Goal: Information Seeking & Learning: Learn about a topic

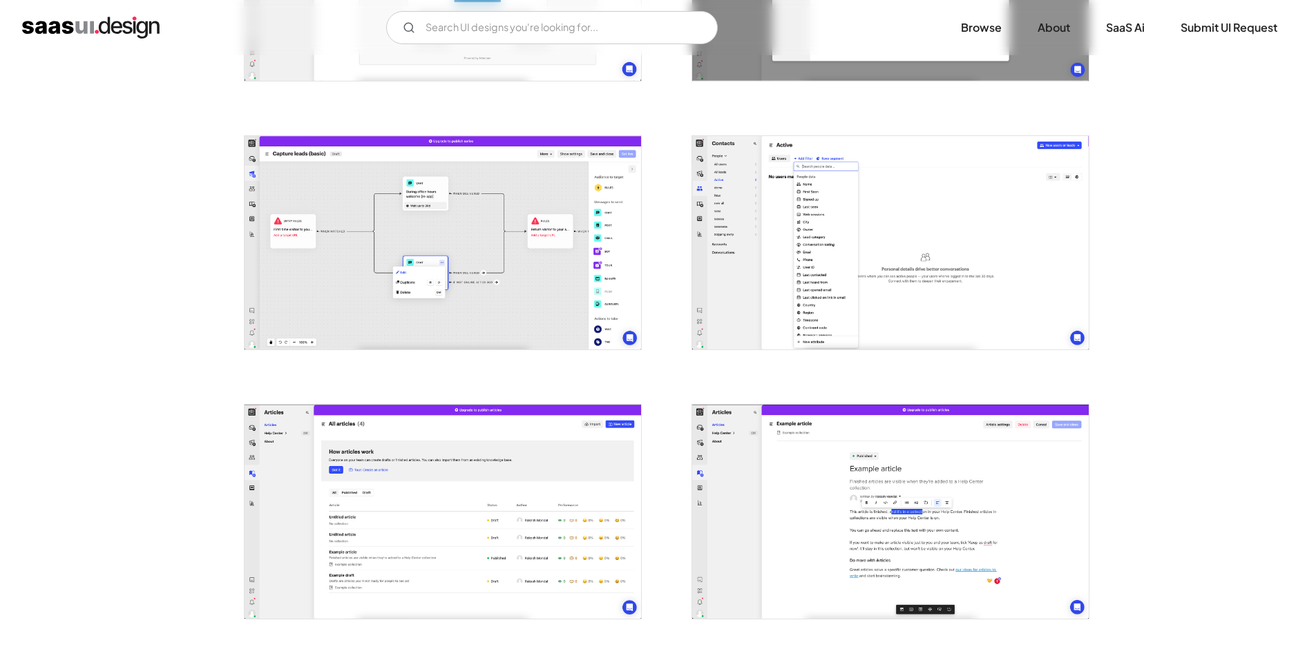
scroll to position [1519, 0]
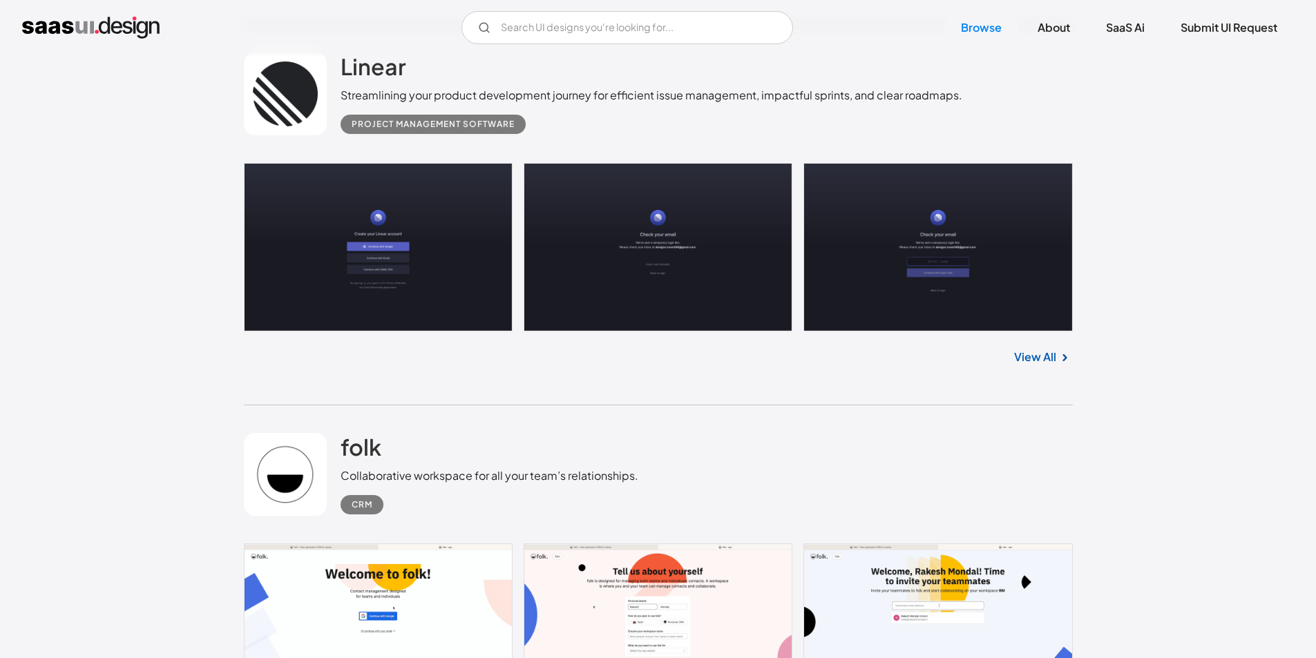
scroll to position [26153, 0]
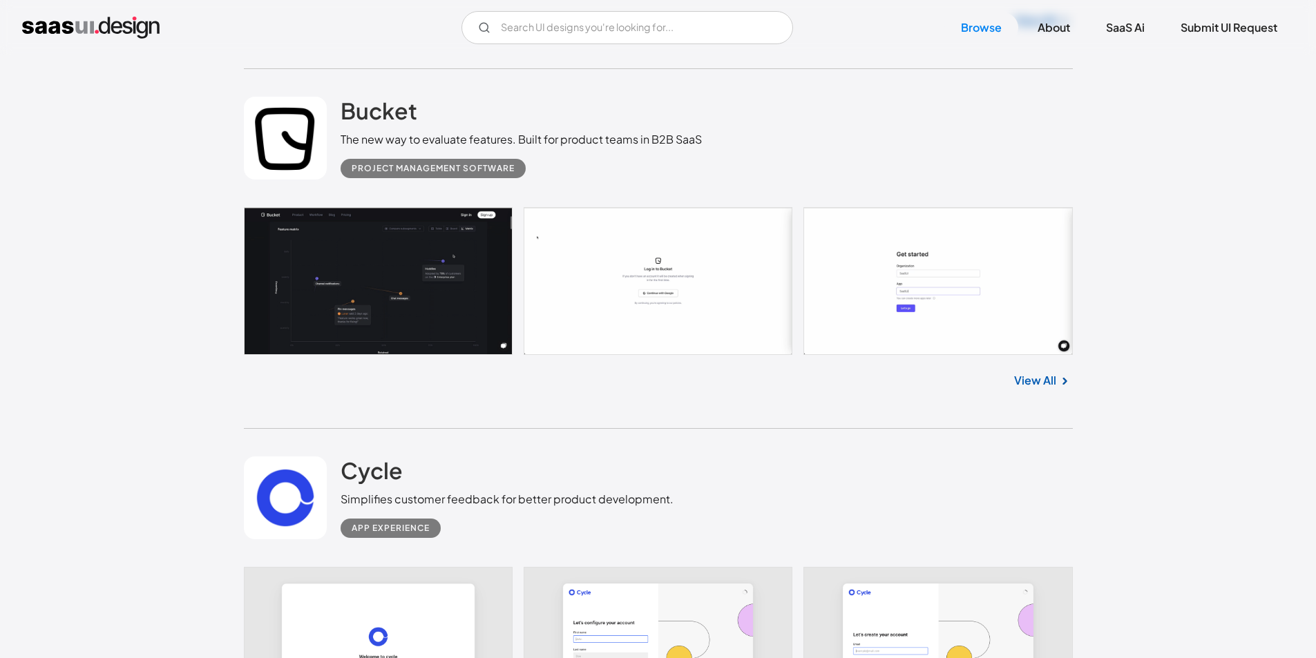
scroll to position [33336, 0]
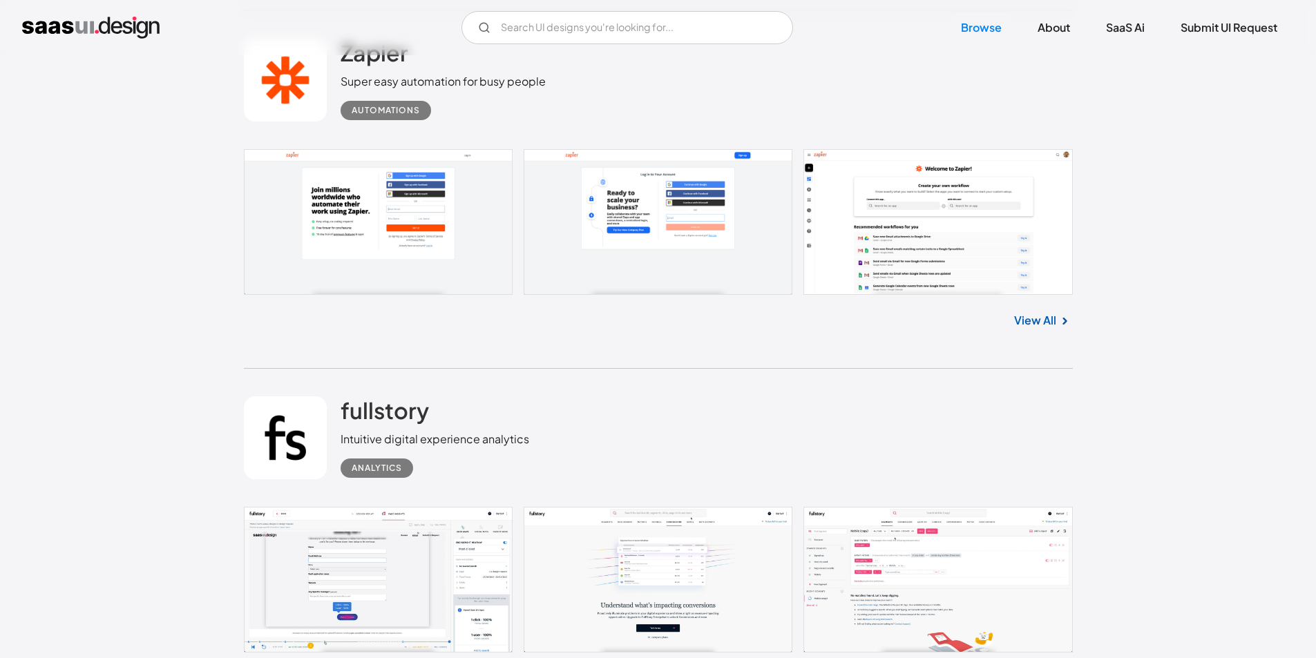
scroll to position [34372, 0]
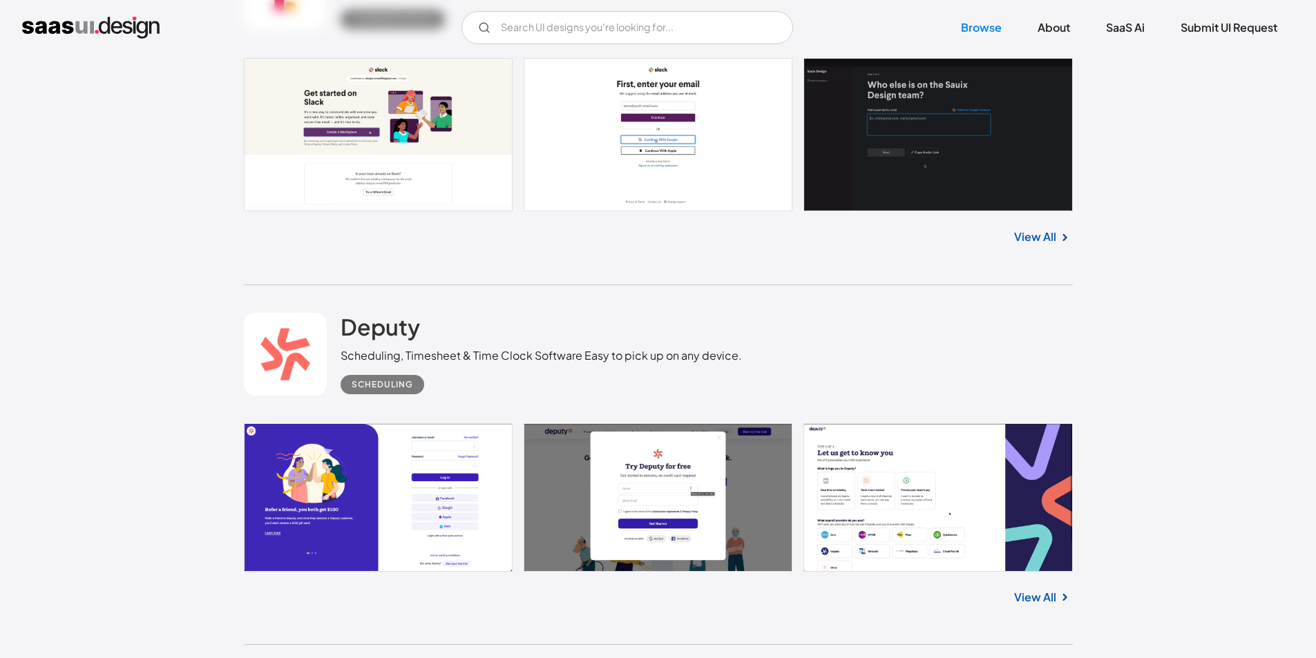
scroll to position [35339, 0]
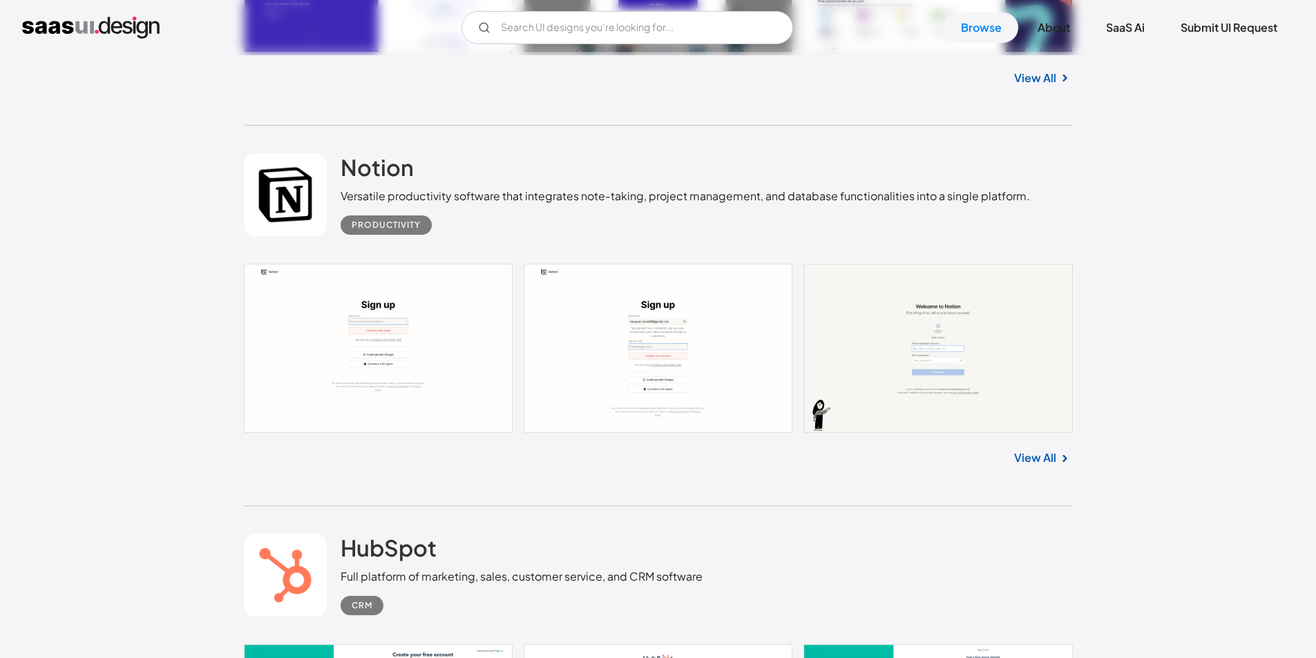
scroll to position [35841, 0]
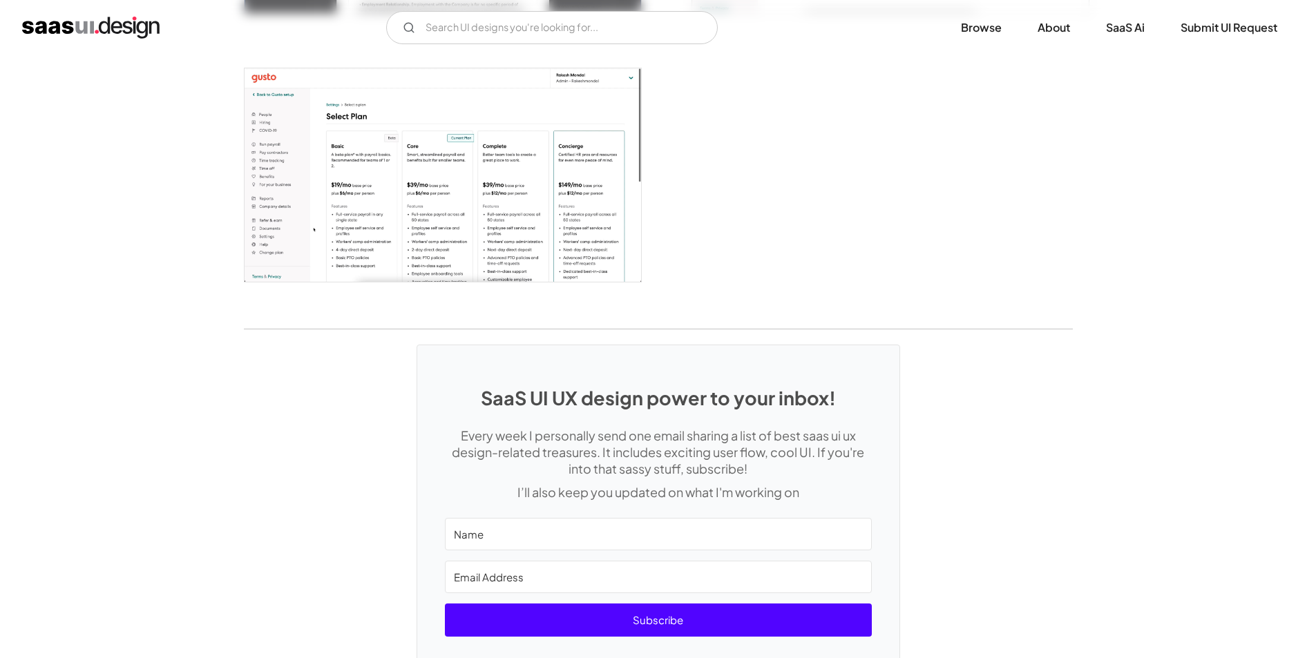
scroll to position [3325, 0]
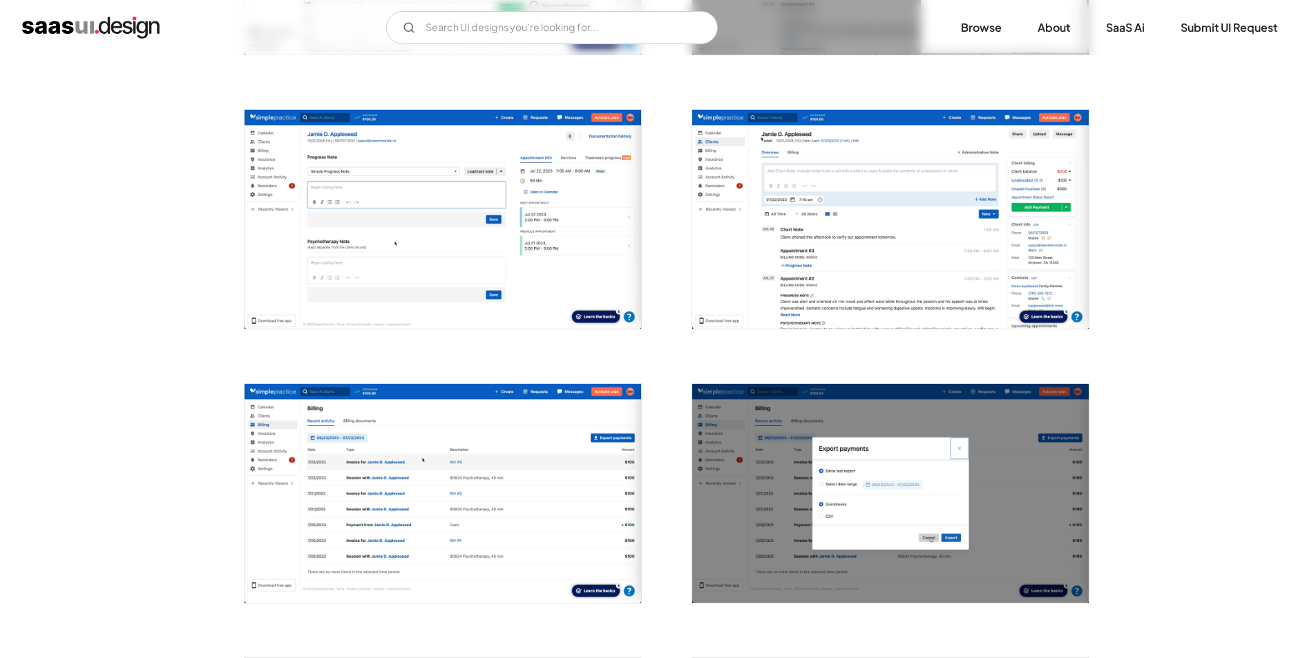
scroll to position [1450, 0]
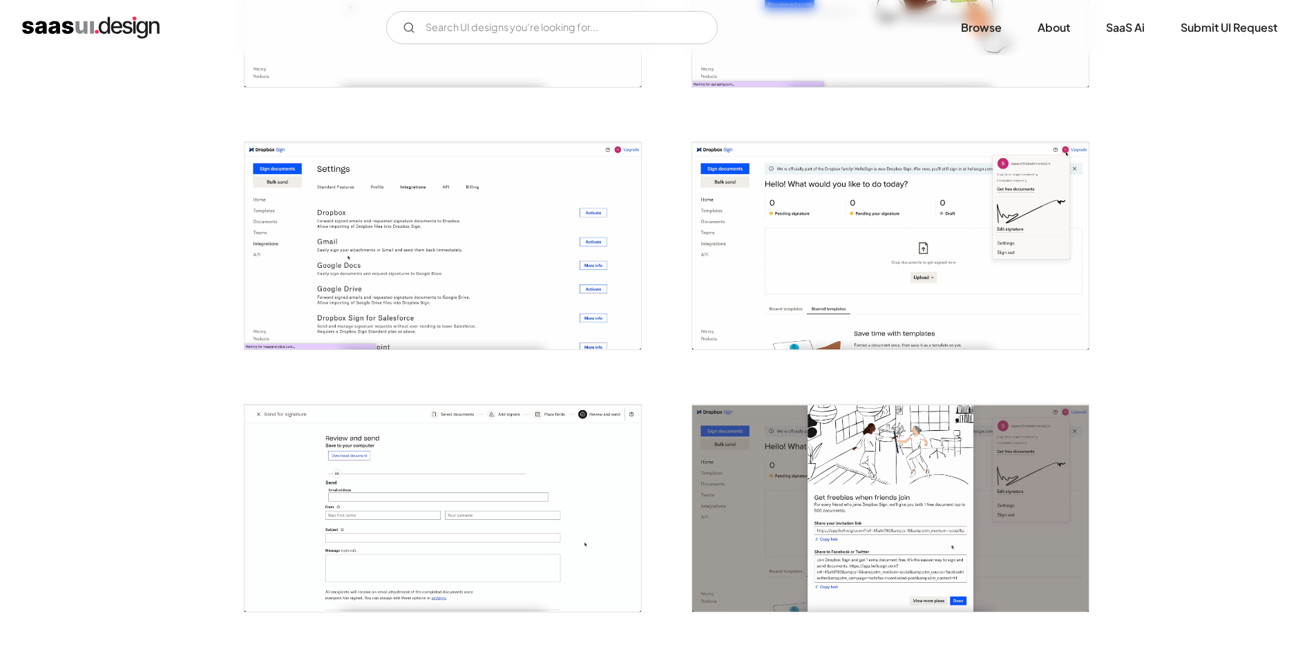
scroll to position [2003, 0]
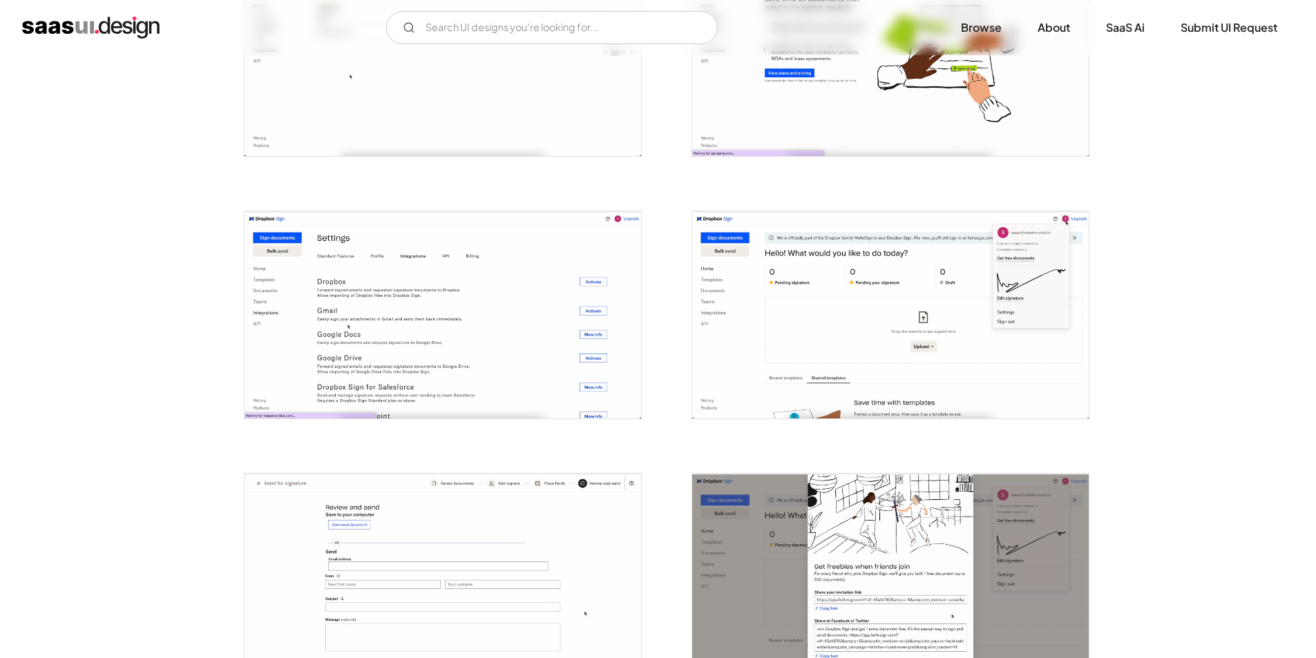
click at [822, 289] on img "open lightbox" at bounding box center [890, 314] width 396 height 207
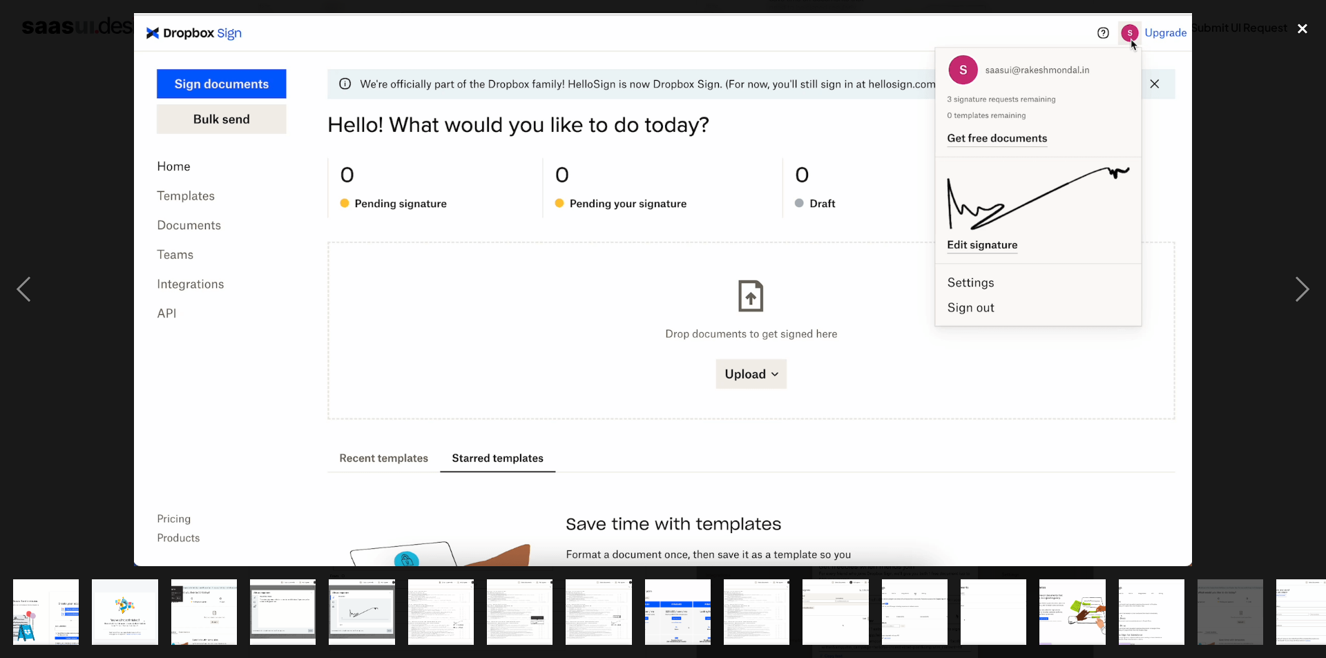
click at [1302, 32] on div "close lightbox" at bounding box center [1302, 28] width 47 height 30
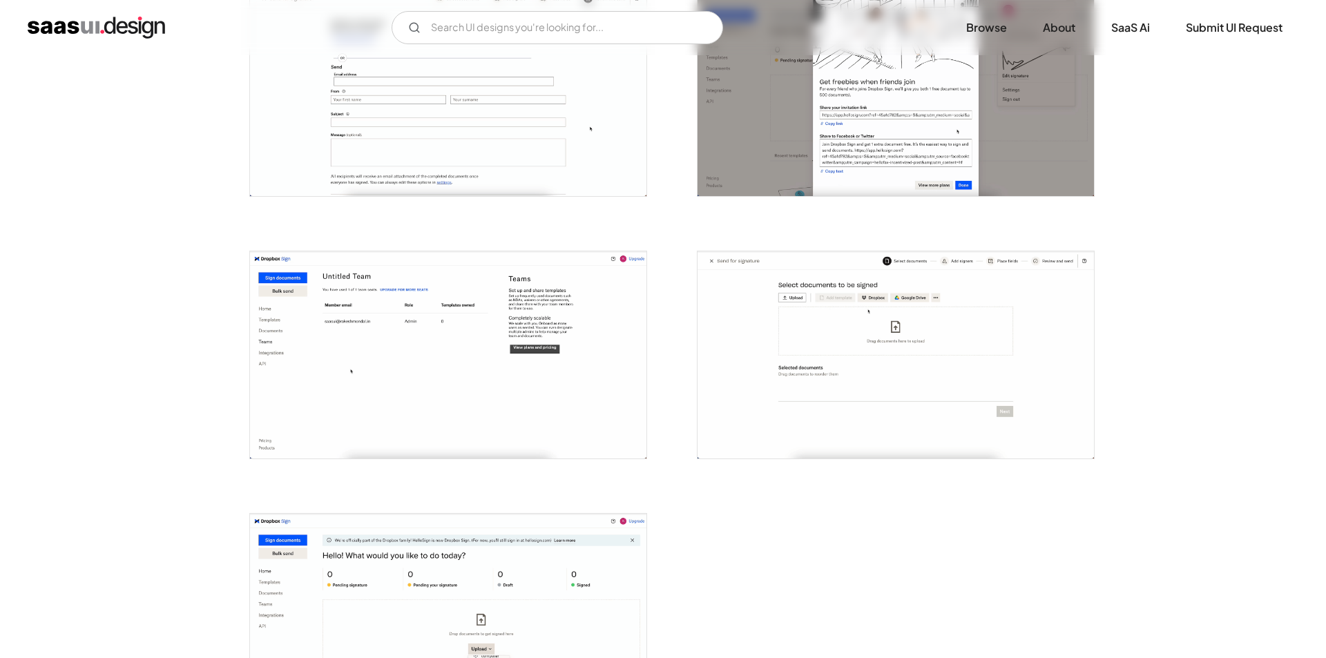
scroll to position [2693, 0]
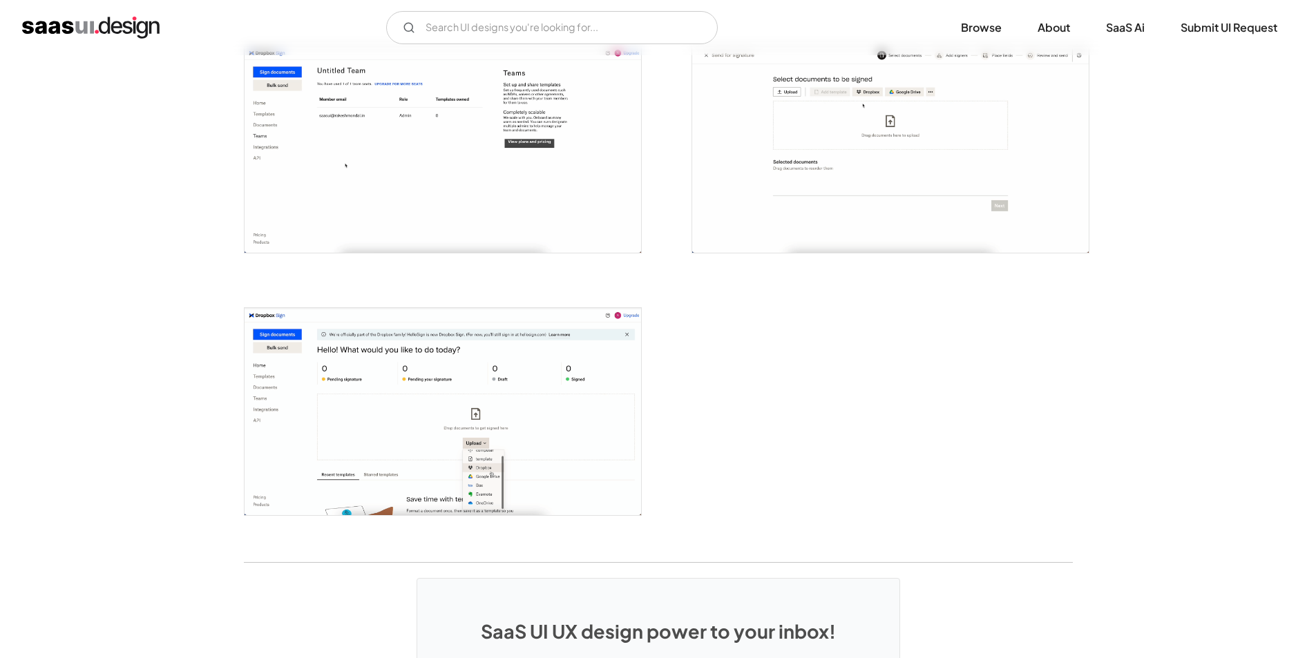
click at [414, 441] on img "open lightbox" at bounding box center [442, 411] width 396 height 207
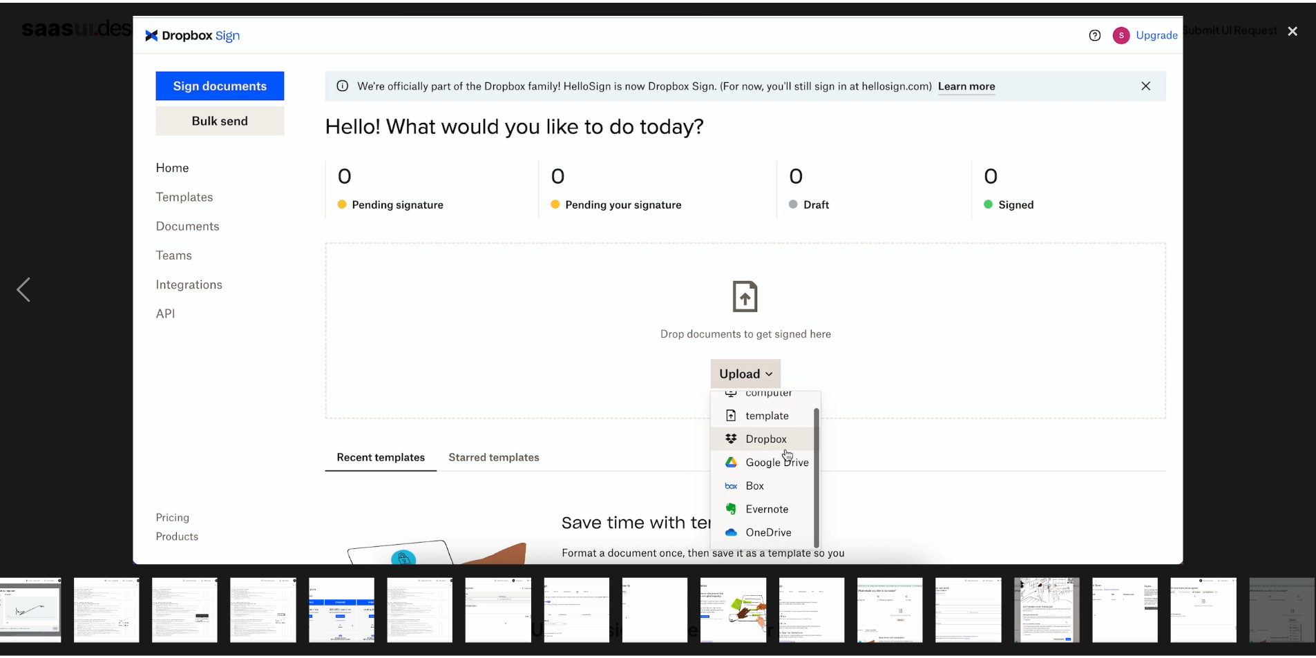
scroll to position [0, 345]
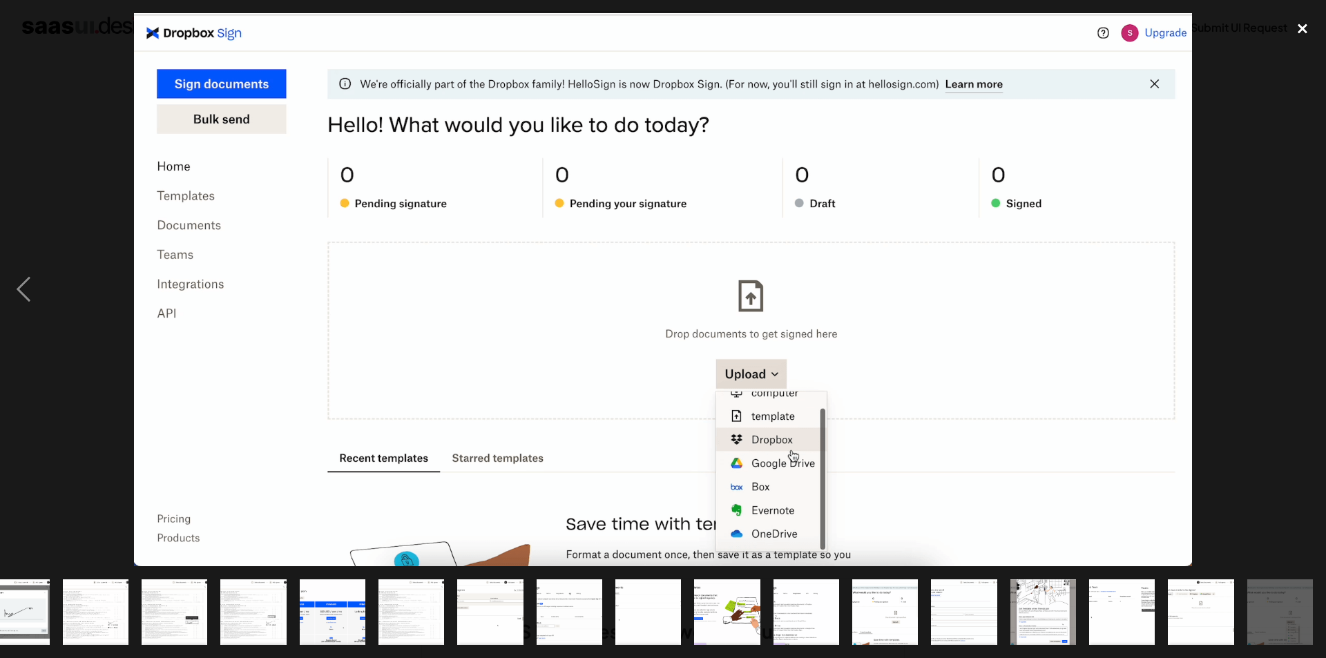
click at [1297, 30] on div "close lightbox" at bounding box center [1302, 28] width 47 height 30
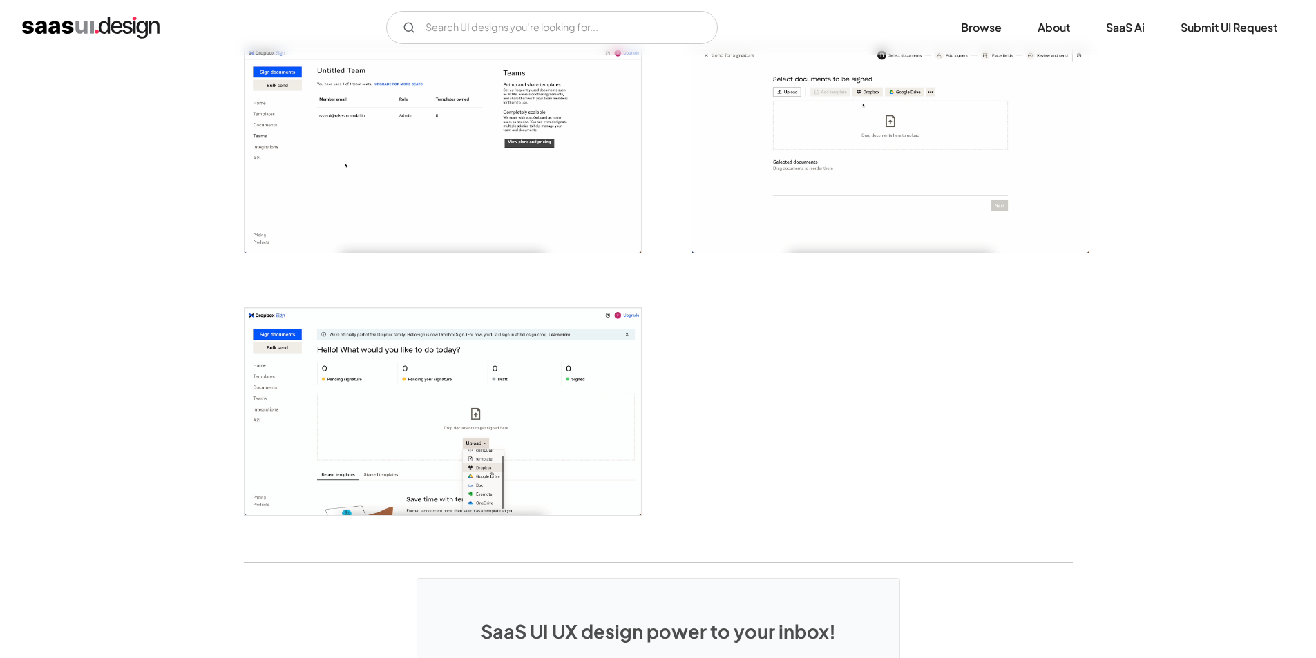
scroll to position [0, 0]
click at [432, 402] on img "open lightbox" at bounding box center [442, 411] width 396 height 207
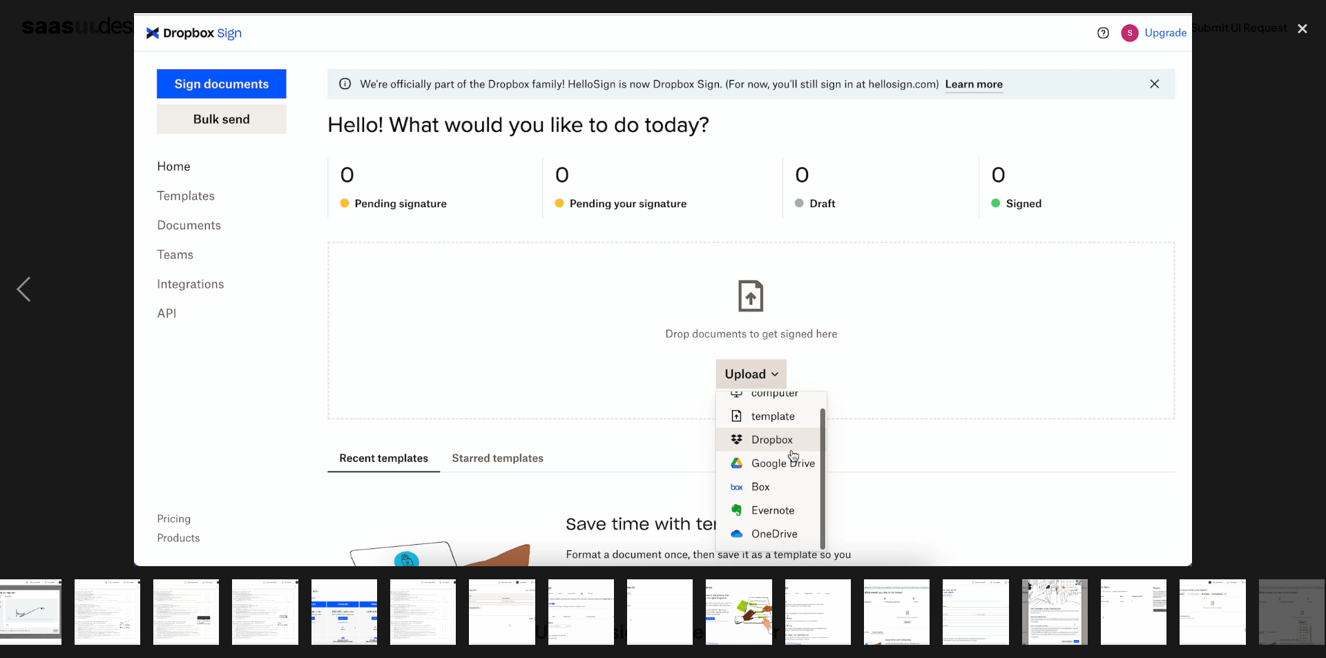
scroll to position [0, 345]
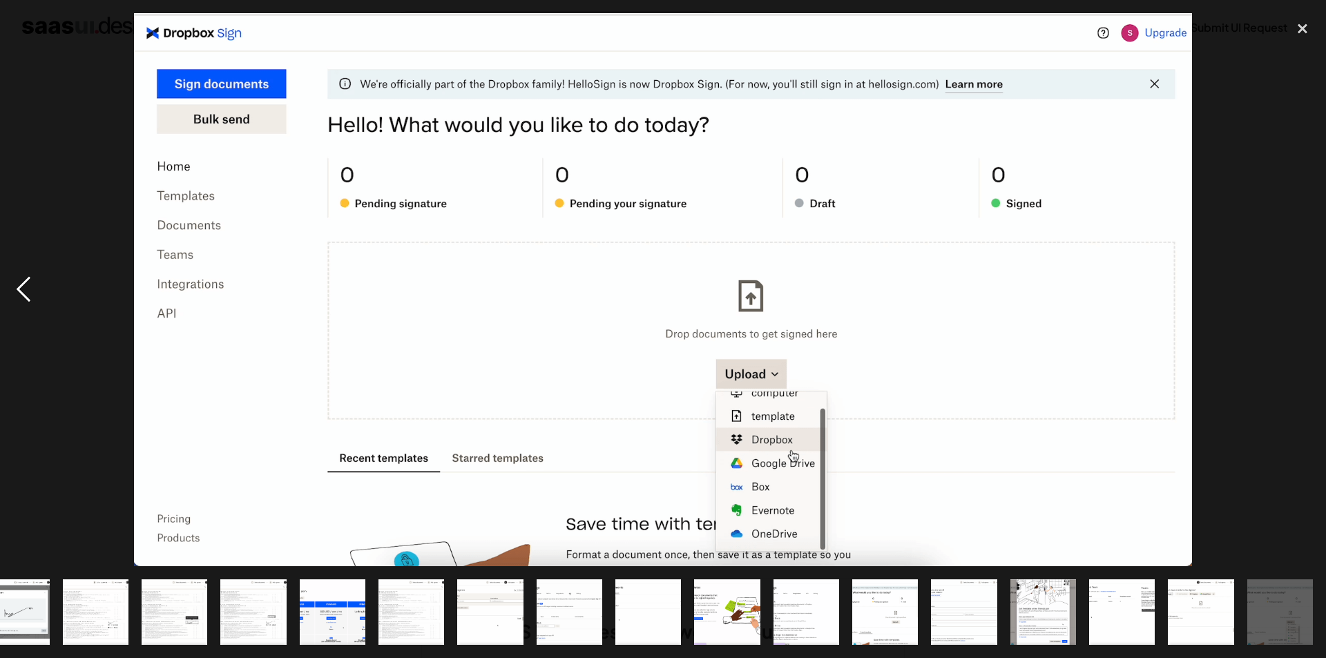
click at [32, 287] on div "previous image" at bounding box center [23, 289] width 47 height 553
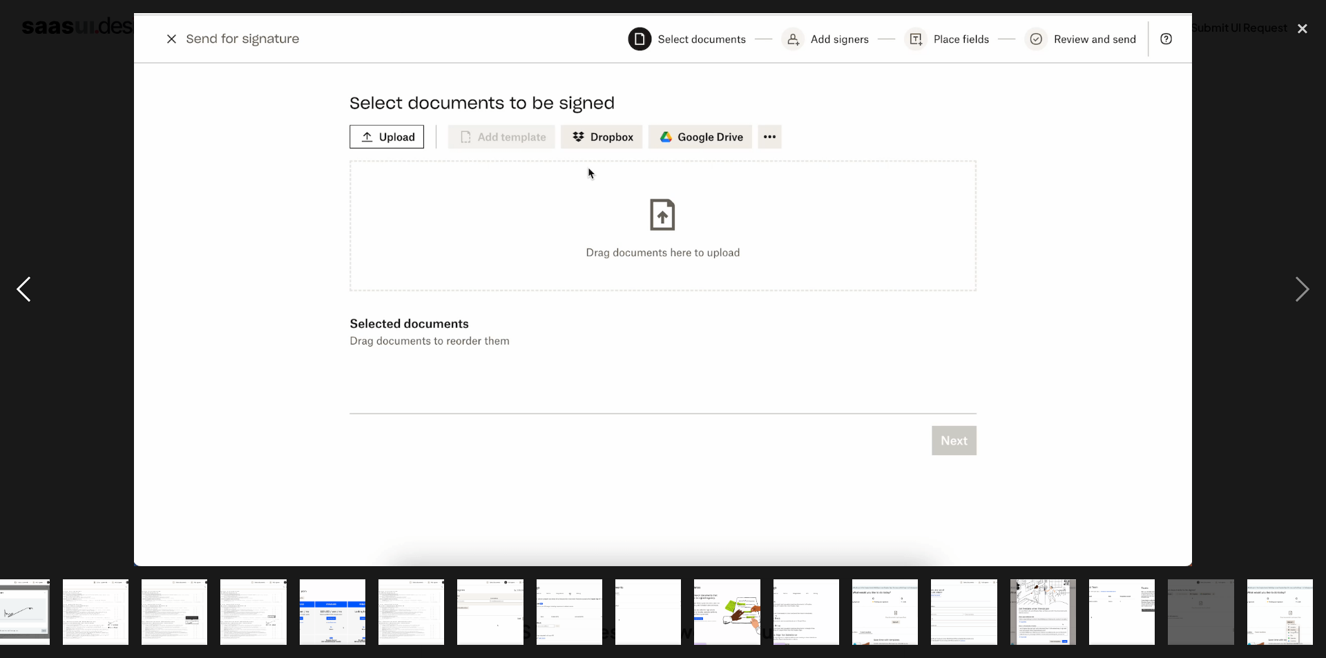
click at [32, 287] on div "previous image" at bounding box center [23, 289] width 47 height 553
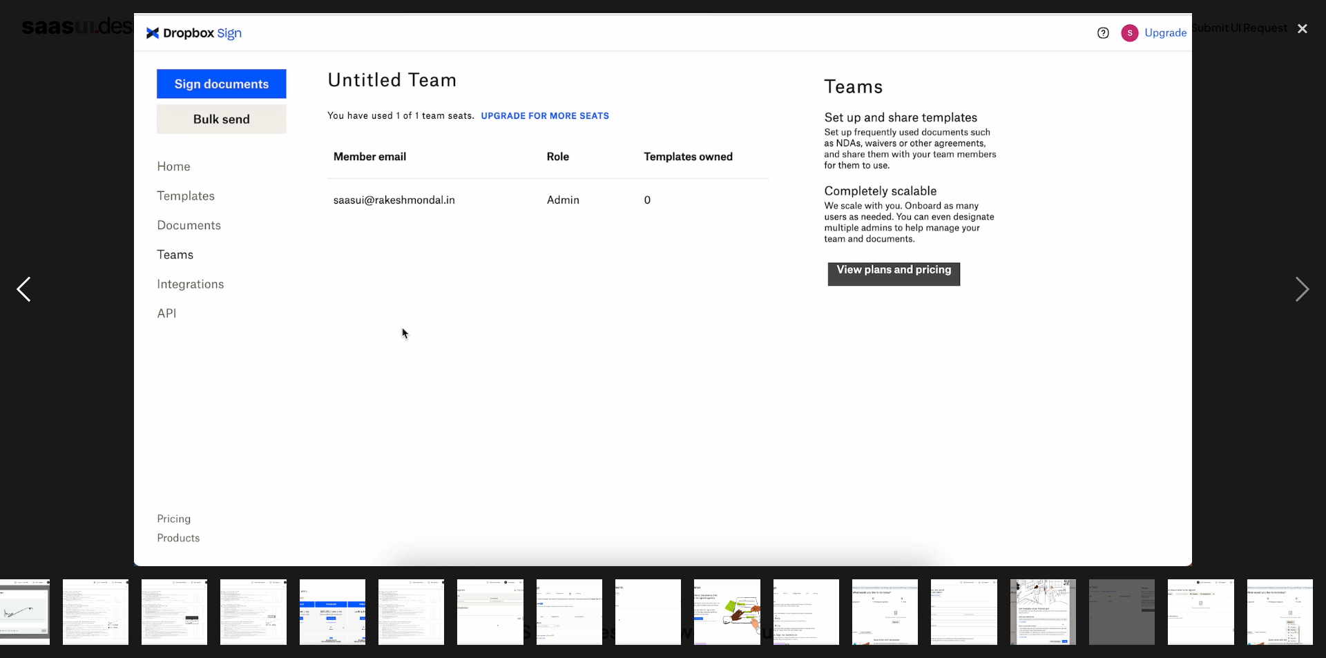
click at [32, 287] on div "previous image" at bounding box center [23, 289] width 47 height 553
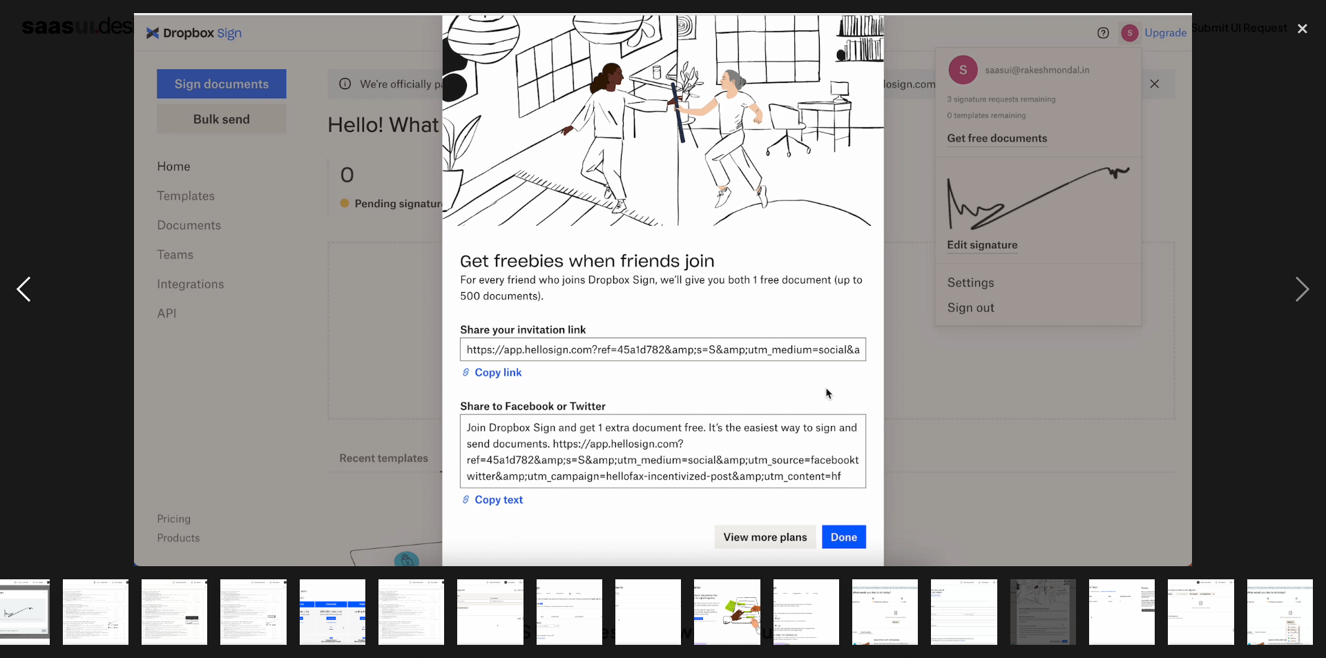
click at [32, 287] on div "previous image" at bounding box center [23, 289] width 47 height 553
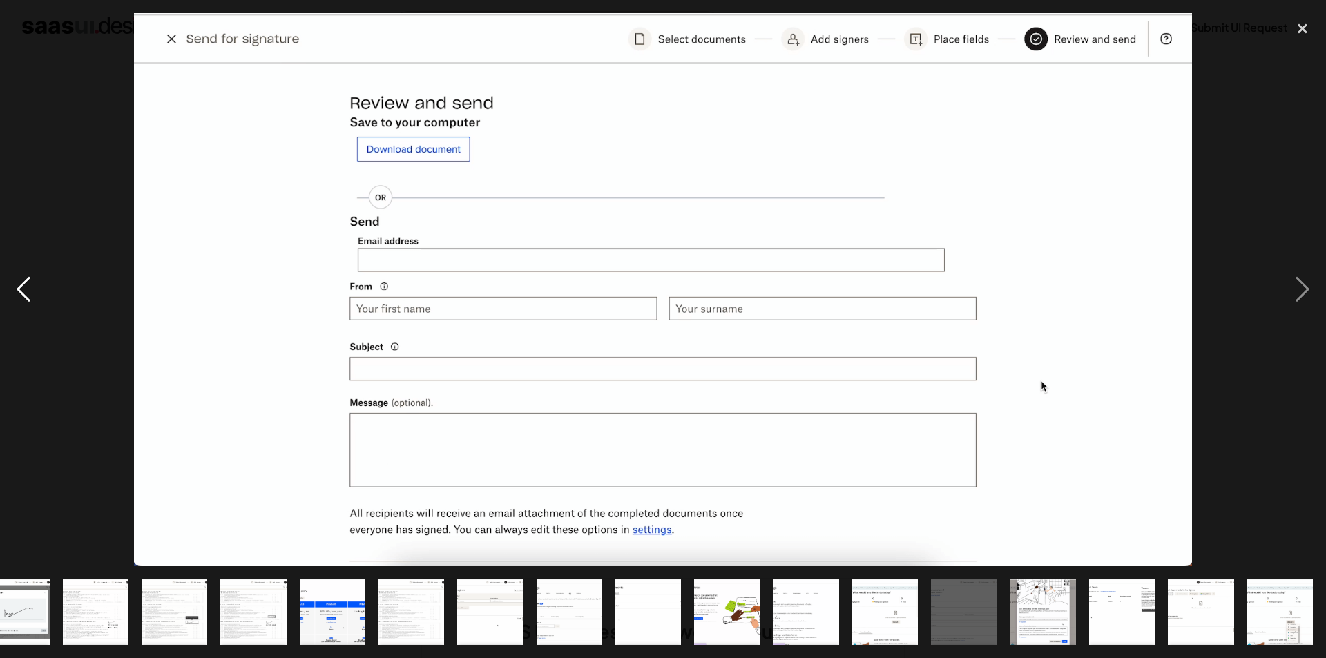
click at [32, 287] on div "previous image" at bounding box center [23, 289] width 47 height 553
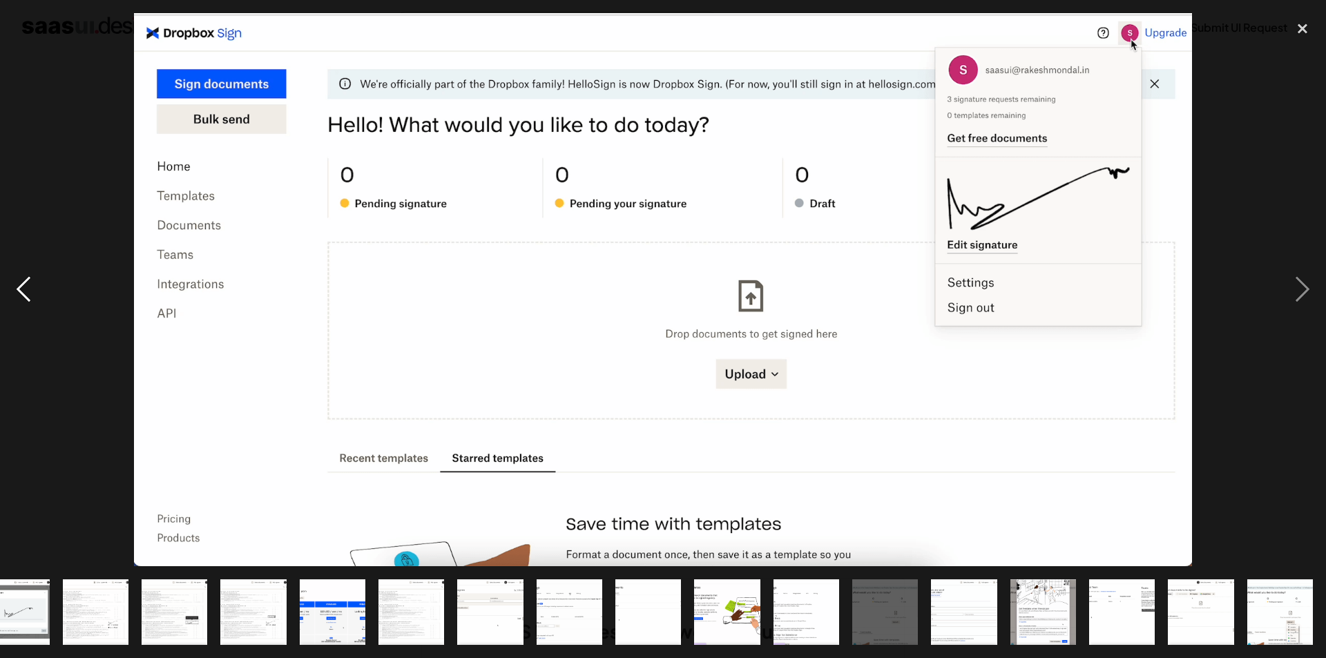
click at [32, 287] on div "previous image" at bounding box center [23, 289] width 47 height 553
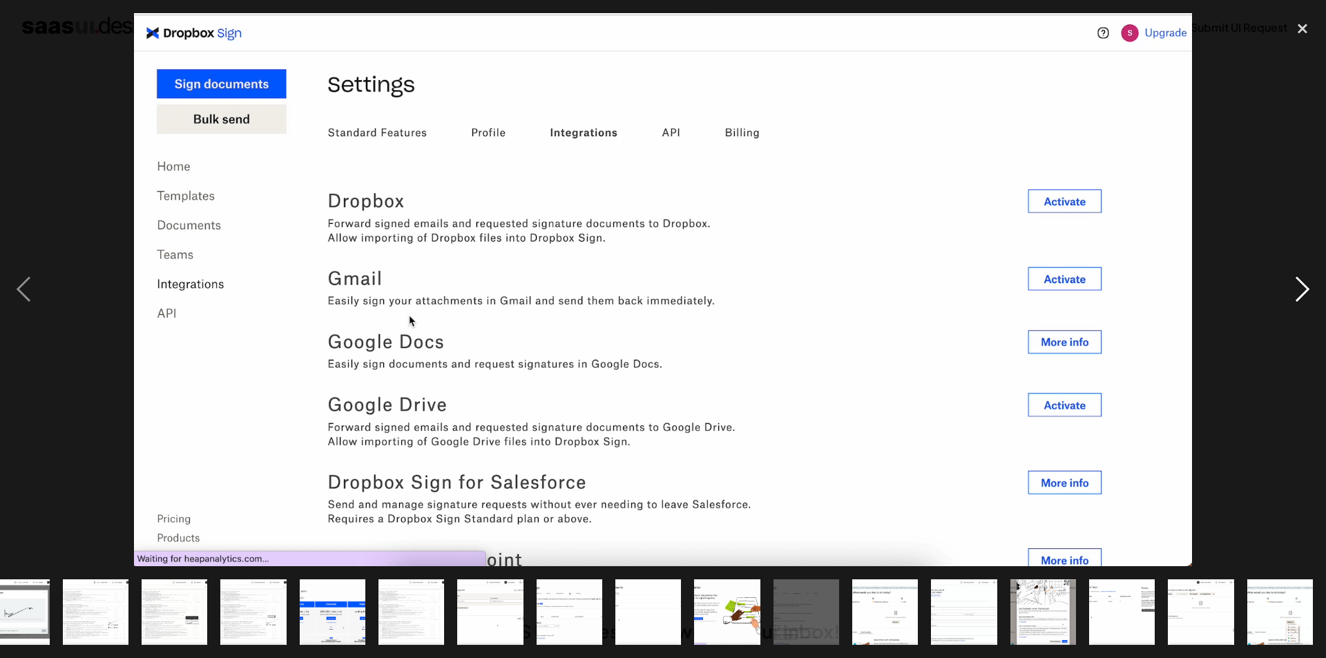
click at [1293, 292] on div "next image" at bounding box center [1302, 289] width 47 height 553
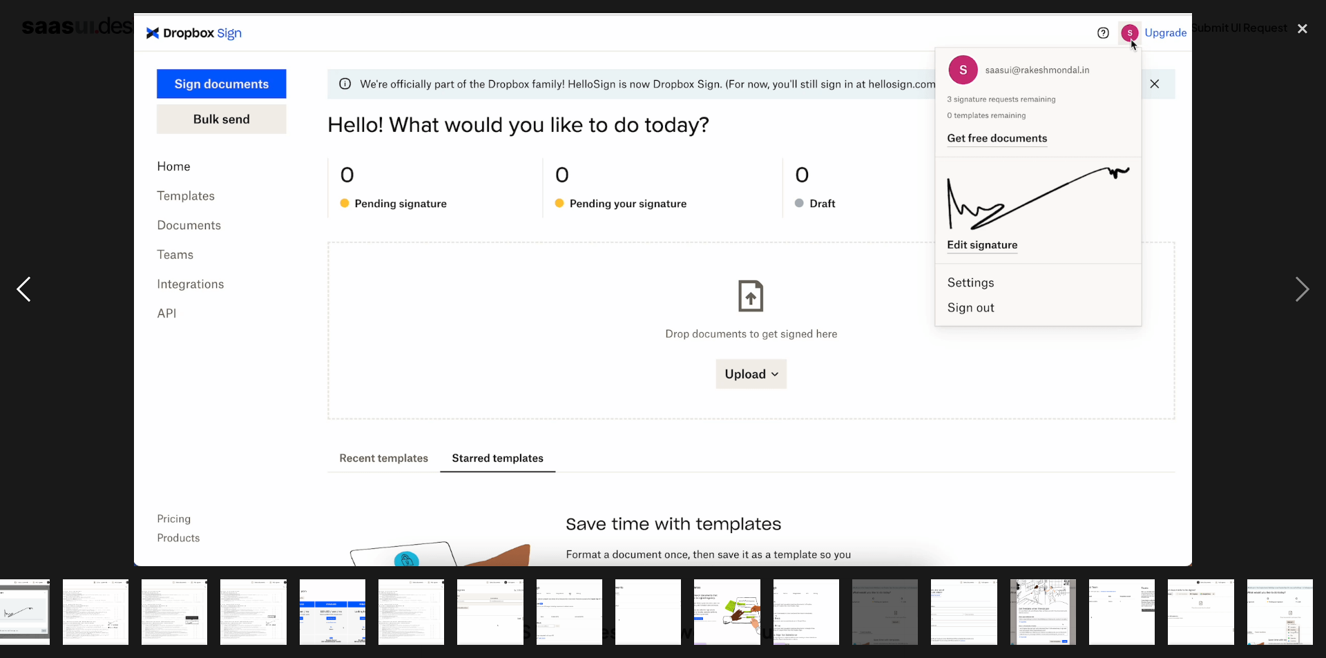
click at [35, 282] on div "previous image" at bounding box center [23, 289] width 47 height 553
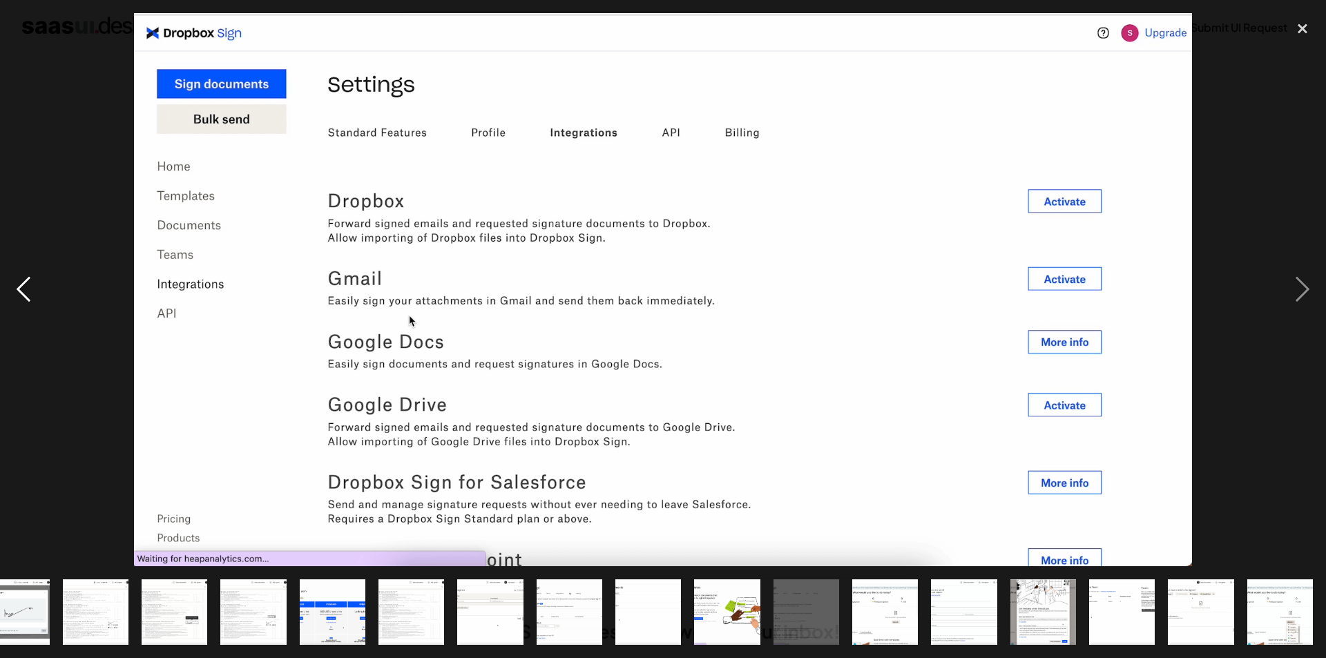
click at [35, 282] on div "previous image" at bounding box center [23, 289] width 47 height 553
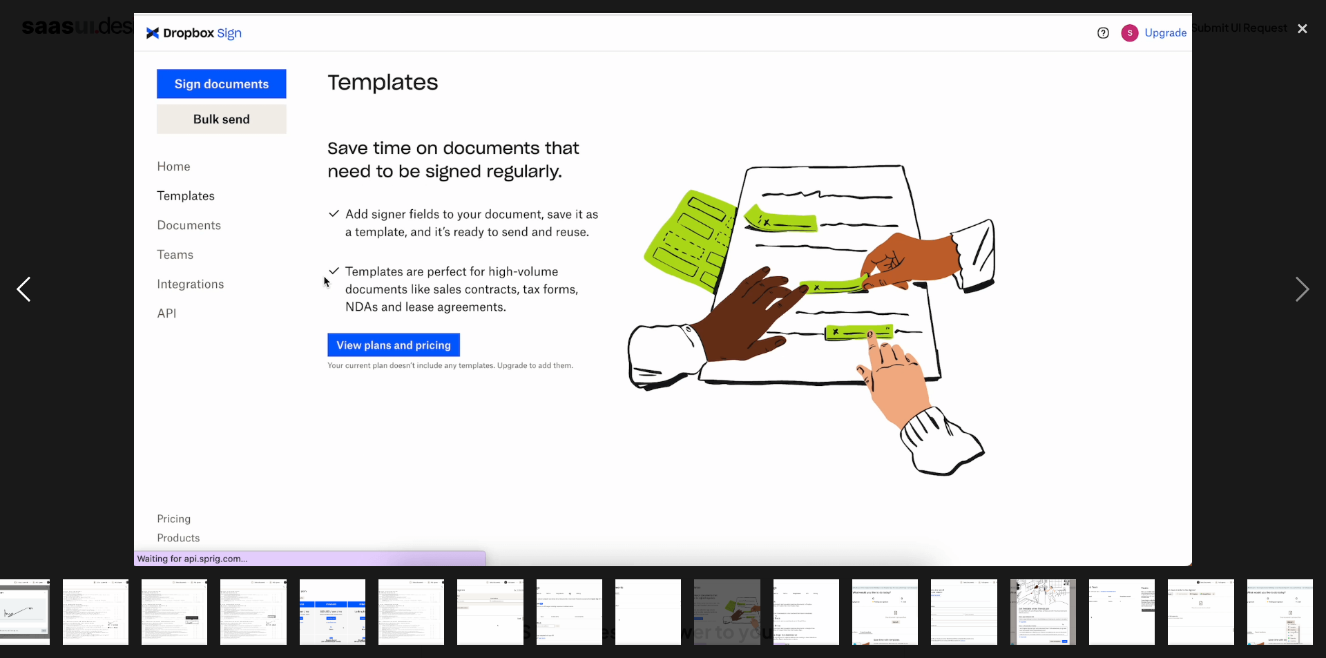
click at [35, 282] on div "previous image" at bounding box center [23, 289] width 47 height 553
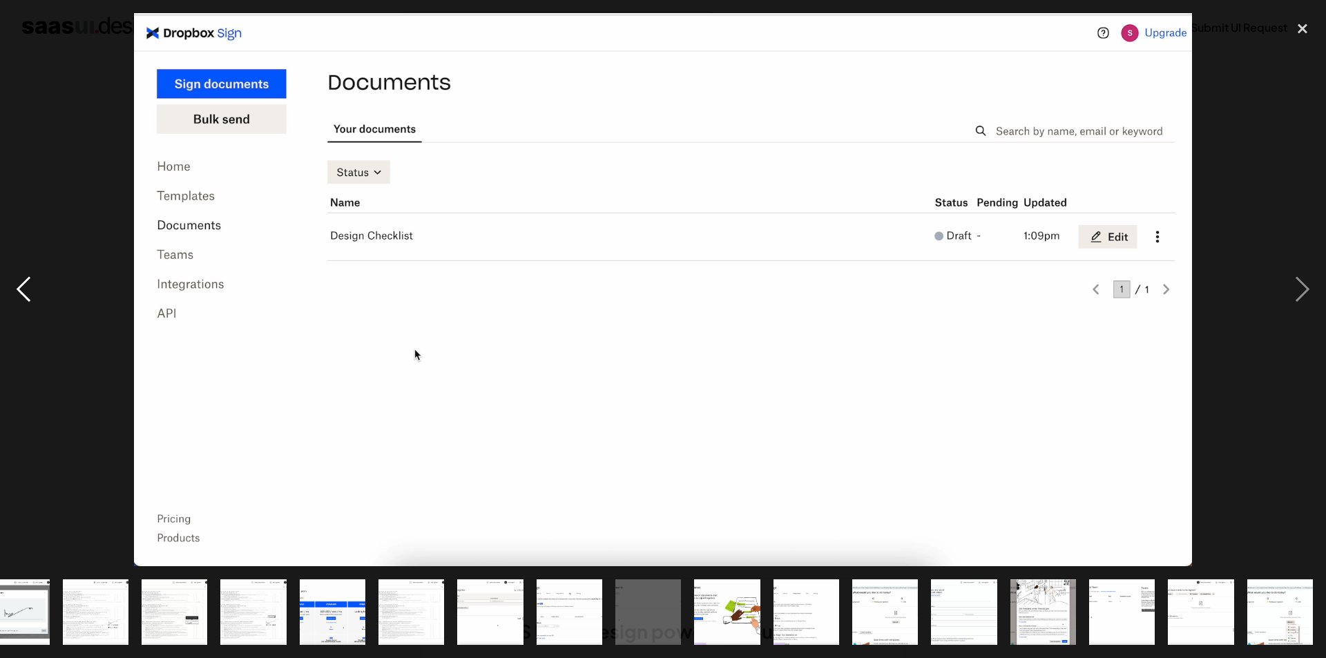
click at [35, 282] on div "previous image" at bounding box center [23, 289] width 47 height 553
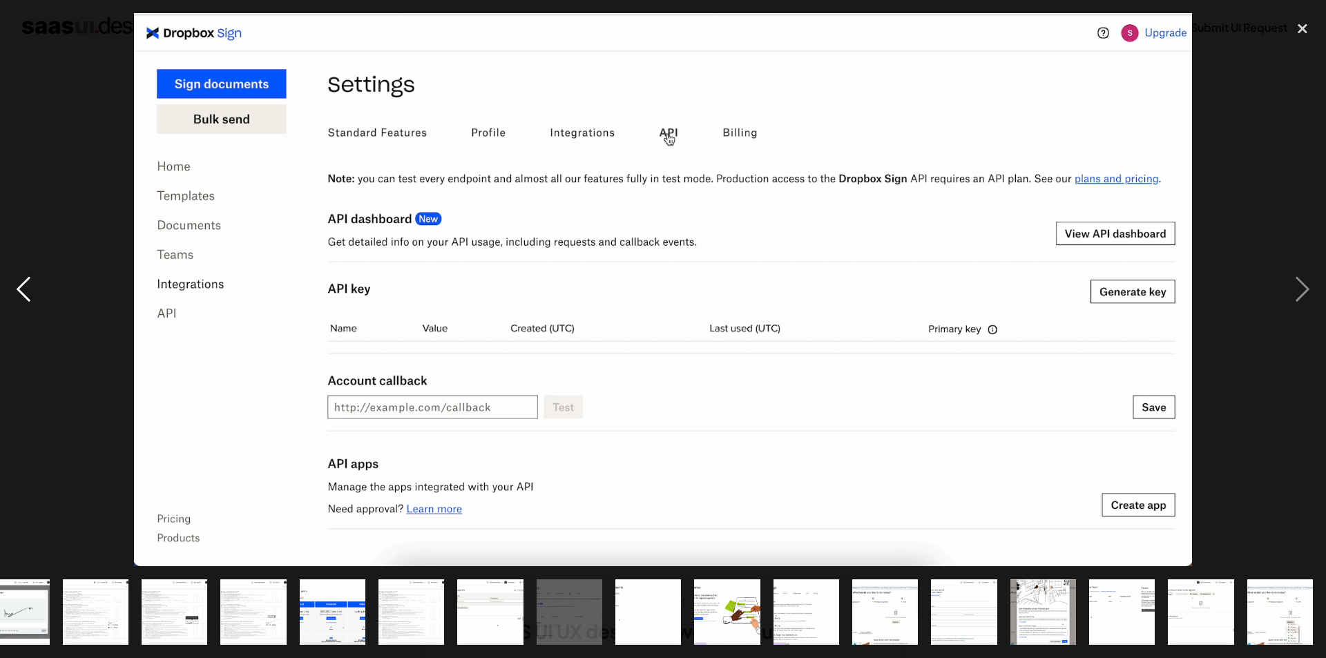
click at [35, 282] on div "previous image" at bounding box center [23, 289] width 47 height 553
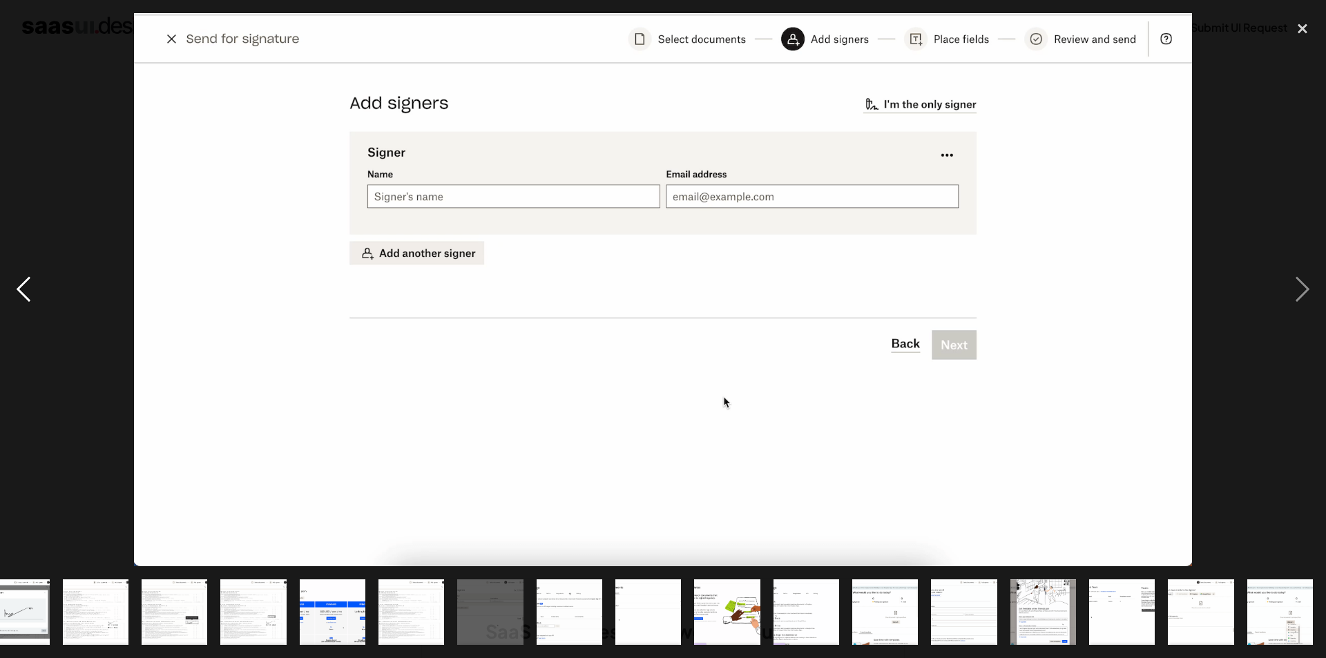
click at [35, 282] on div "previous image" at bounding box center [23, 289] width 47 height 553
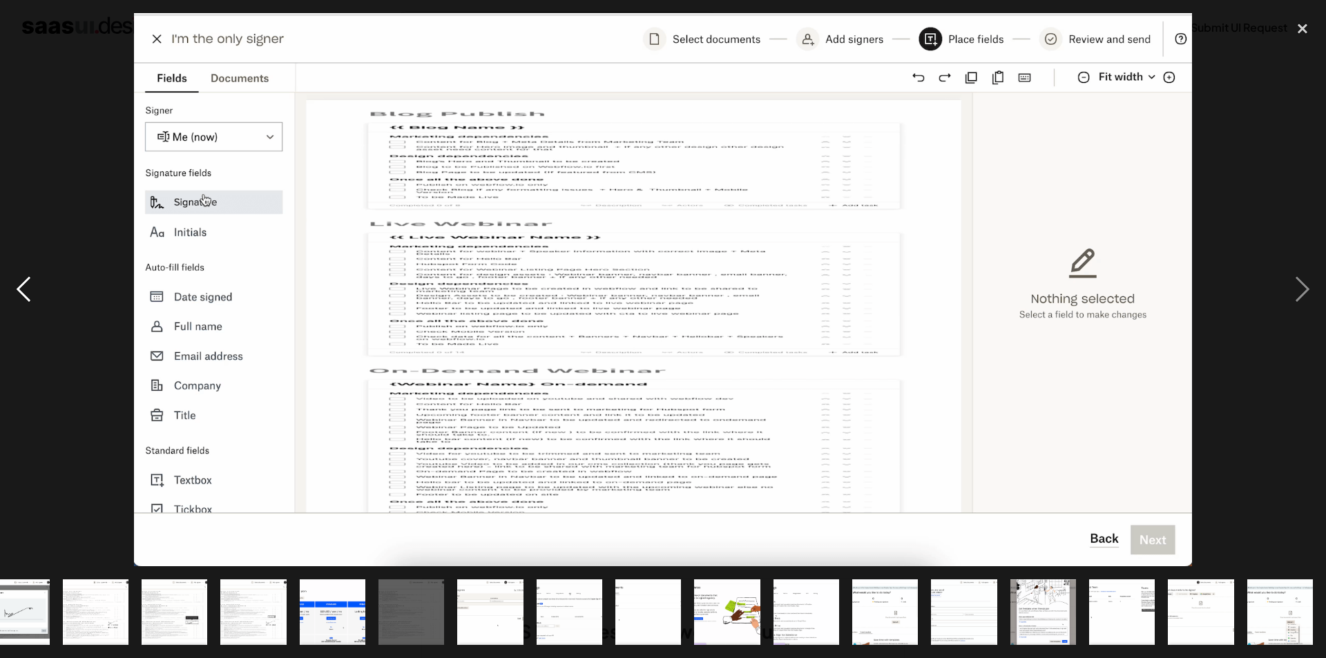
click at [35, 282] on div "previous image" at bounding box center [23, 289] width 47 height 553
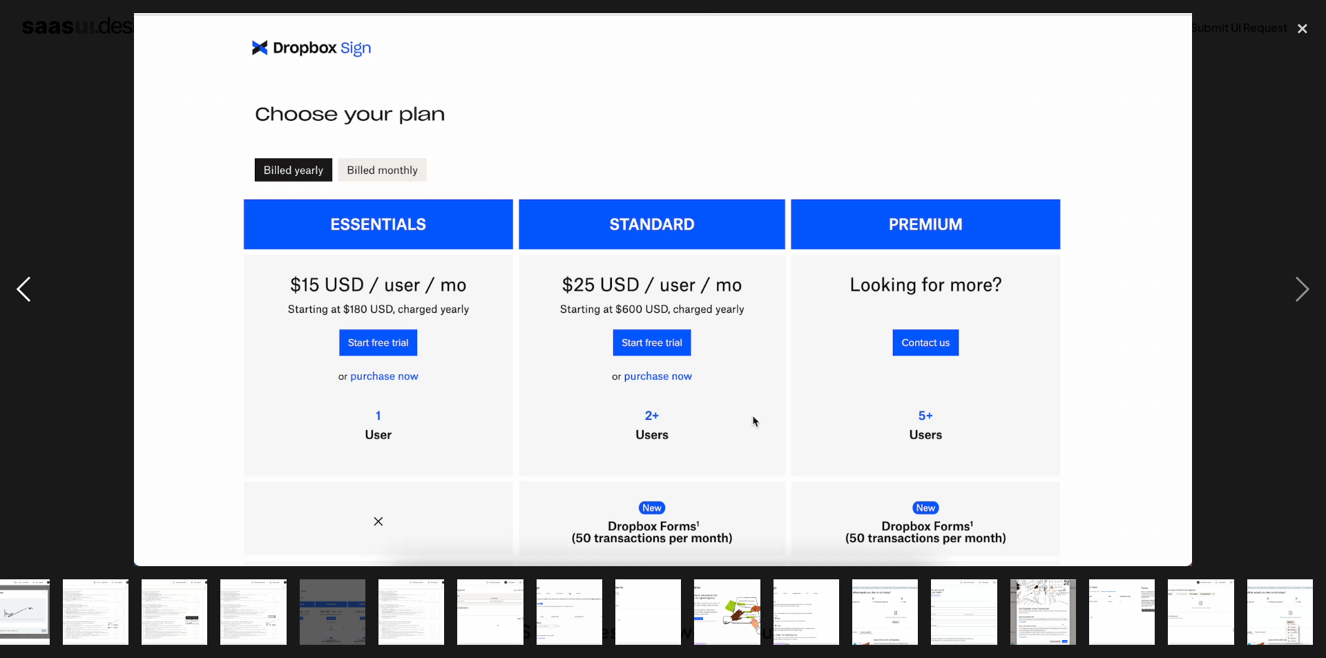
click at [35, 282] on div "previous image" at bounding box center [23, 289] width 47 height 553
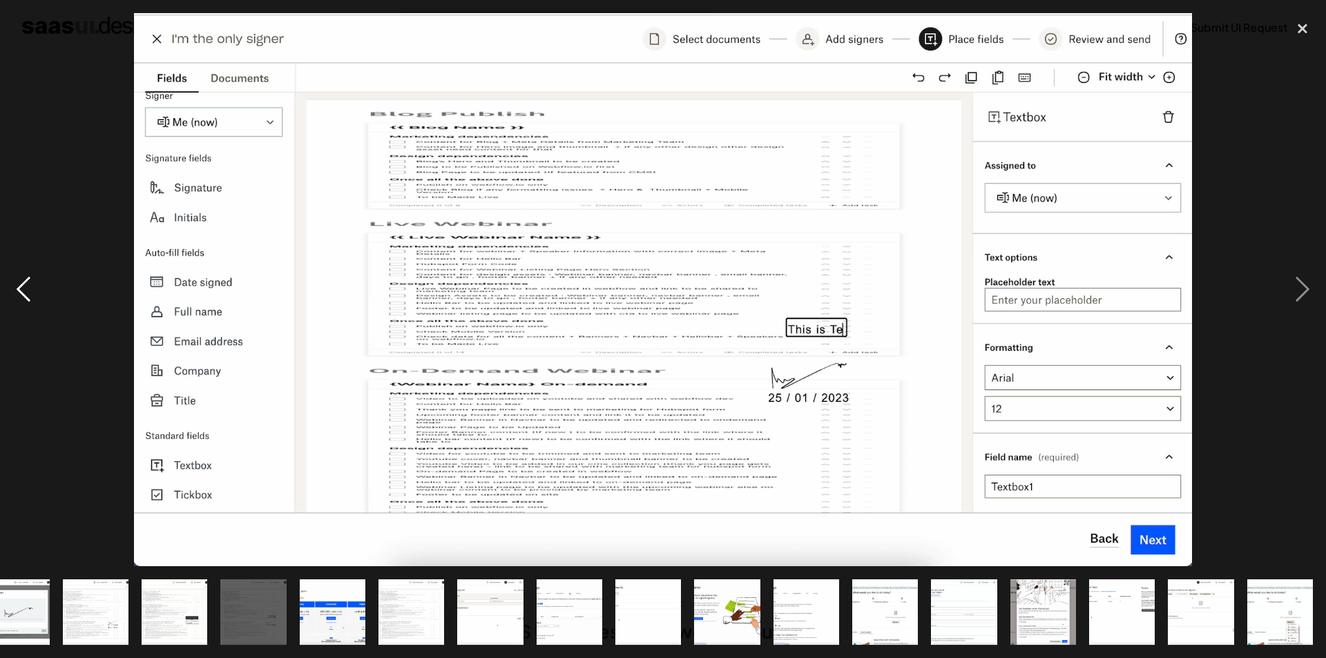
click at [35, 282] on div "previous image" at bounding box center [23, 289] width 47 height 553
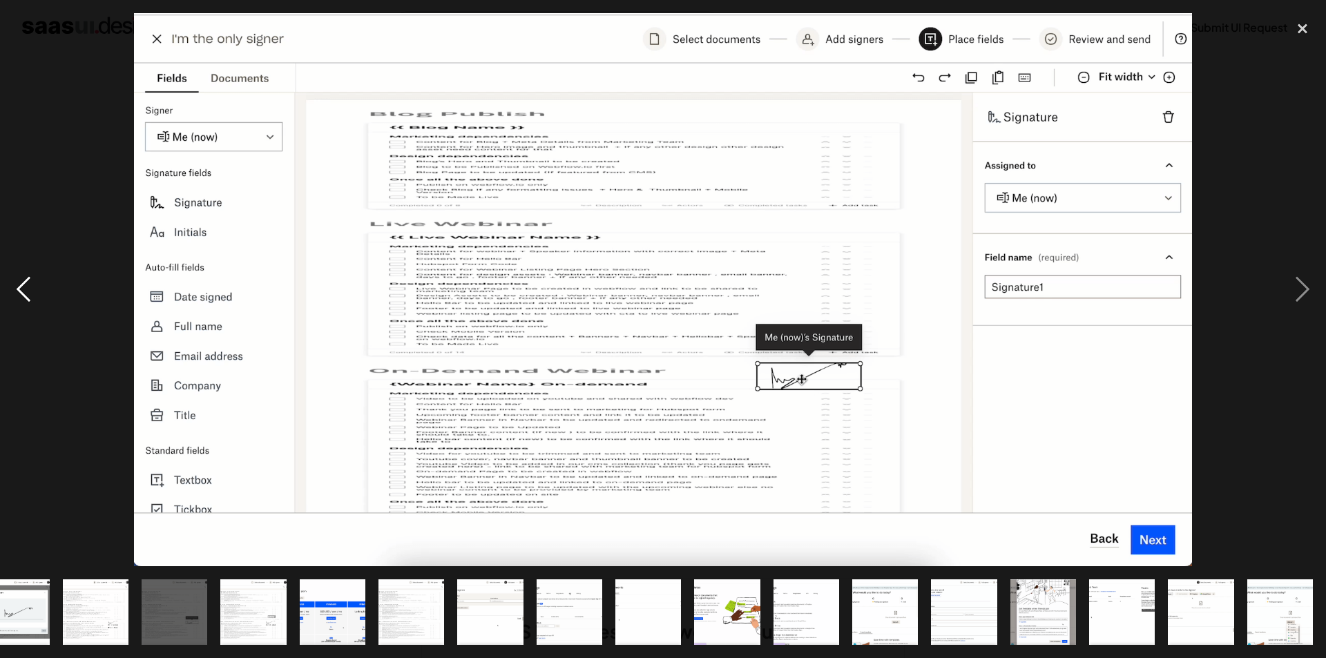
click at [35, 282] on div "previous image" at bounding box center [23, 289] width 47 height 553
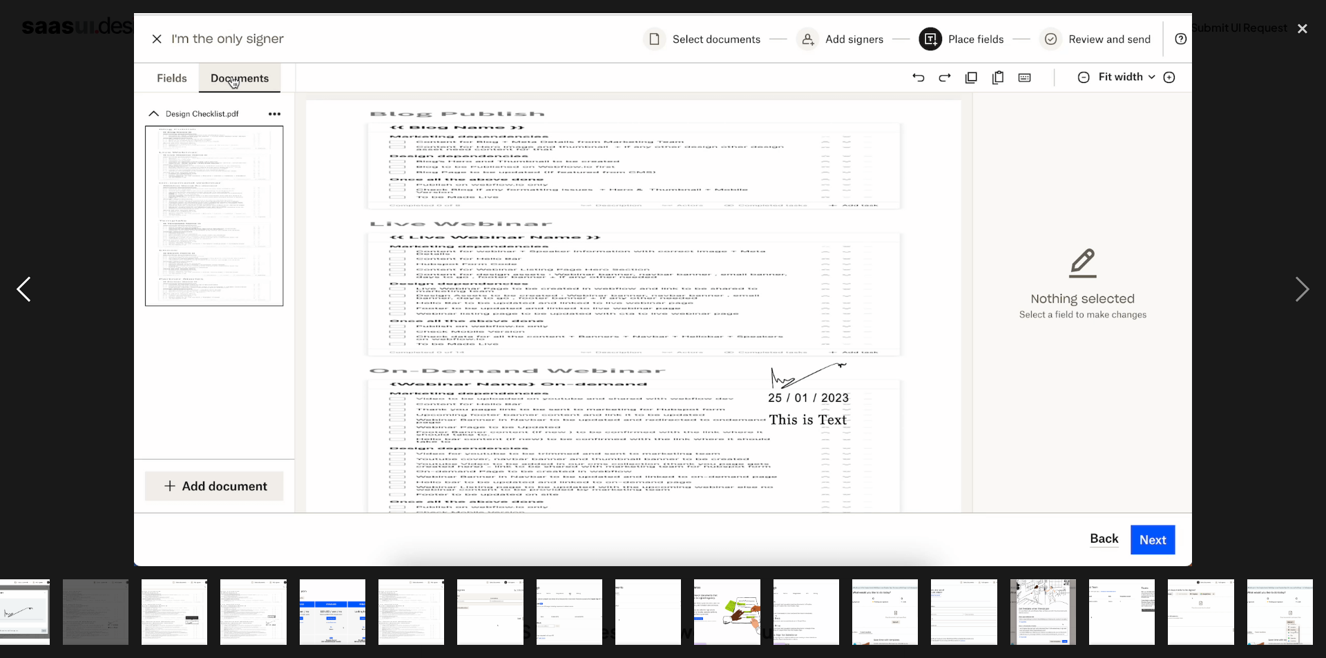
click at [35, 282] on div "previous image" at bounding box center [23, 289] width 47 height 553
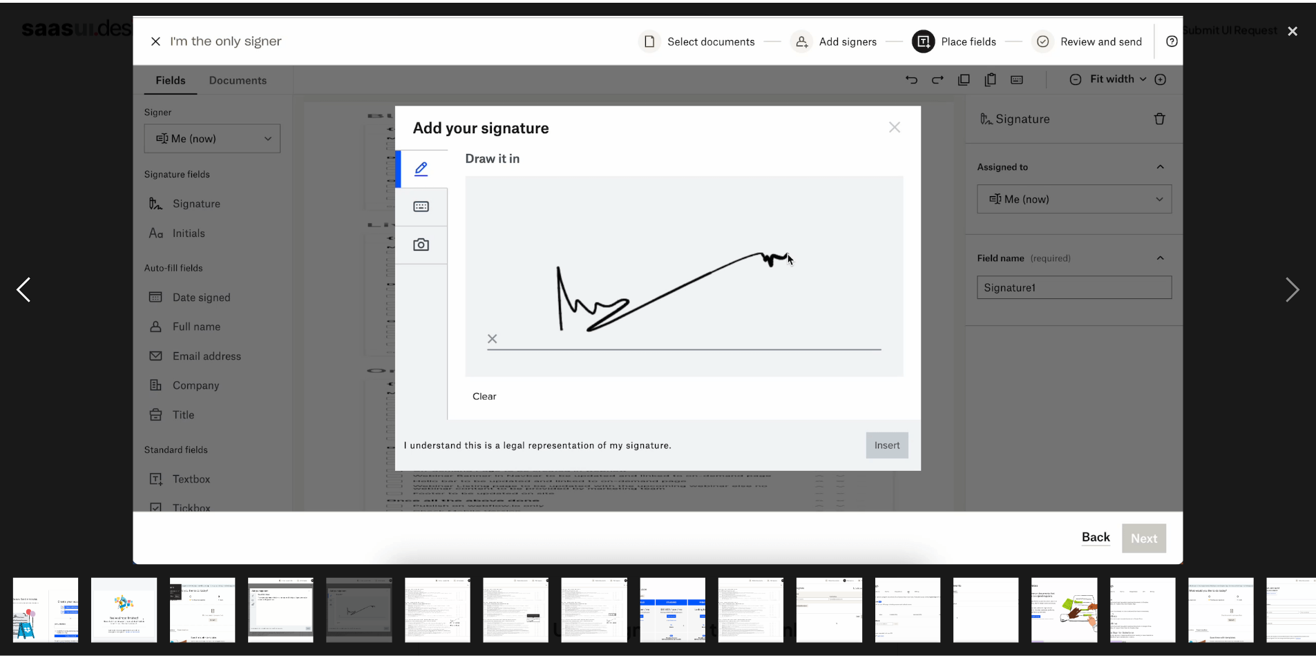
scroll to position [0, 0]
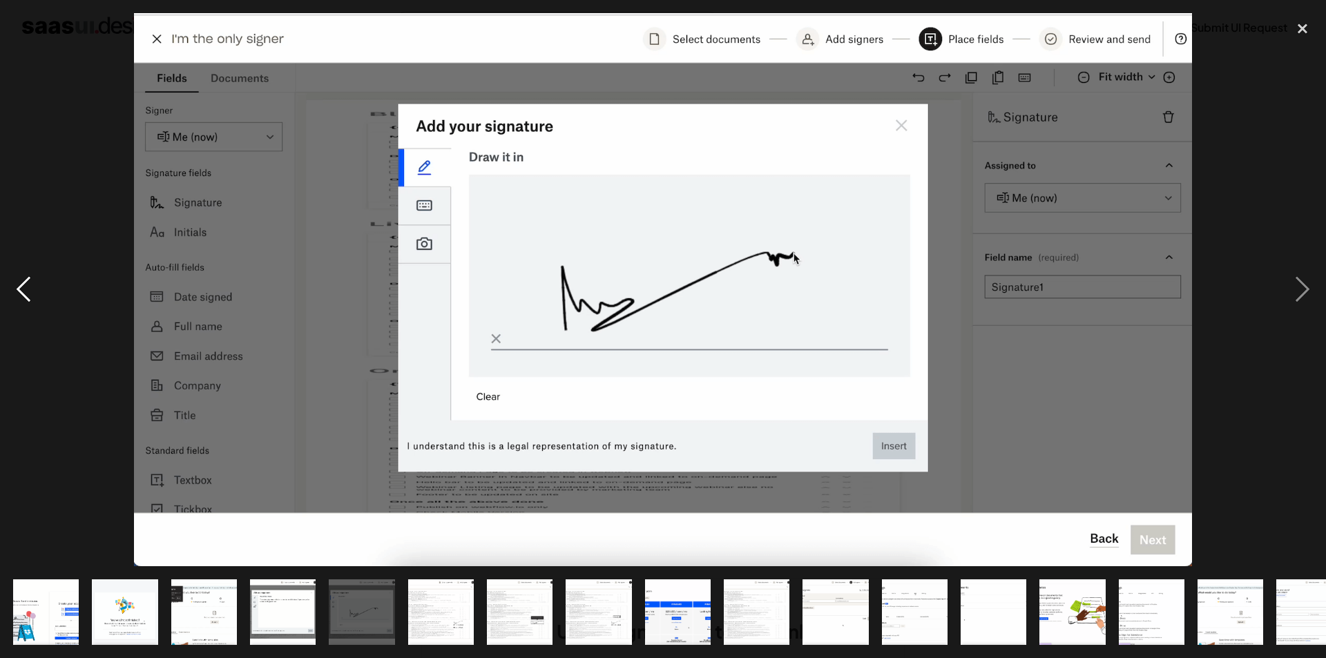
click at [35, 282] on div "previous image" at bounding box center [23, 289] width 47 height 553
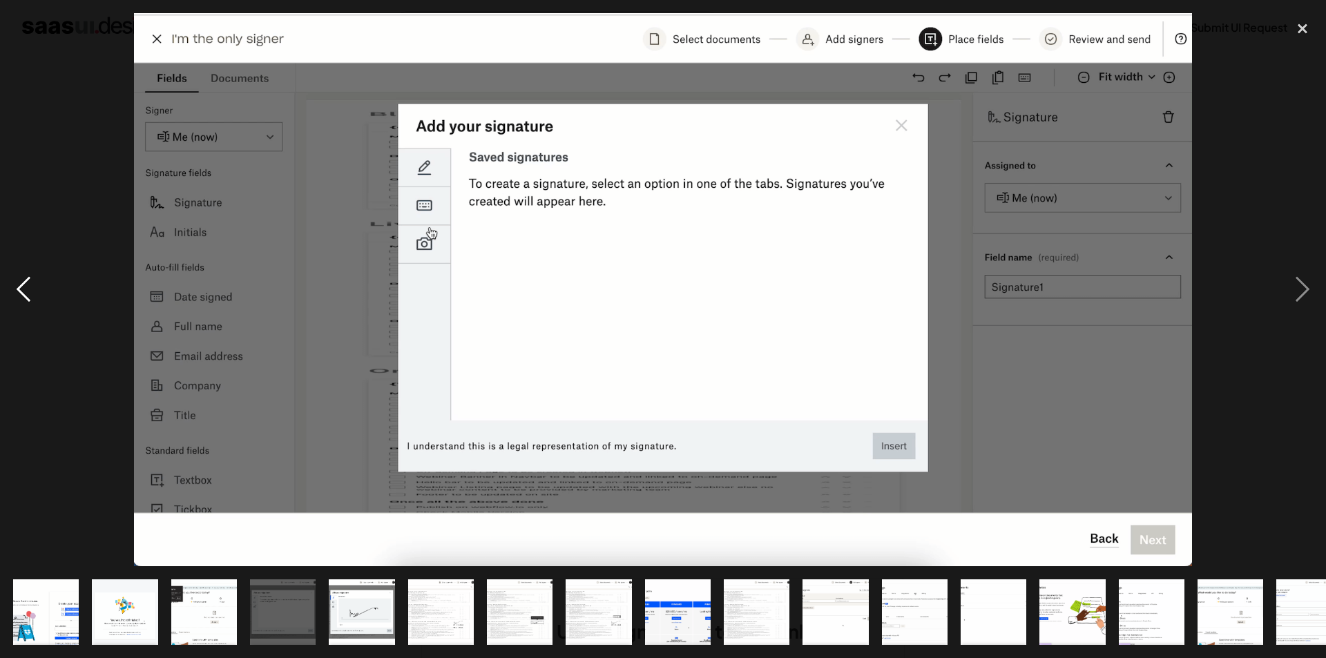
click at [35, 282] on div "previous image" at bounding box center [23, 289] width 47 height 553
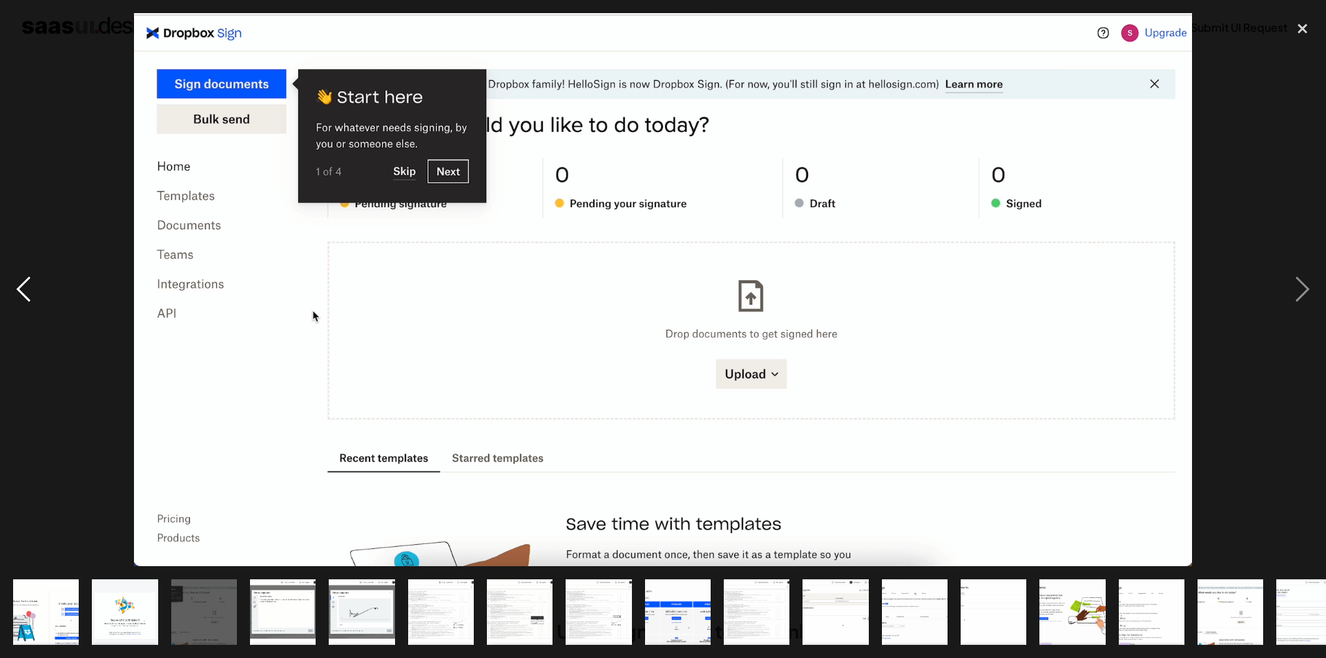
click at [35, 282] on div "previous image" at bounding box center [23, 289] width 47 height 553
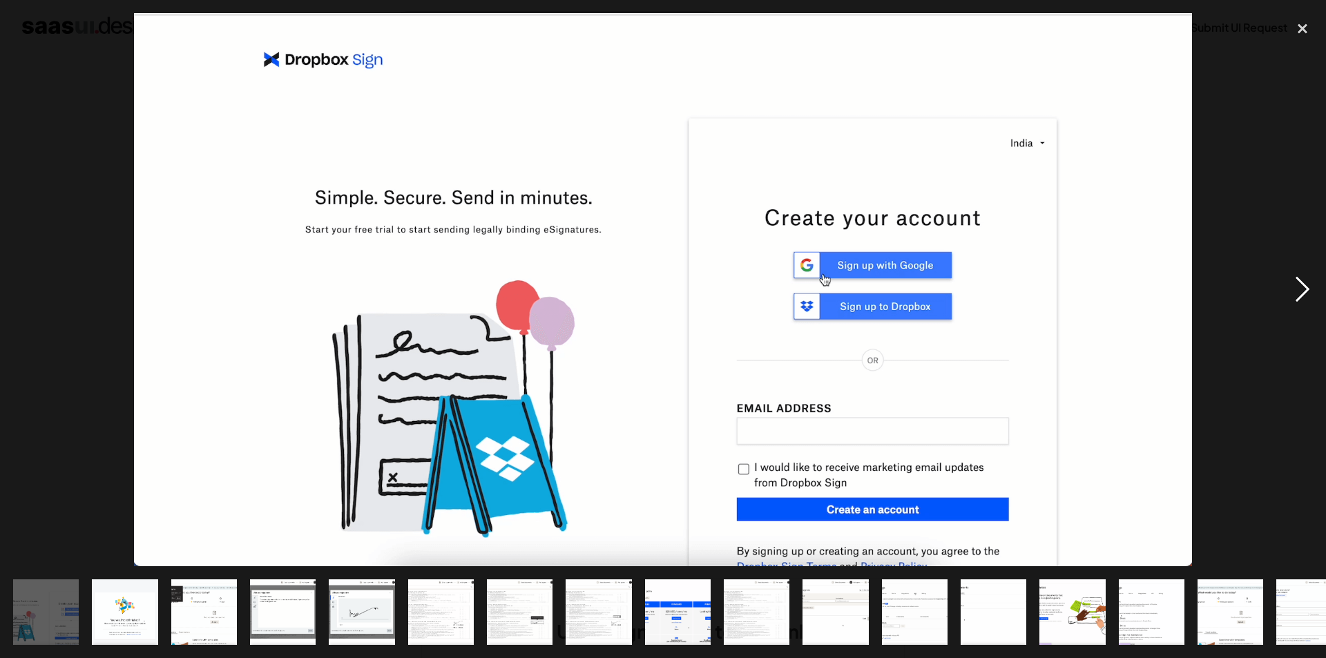
click at [1285, 276] on div "next image" at bounding box center [1302, 289] width 47 height 553
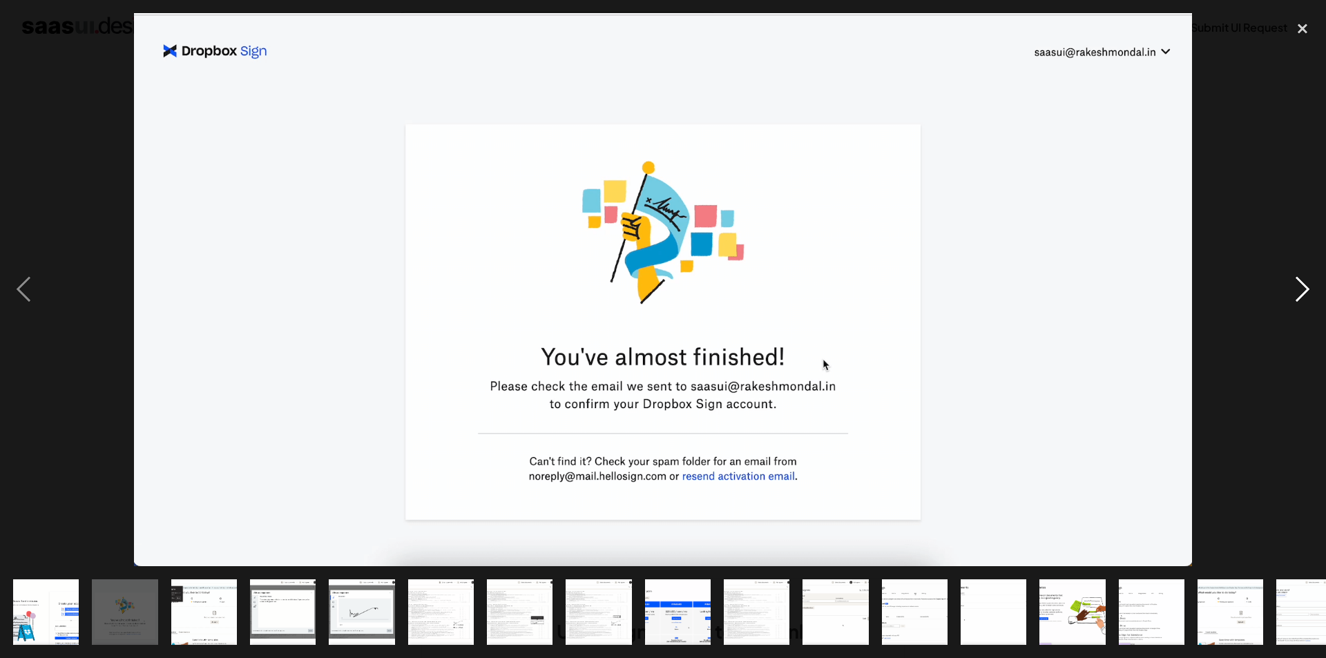
click at [1292, 278] on div "next image" at bounding box center [1302, 289] width 47 height 553
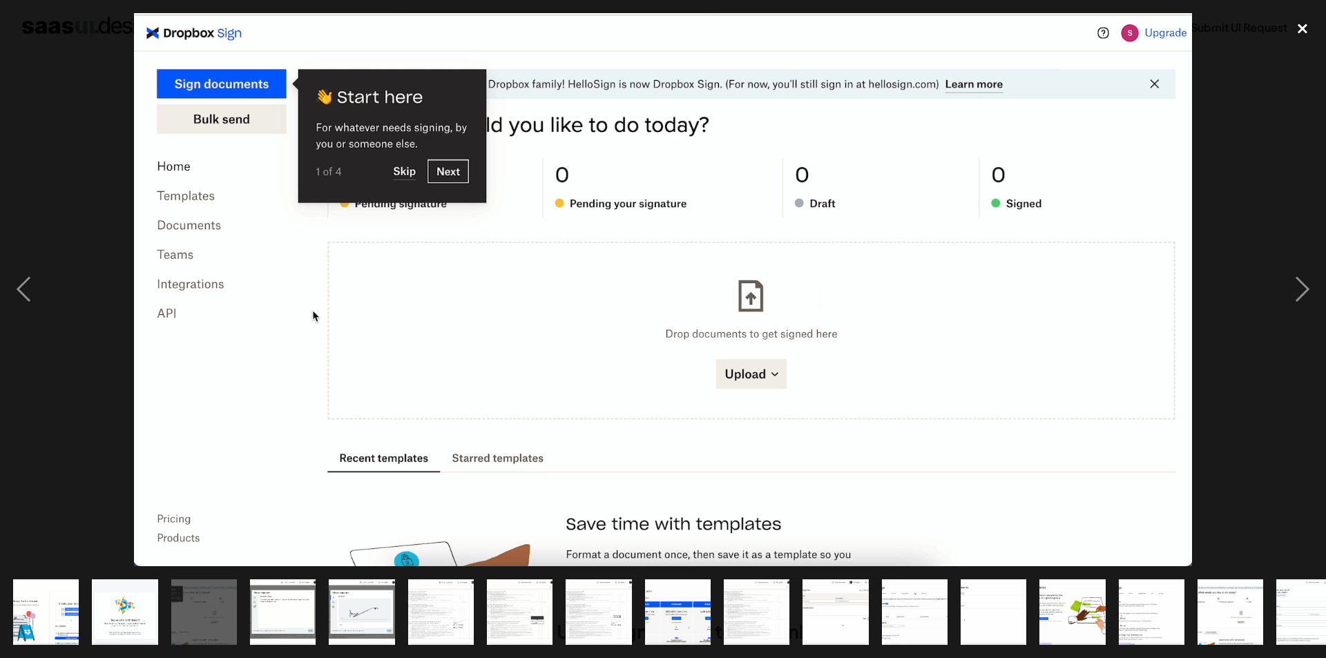
click at [1302, 26] on div "close lightbox" at bounding box center [1302, 28] width 47 height 30
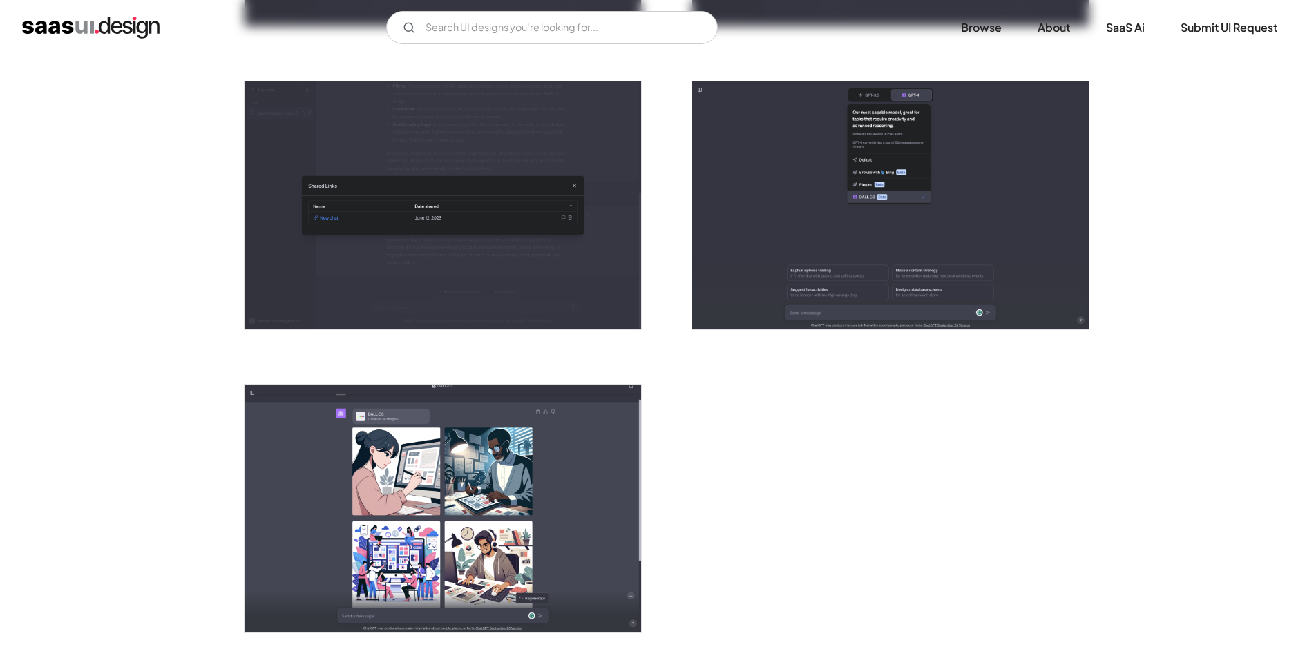
scroll to position [3798, 0]
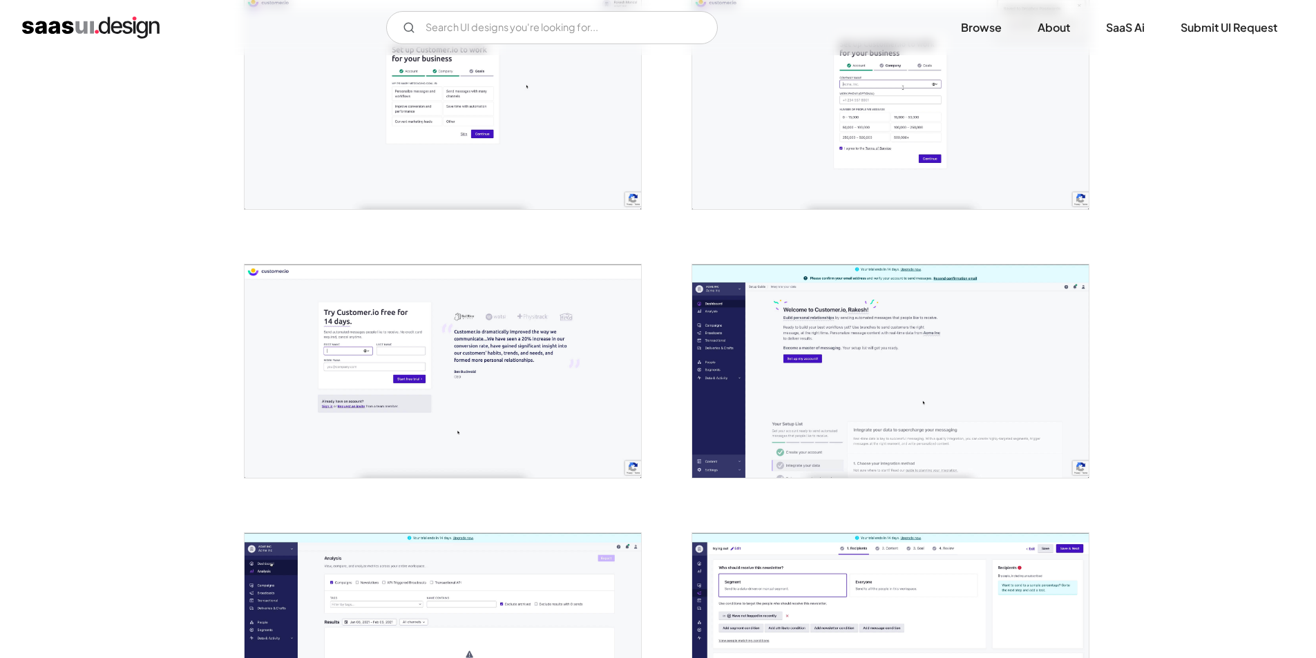
scroll to position [622, 0]
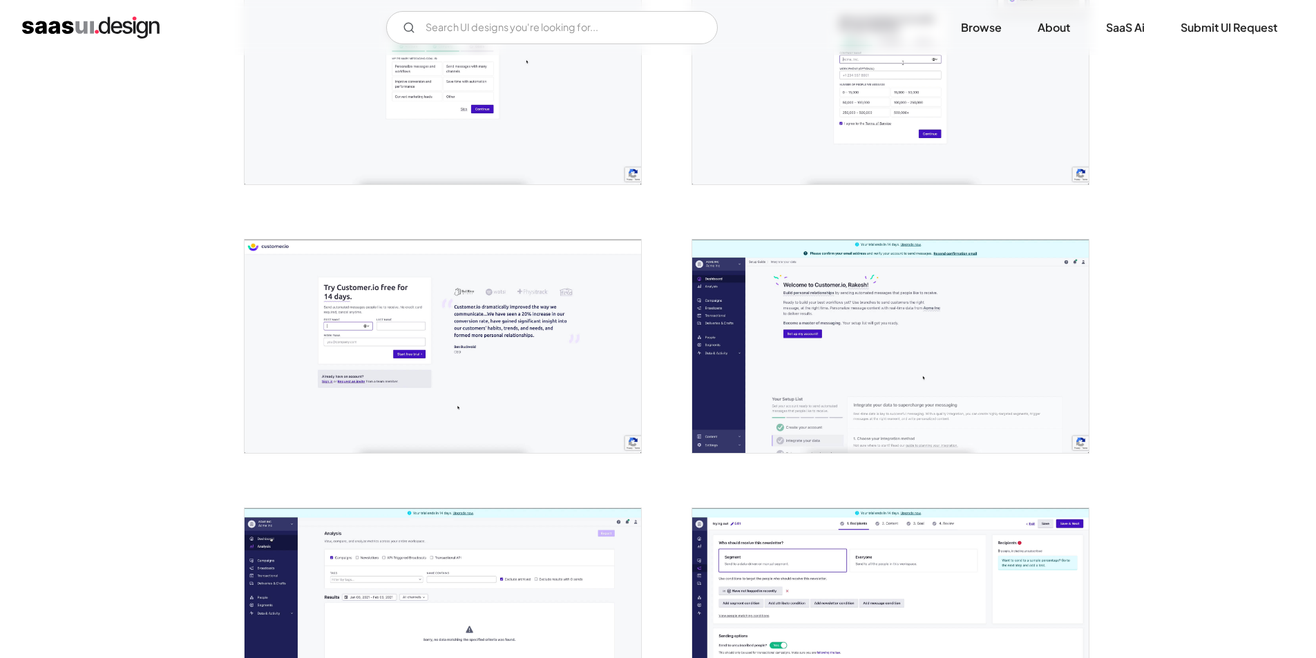
click at [839, 352] on img "open lightbox" at bounding box center [890, 346] width 396 height 213
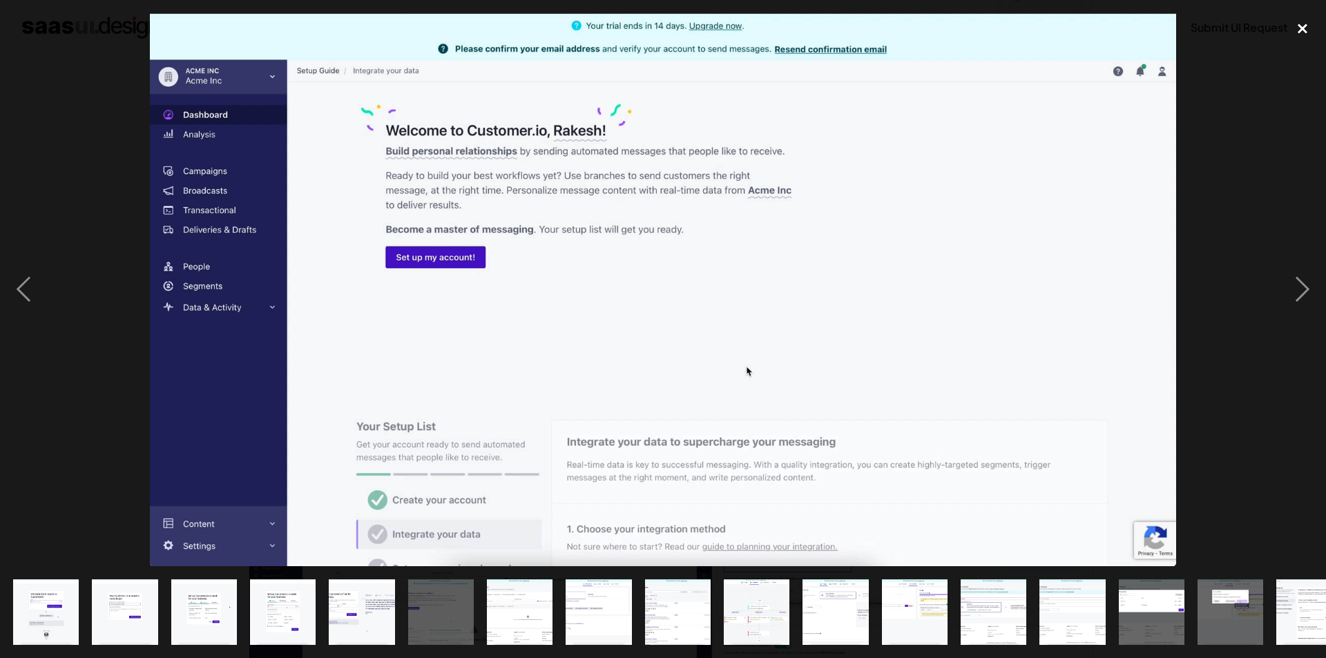
click at [1306, 30] on div "close lightbox" at bounding box center [1302, 28] width 47 height 30
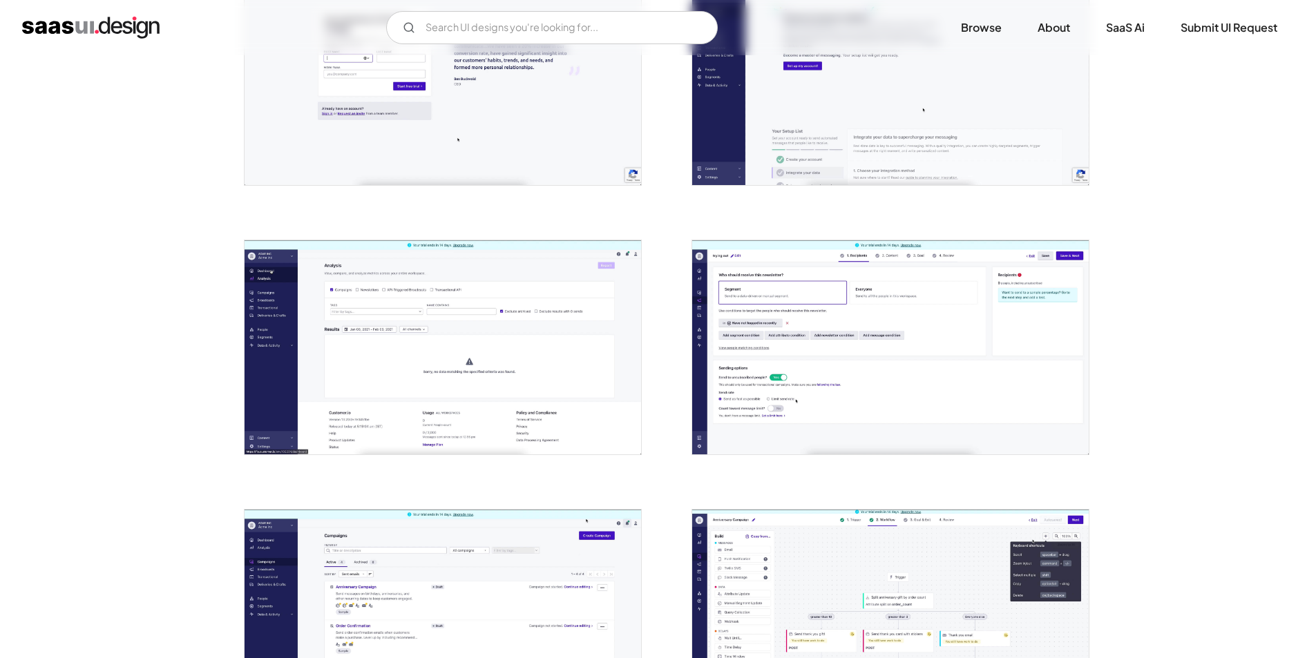
scroll to position [898, 0]
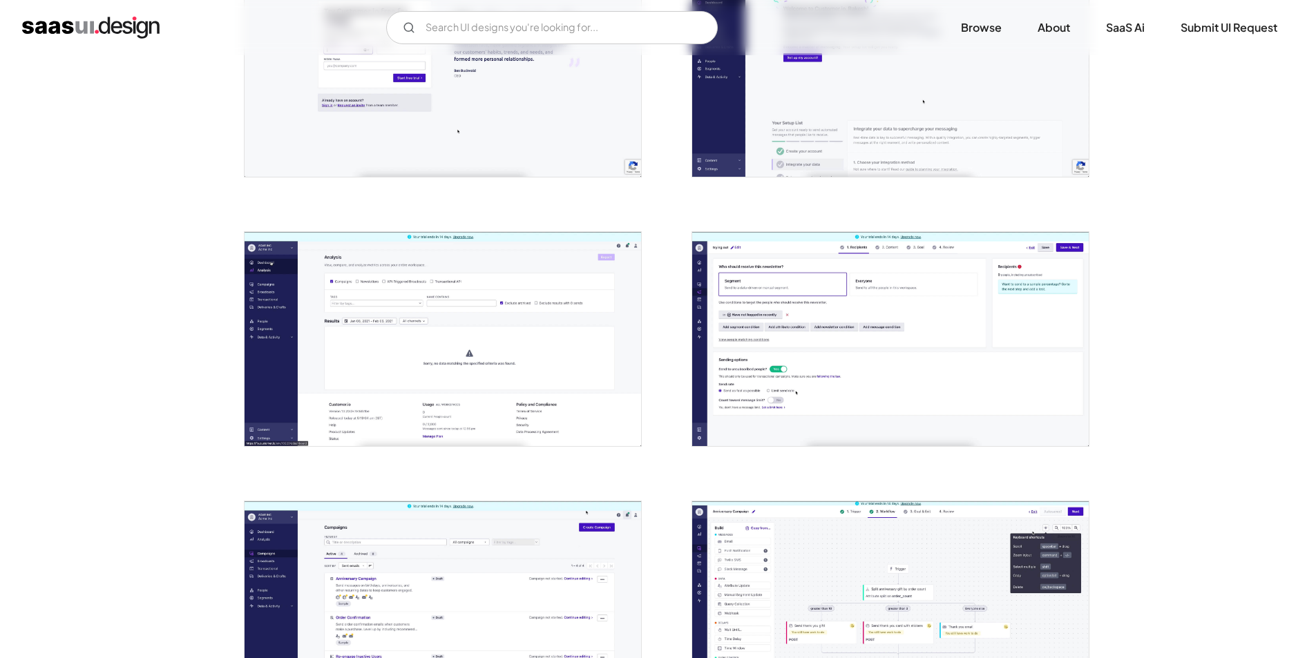
click at [807, 298] on img "open lightbox" at bounding box center [890, 338] width 396 height 213
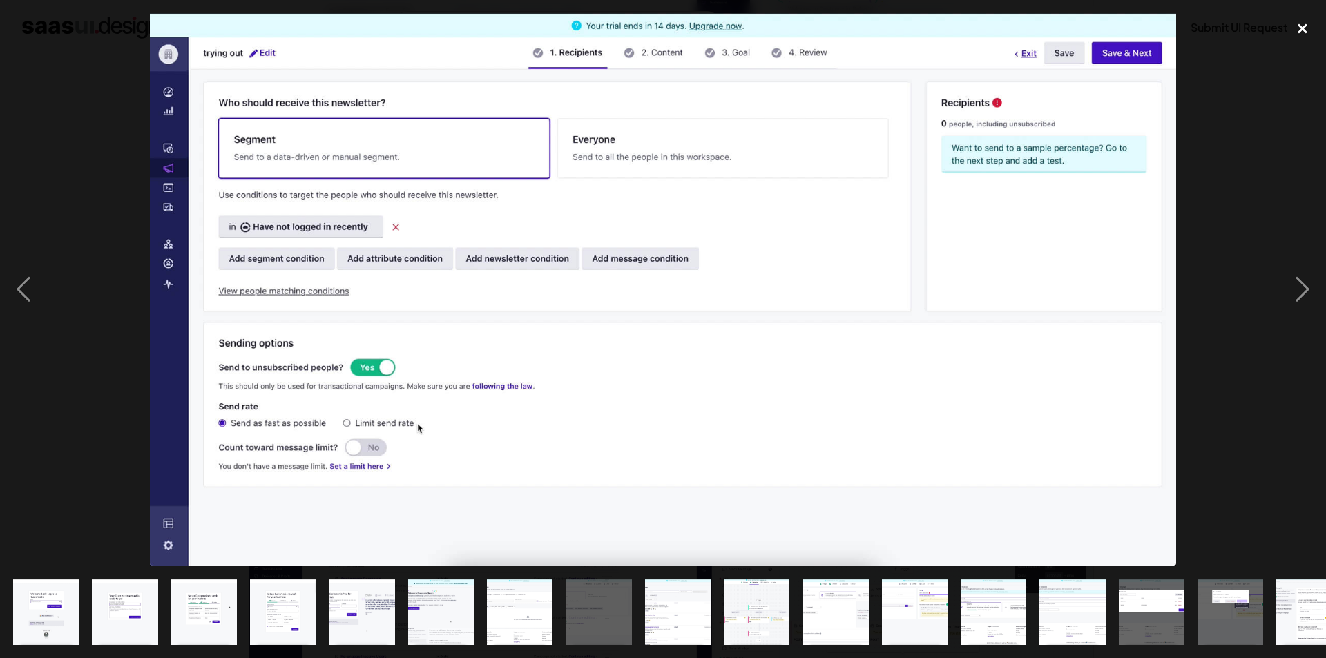
click at [1301, 28] on div "close lightbox" at bounding box center [1302, 28] width 47 height 30
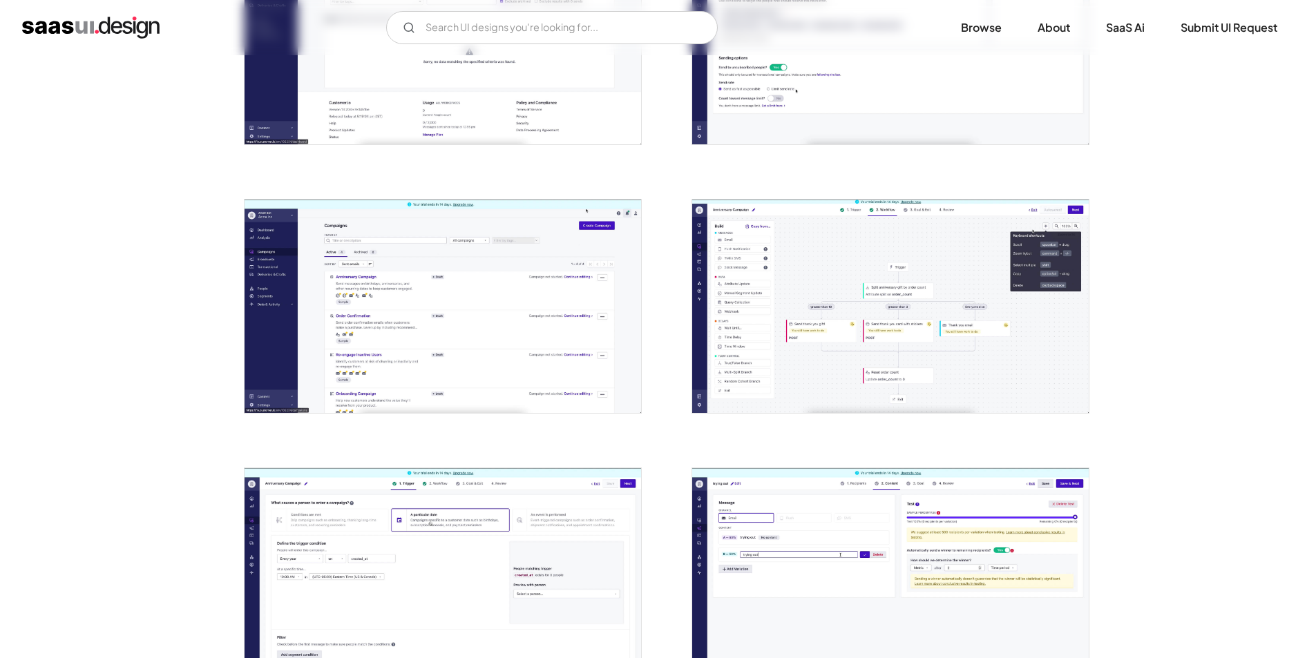
scroll to position [1036, 0]
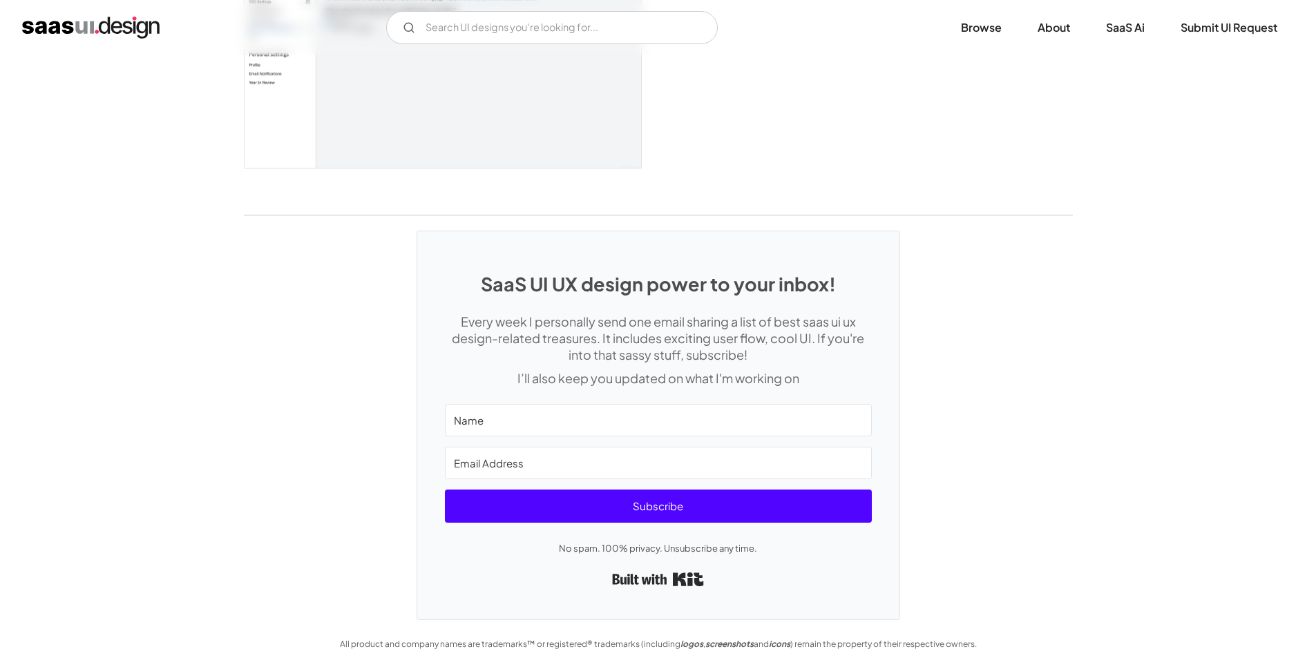
scroll to position [3483, 0]
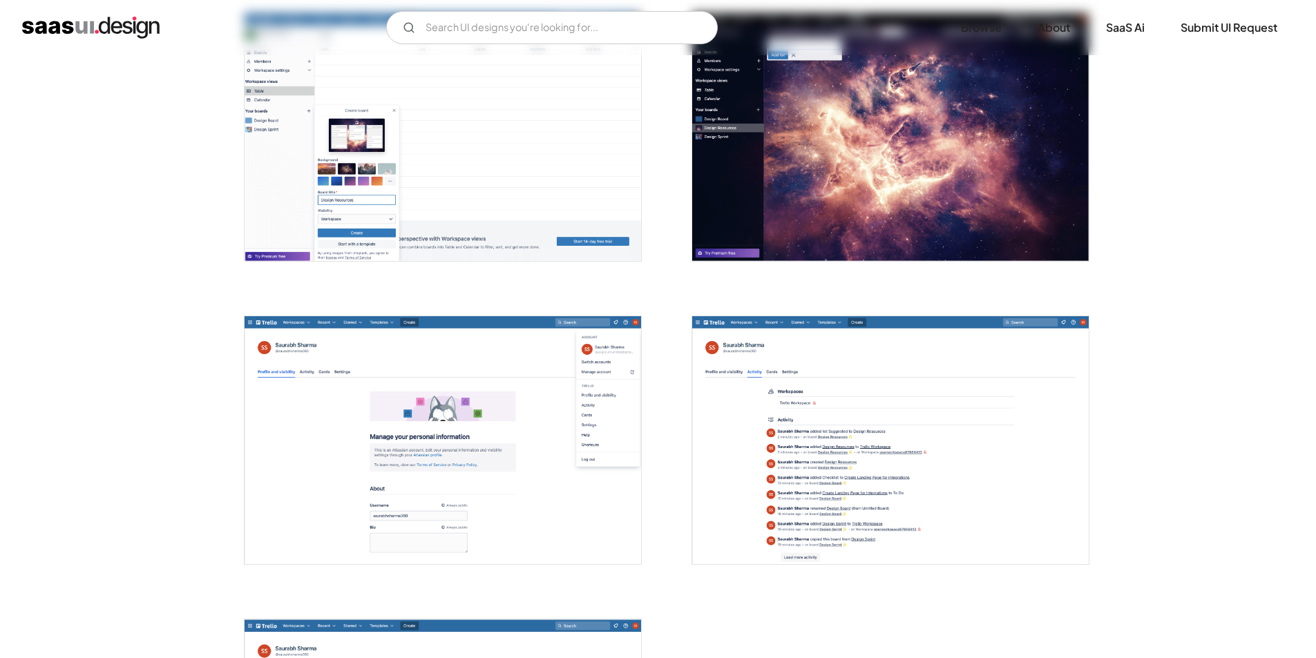
scroll to position [3522, 0]
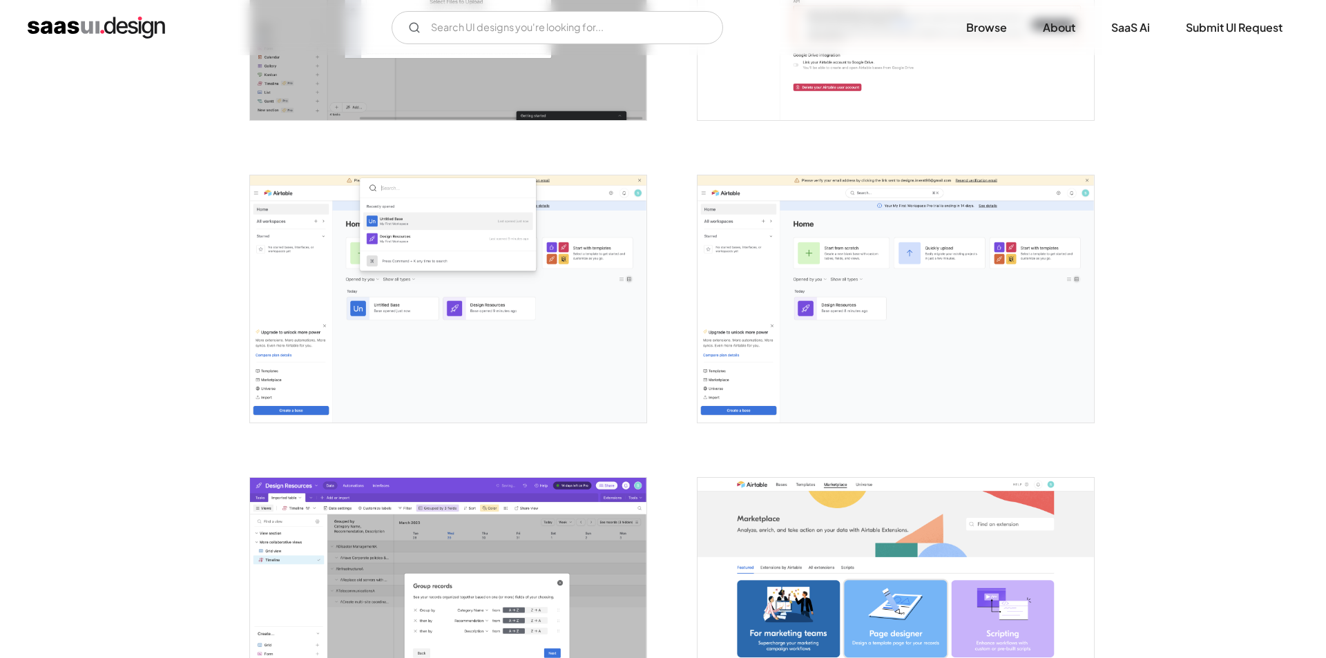
scroll to position [3039, 0]
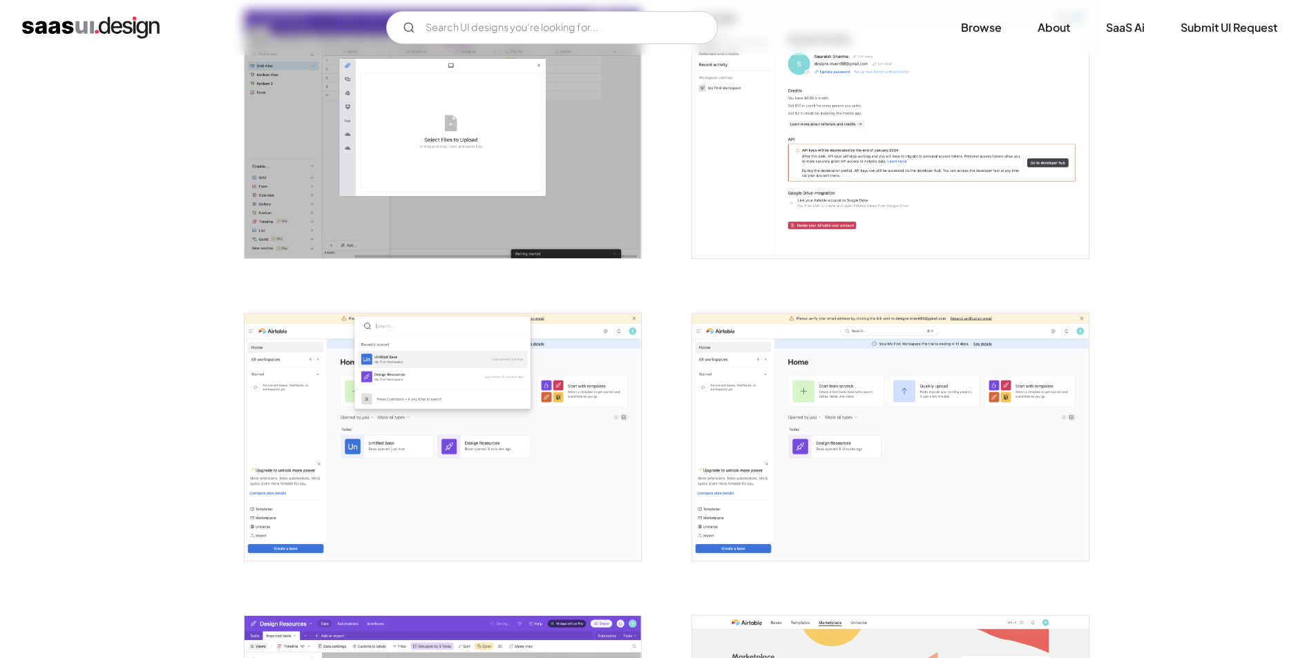
click at [894, 397] on img "open lightbox" at bounding box center [890, 438] width 396 height 248
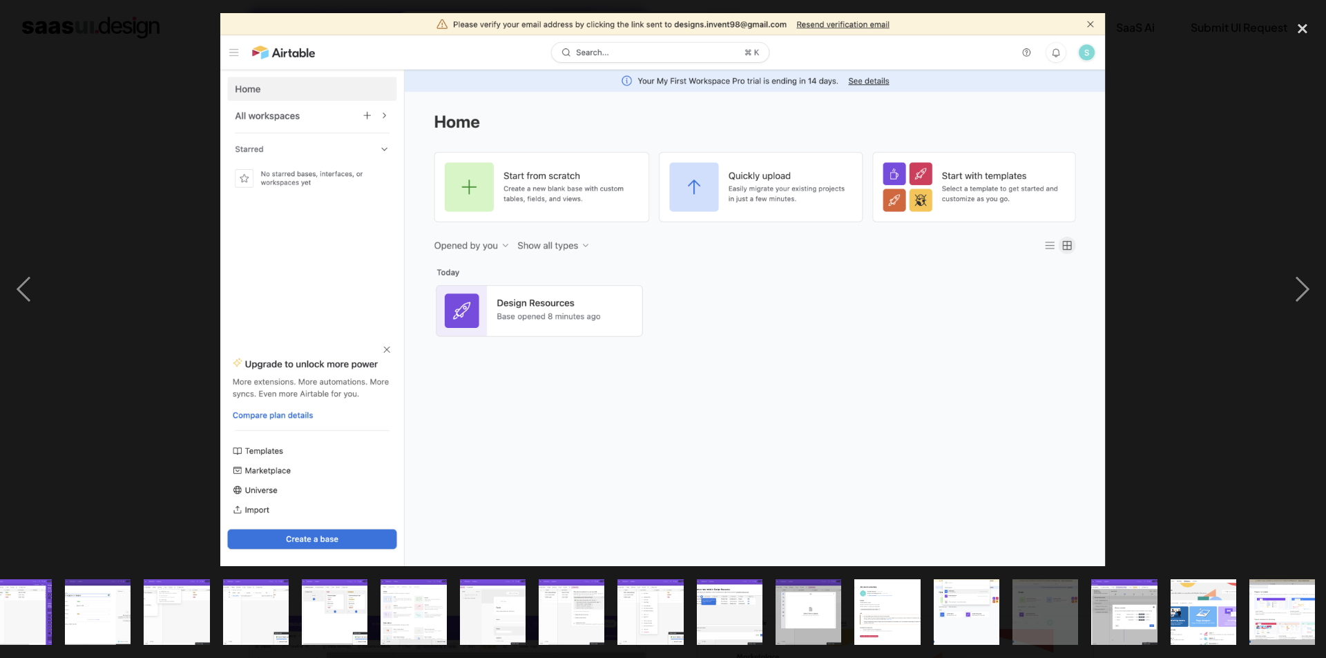
scroll to position [0, 661]
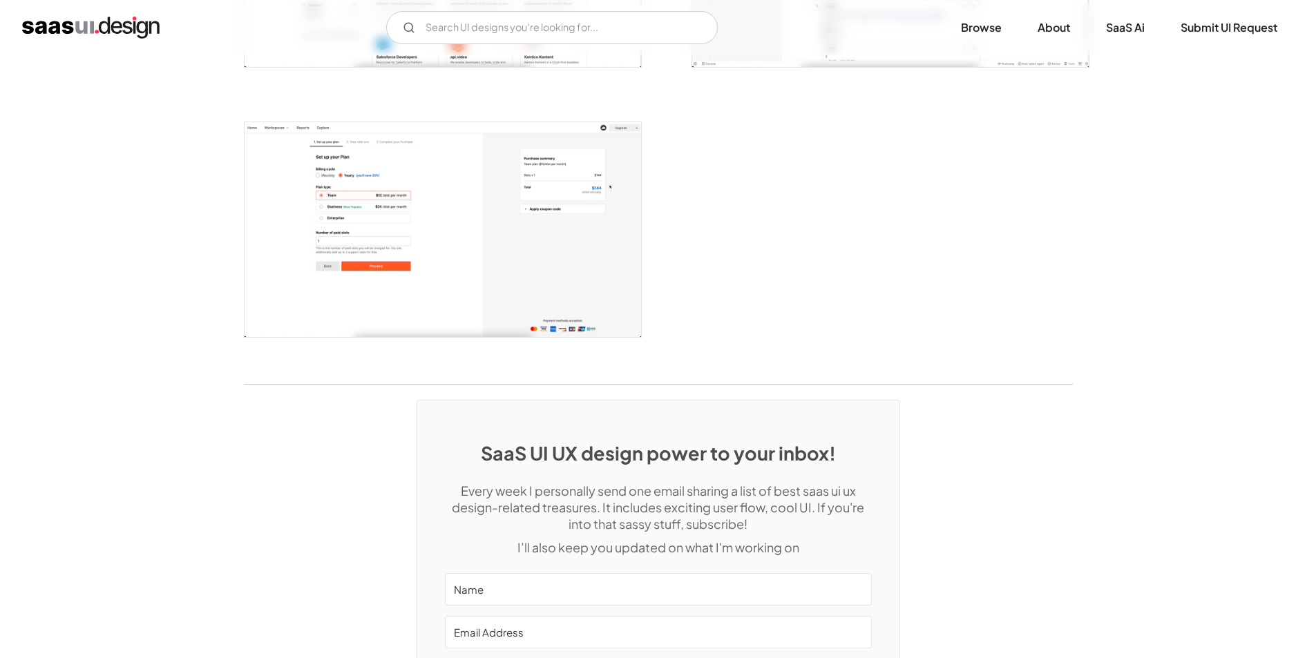
scroll to position [3522, 0]
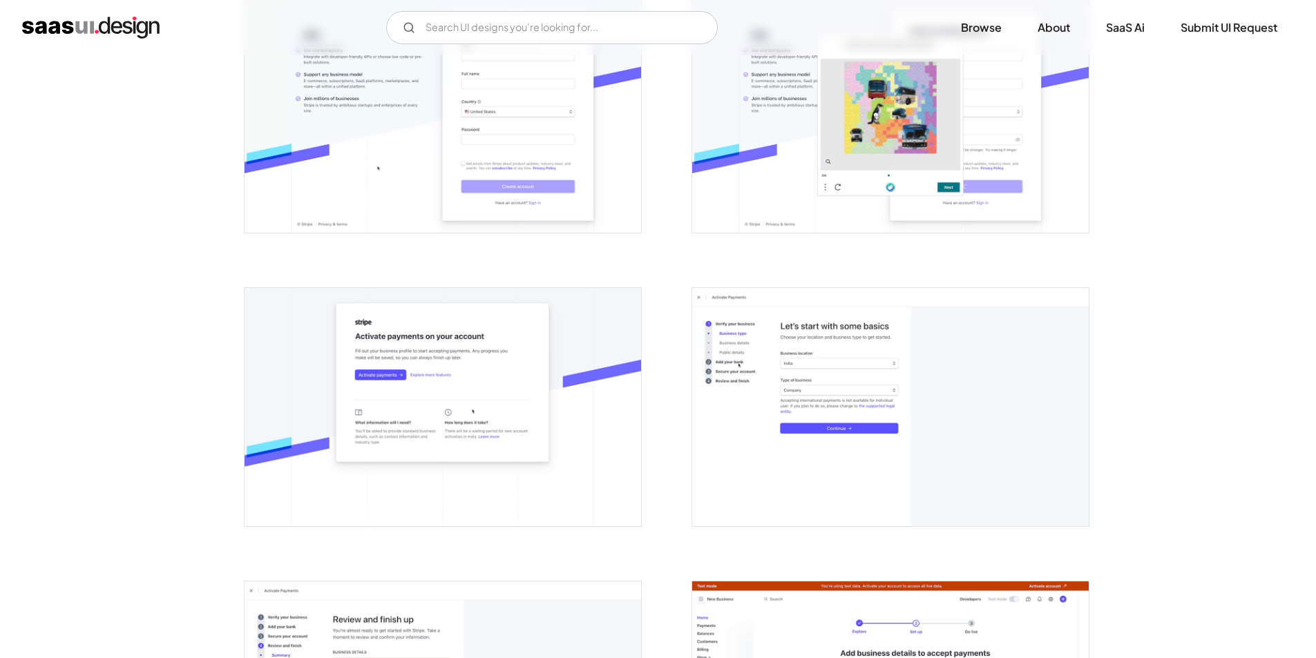
scroll to position [898, 0]
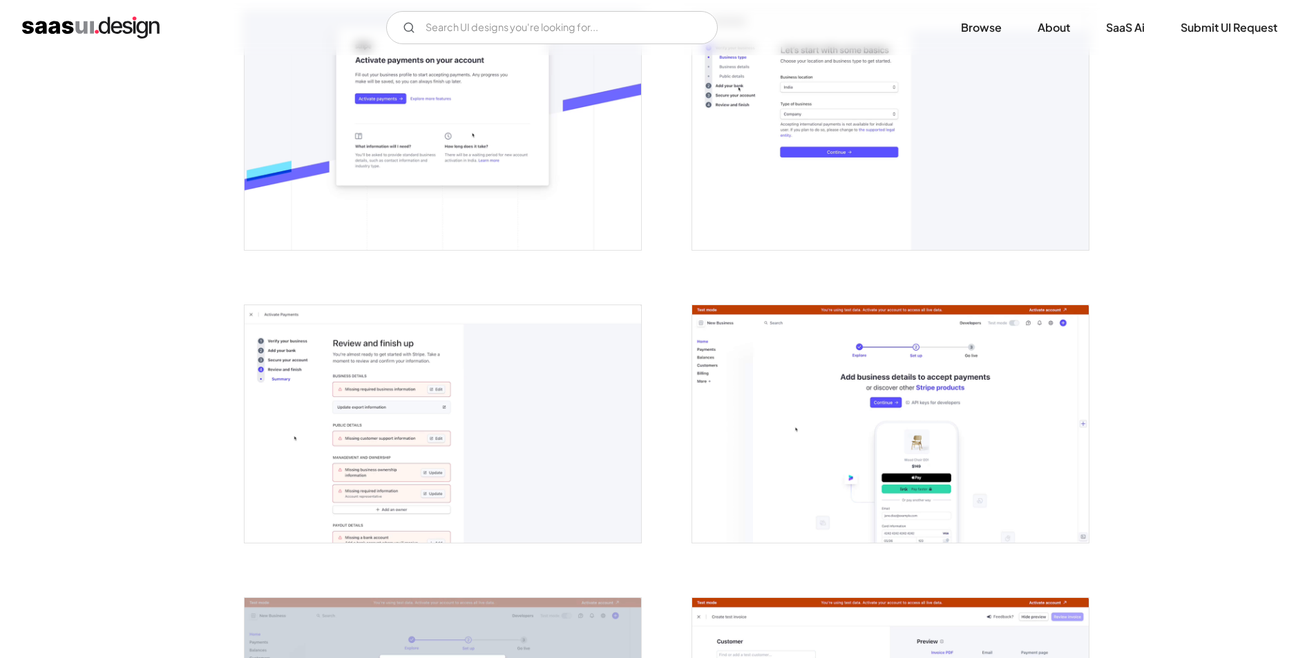
click at [804, 420] on img "open lightbox" at bounding box center [890, 424] width 396 height 238
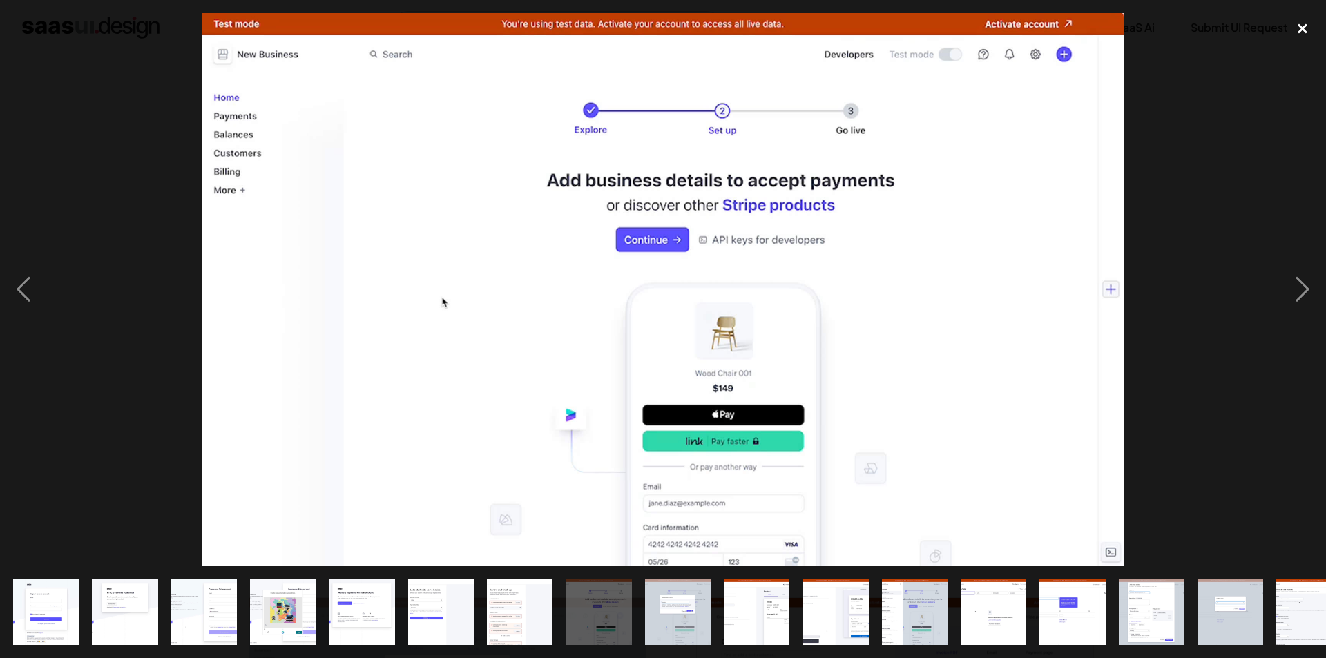
click at [1299, 24] on div "close lightbox" at bounding box center [1302, 28] width 47 height 30
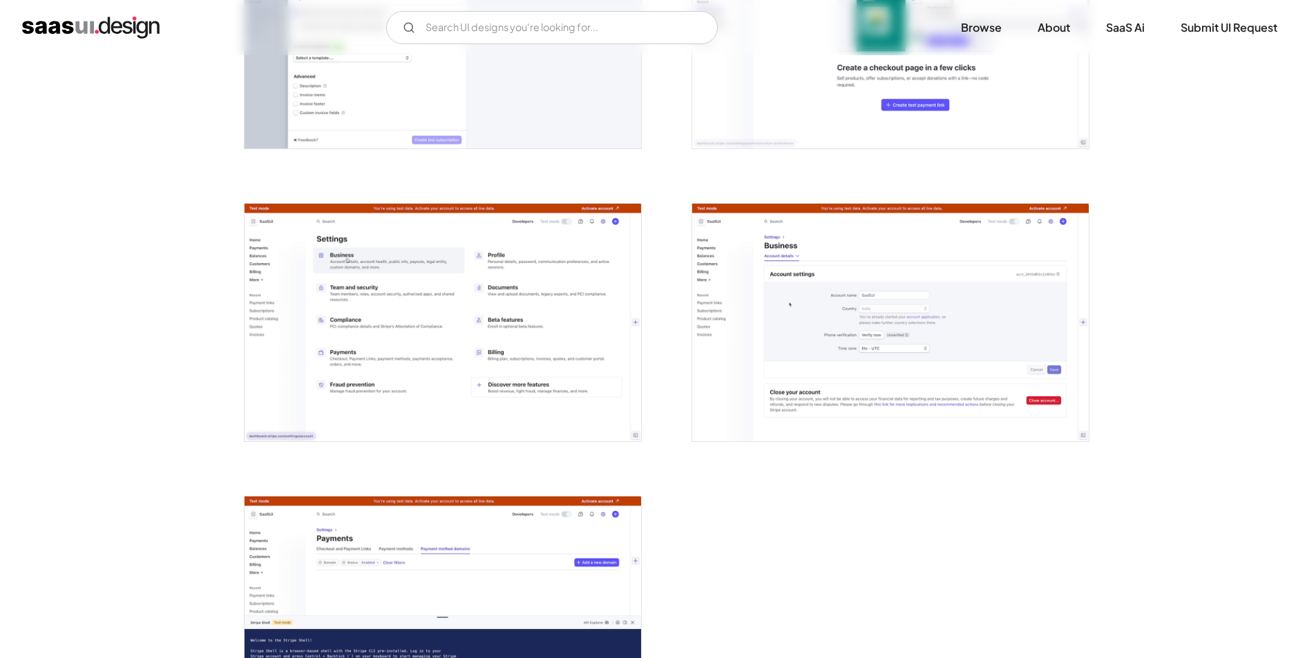
scroll to position [3162, 0]
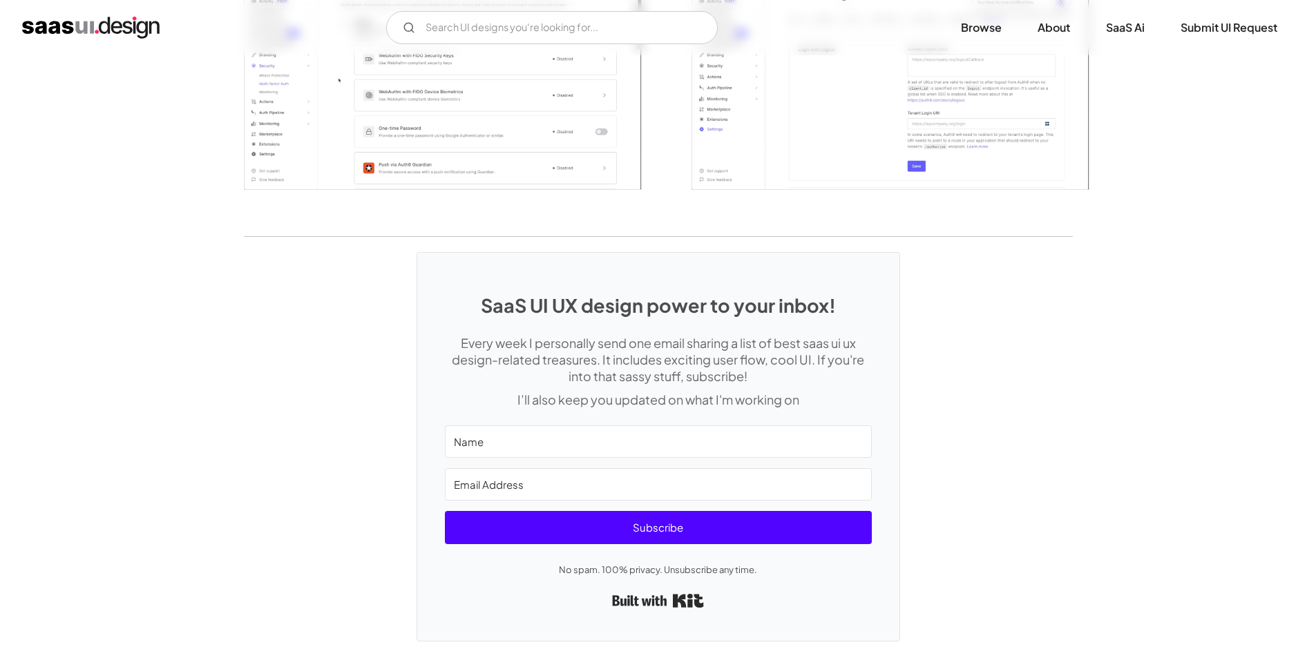
scroll to position [3450, 0]
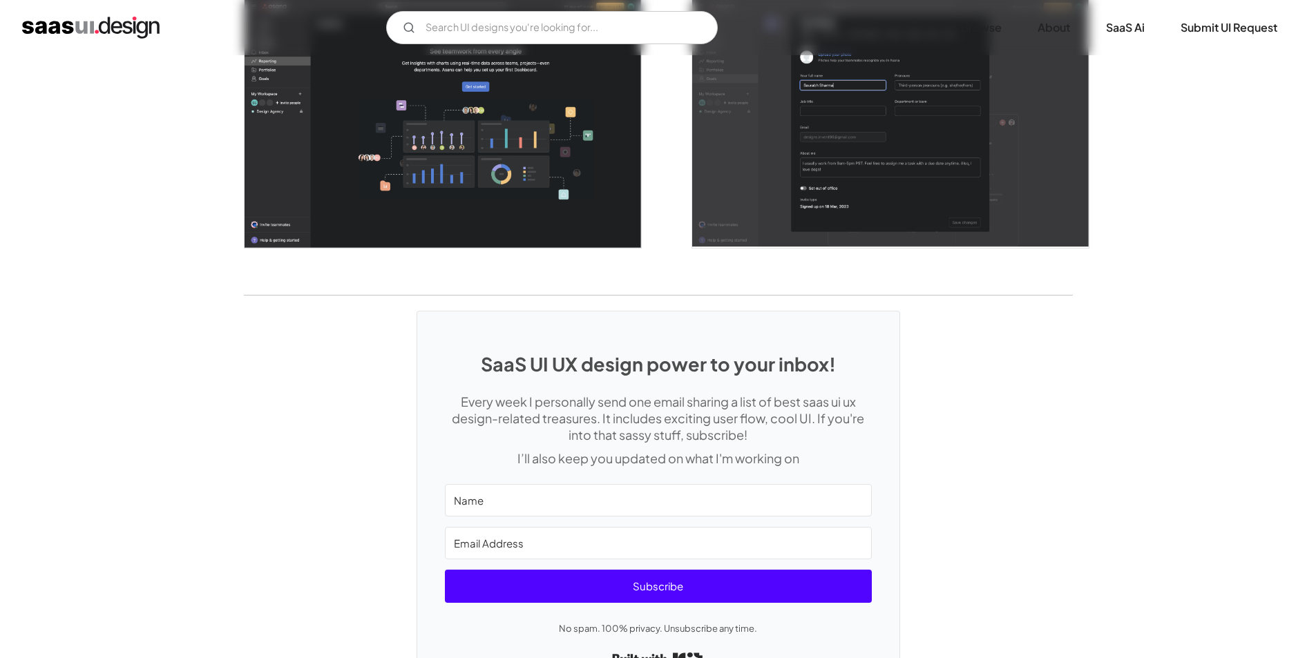
scroll to position [3660, 0]
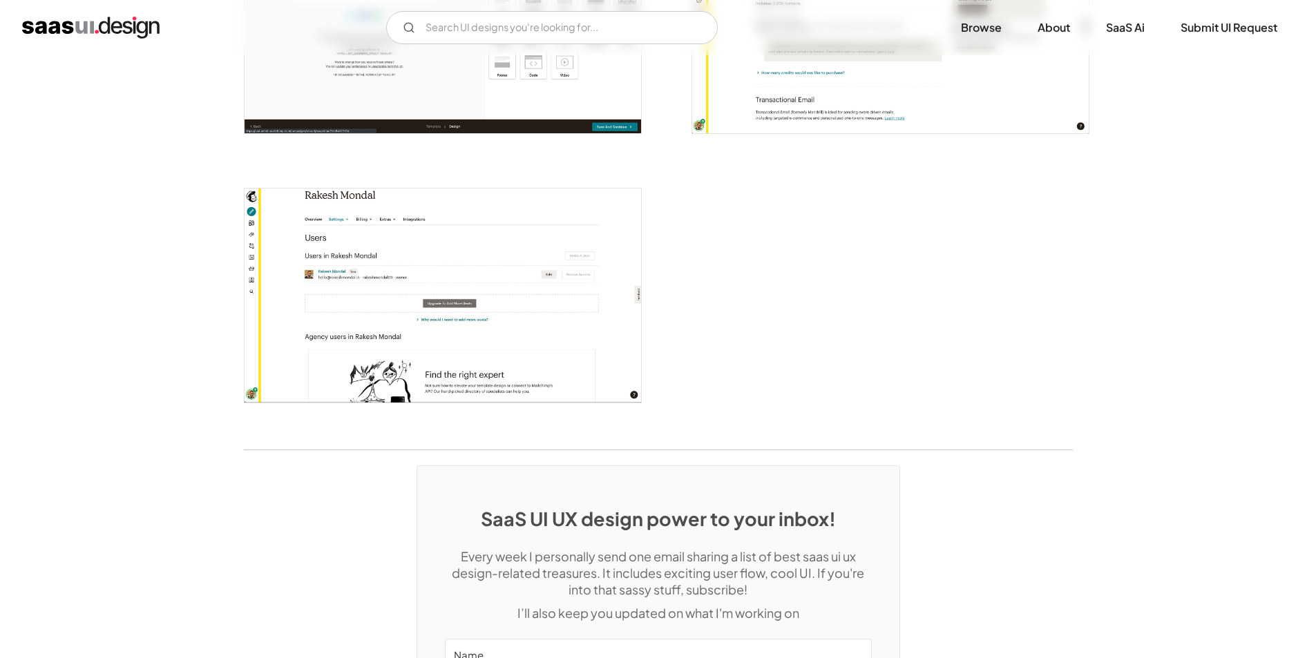
scroll to position [3384, 0]
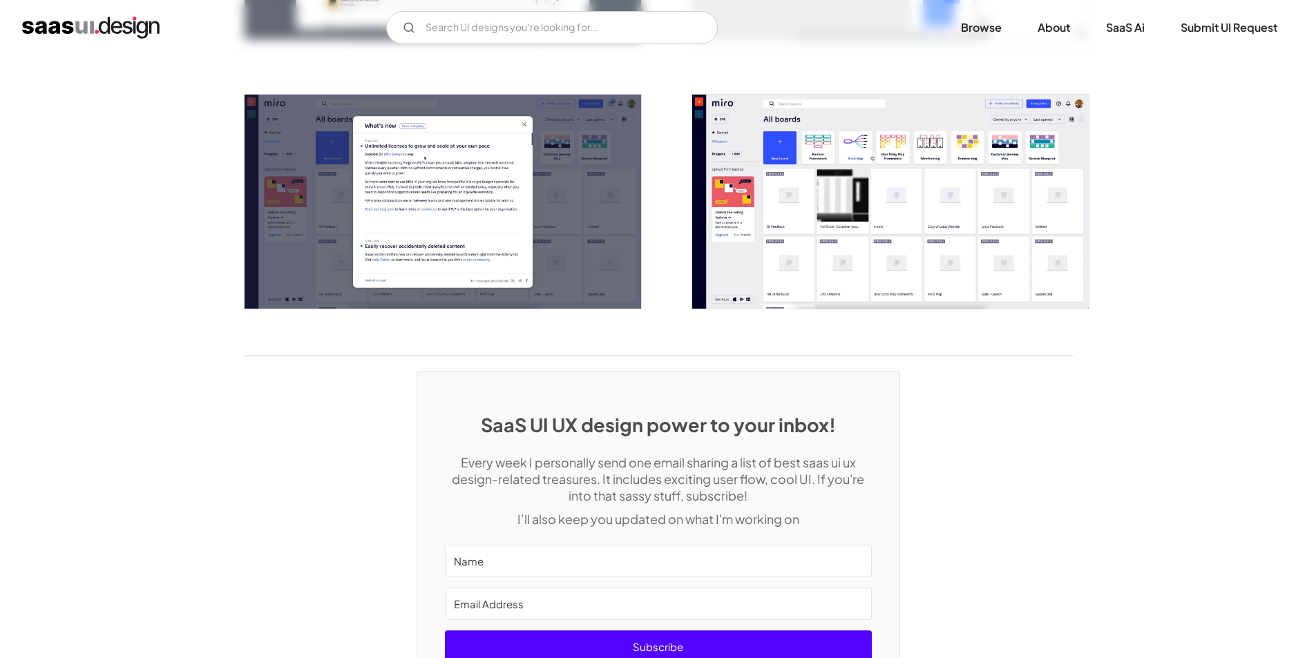
scroll to position [2800, 0]
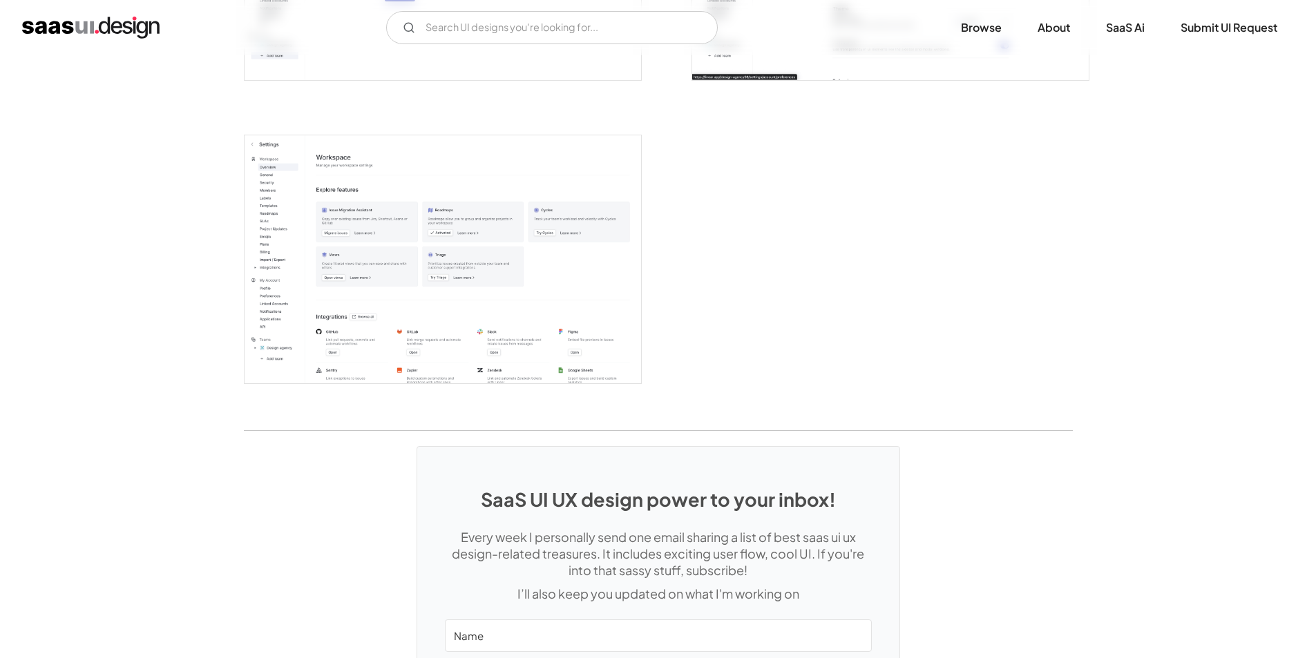
scroll to position [3748, 0]
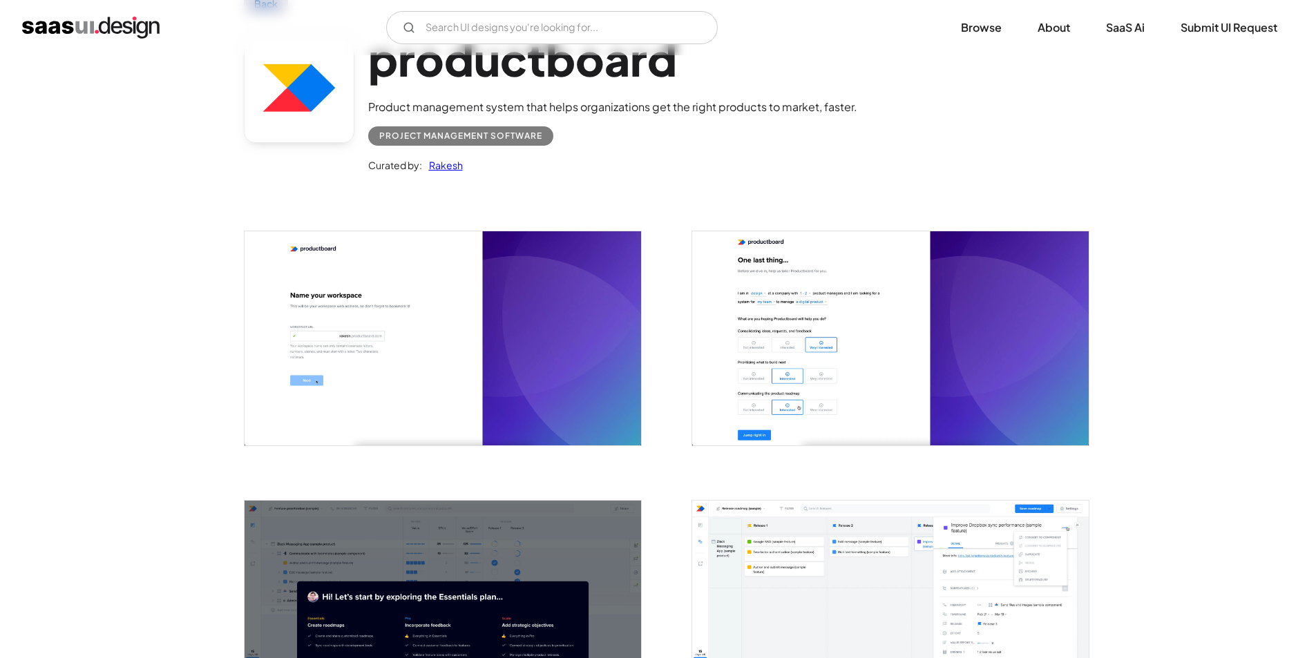
scroll to position [69, 0]
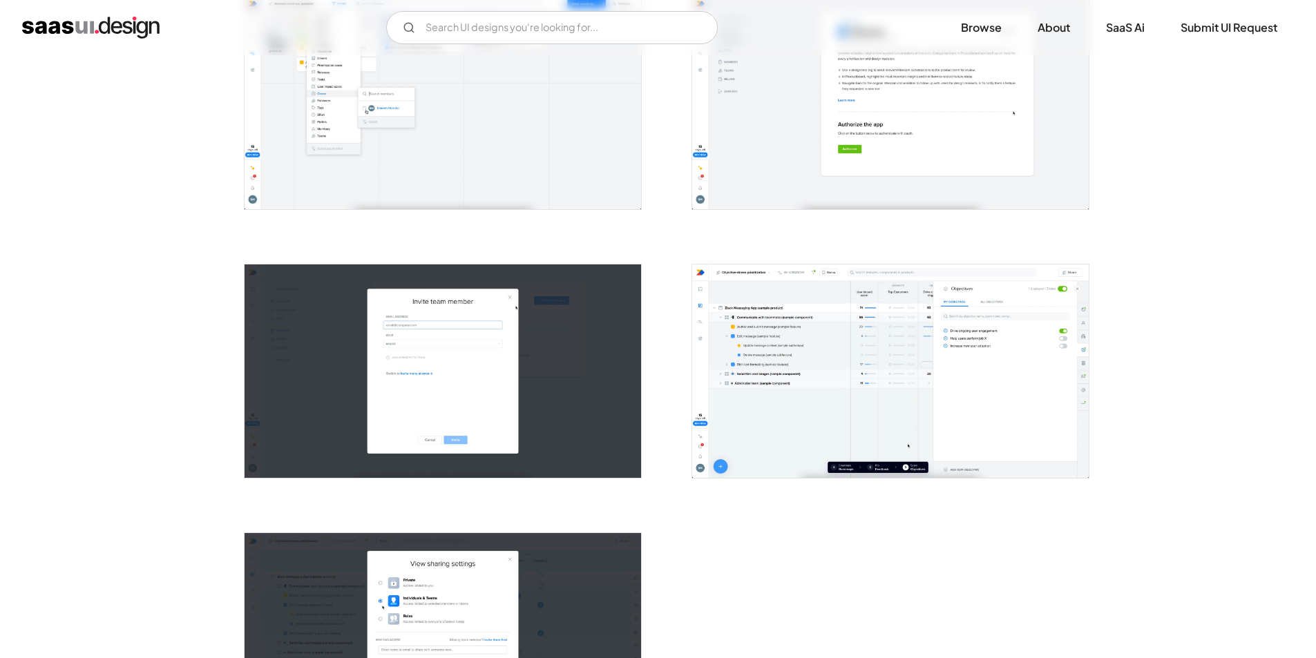
scroll to position [2555, 0]
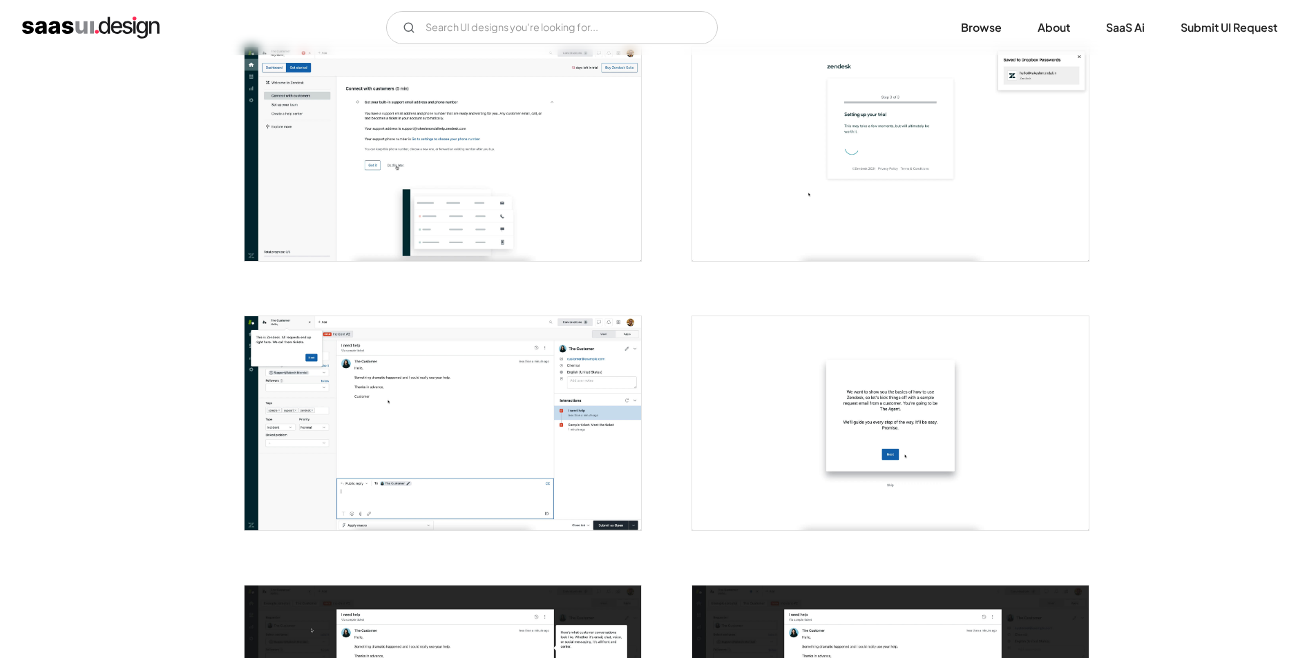
scroll to position [207, 0]
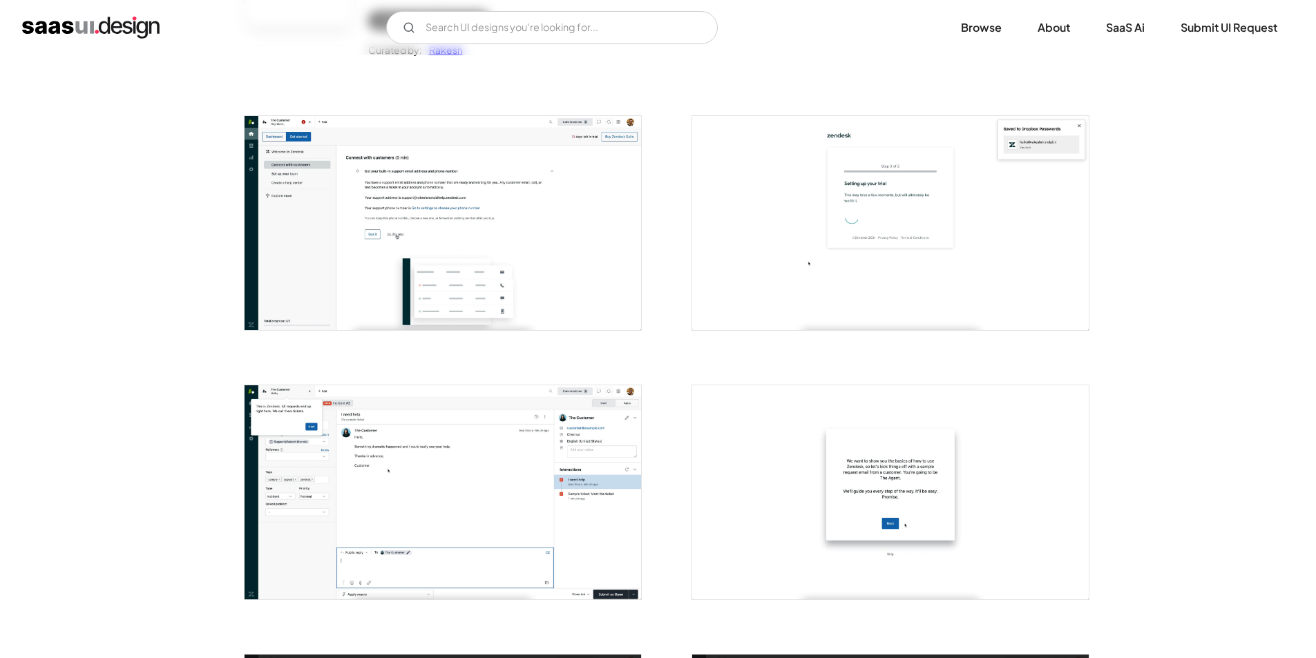
click at [344, 248] on img "open lightbox" at bounding box center [442, 223] width 396 height 214
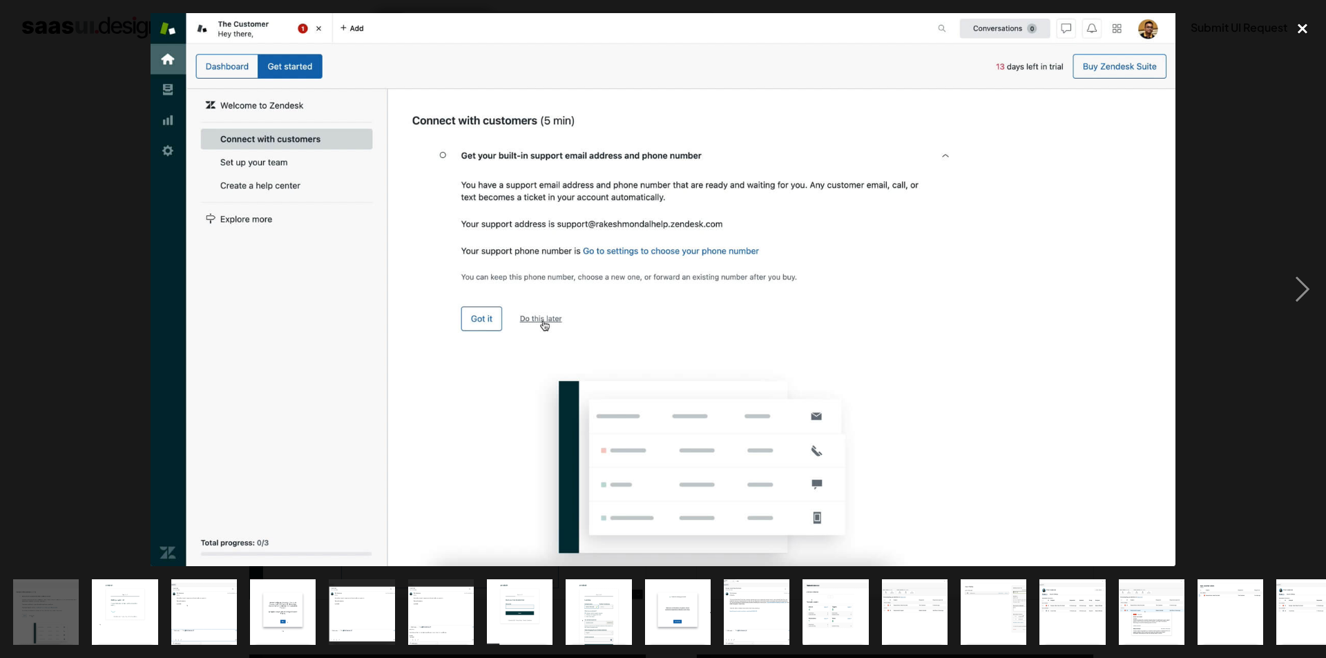
click at [1304, 26] on div "close lightbox" at bounding box center [1302, 28] width 47 height 30
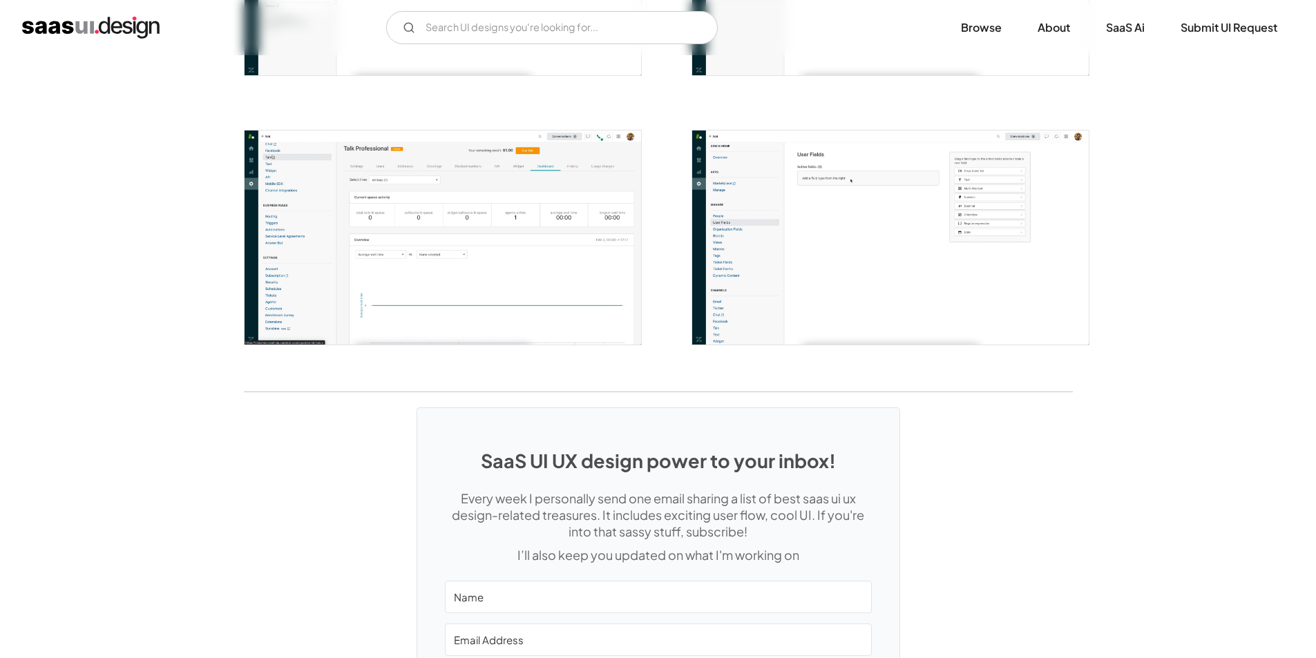
scroll to position [2802, 0]
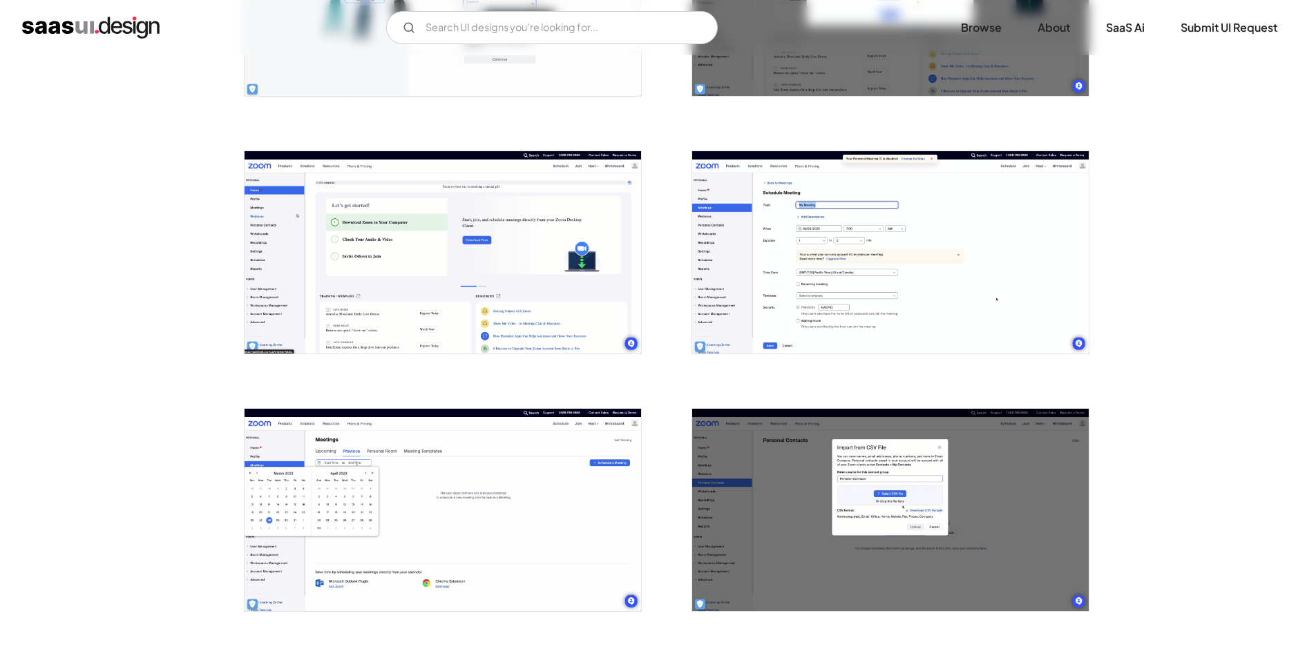
scroll to position [967, 0]
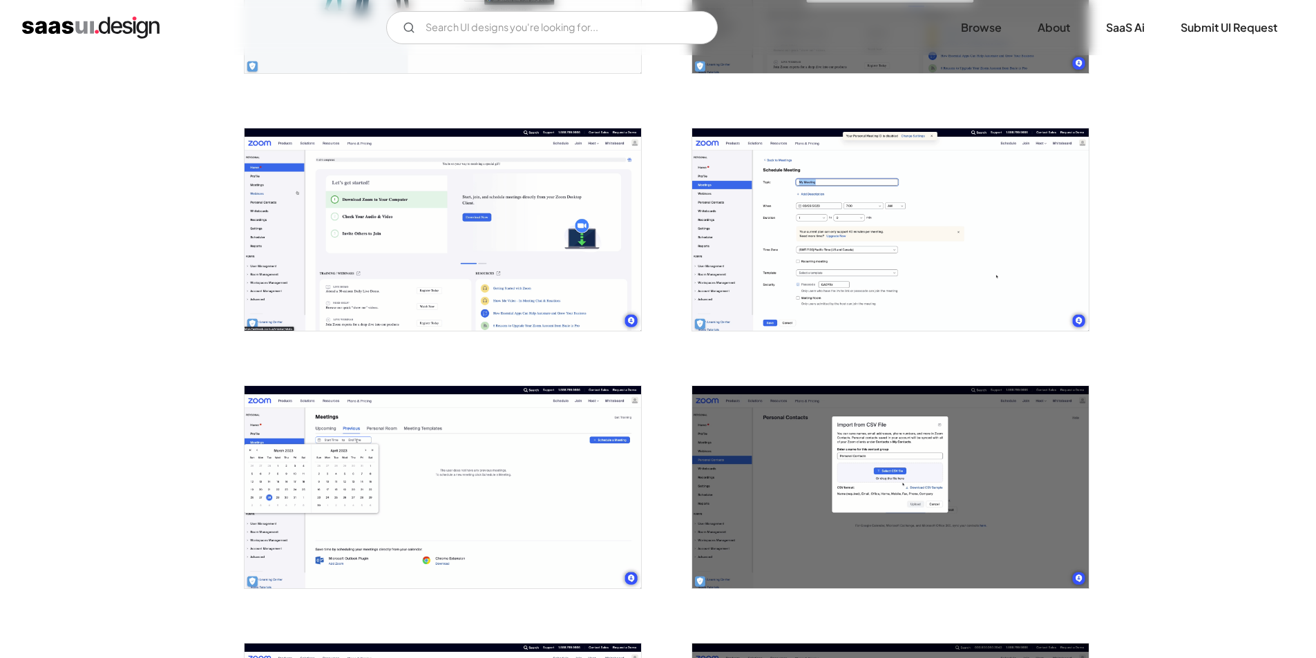
click at [869, 240] on img "open lightbox" at bounding box center [890, 229] width 396 height 202
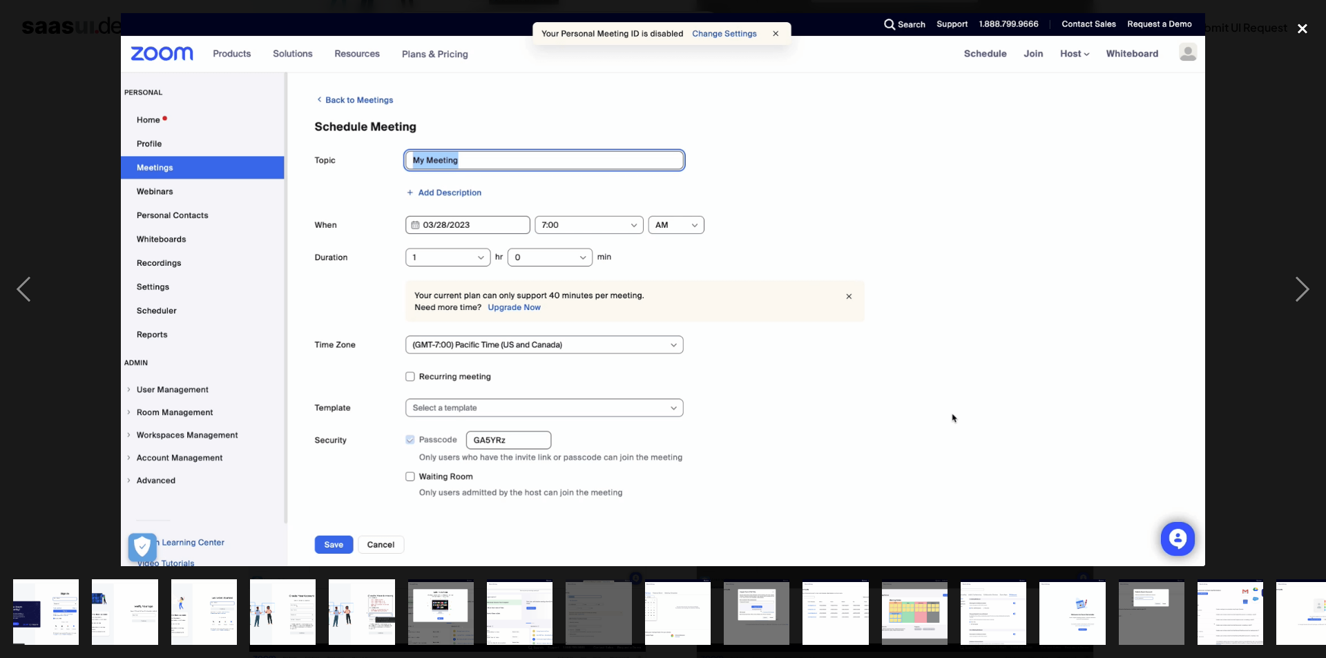
click at [1297, 31] on div "close lightbox" at bounding box center [1302, 28] width 47 height 30
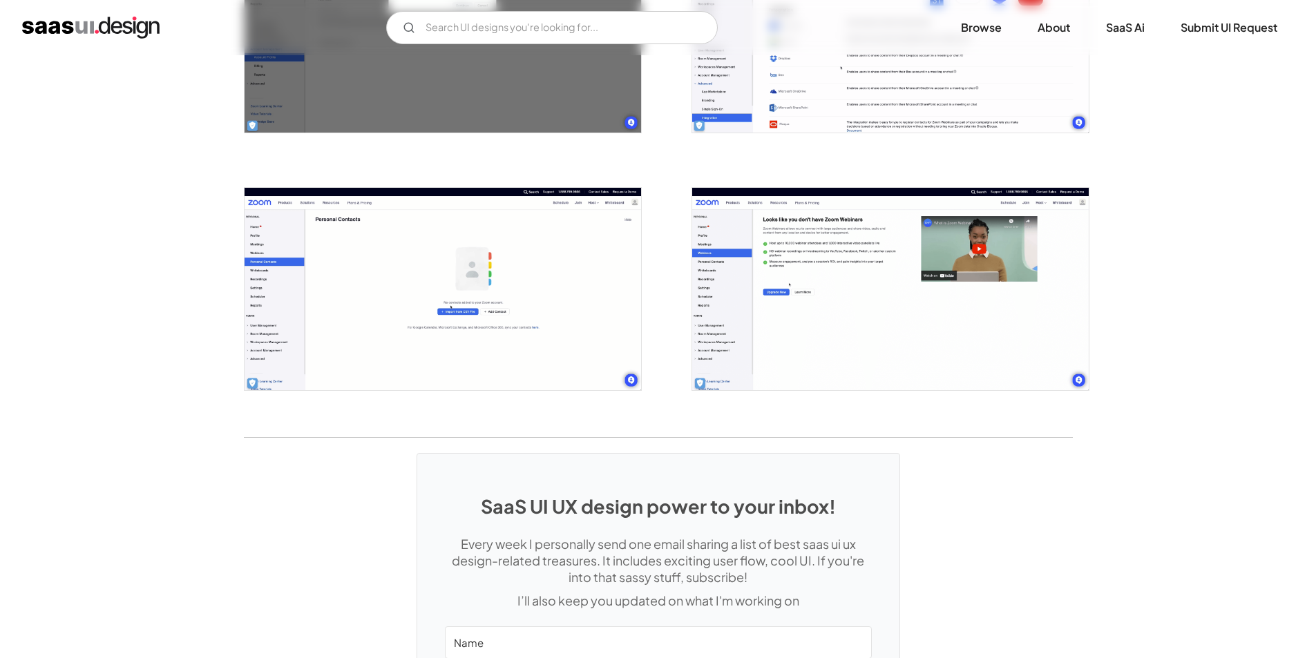
scroll to position [2417, 0]
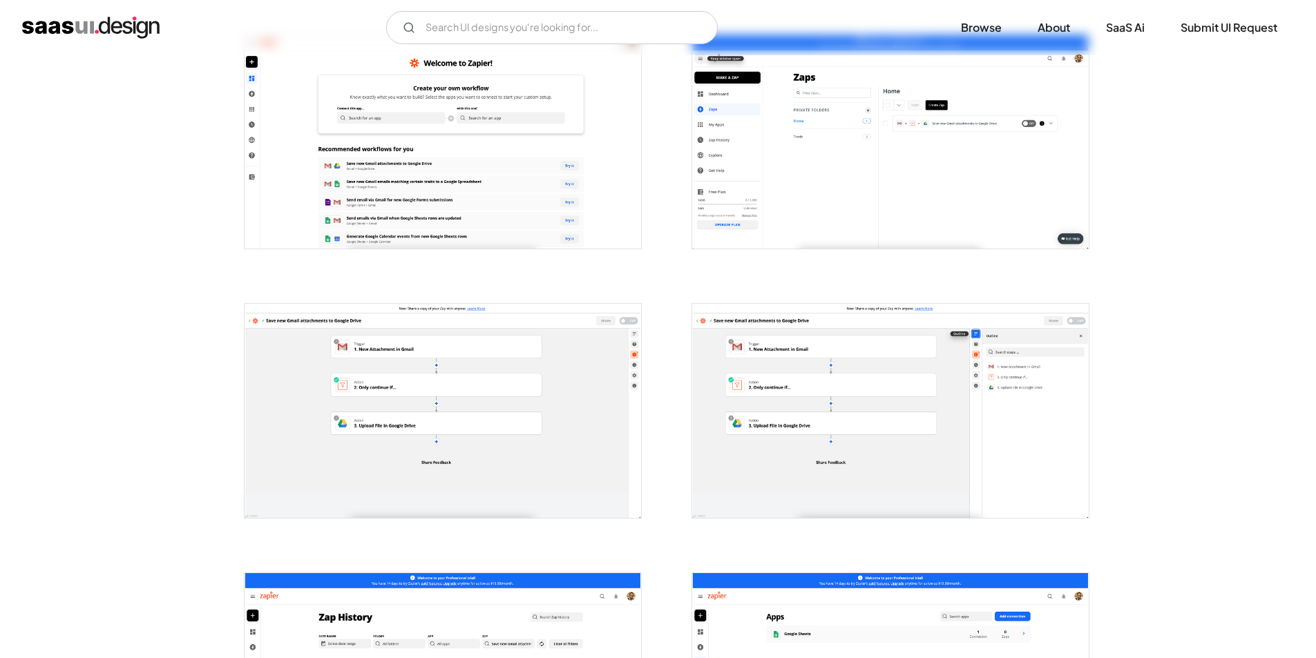
scroll to position [414, 0]
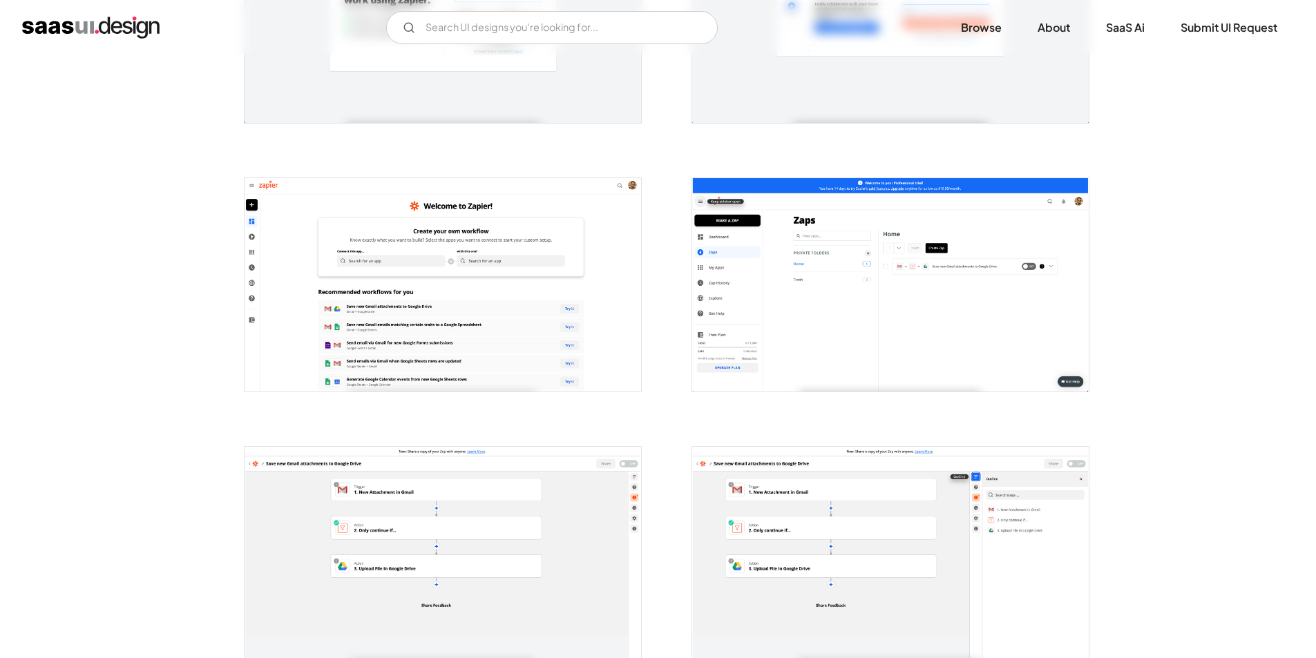
click at [861, 267] on img "open lightbox" at bounding box center [890, 284] width 396 height 213
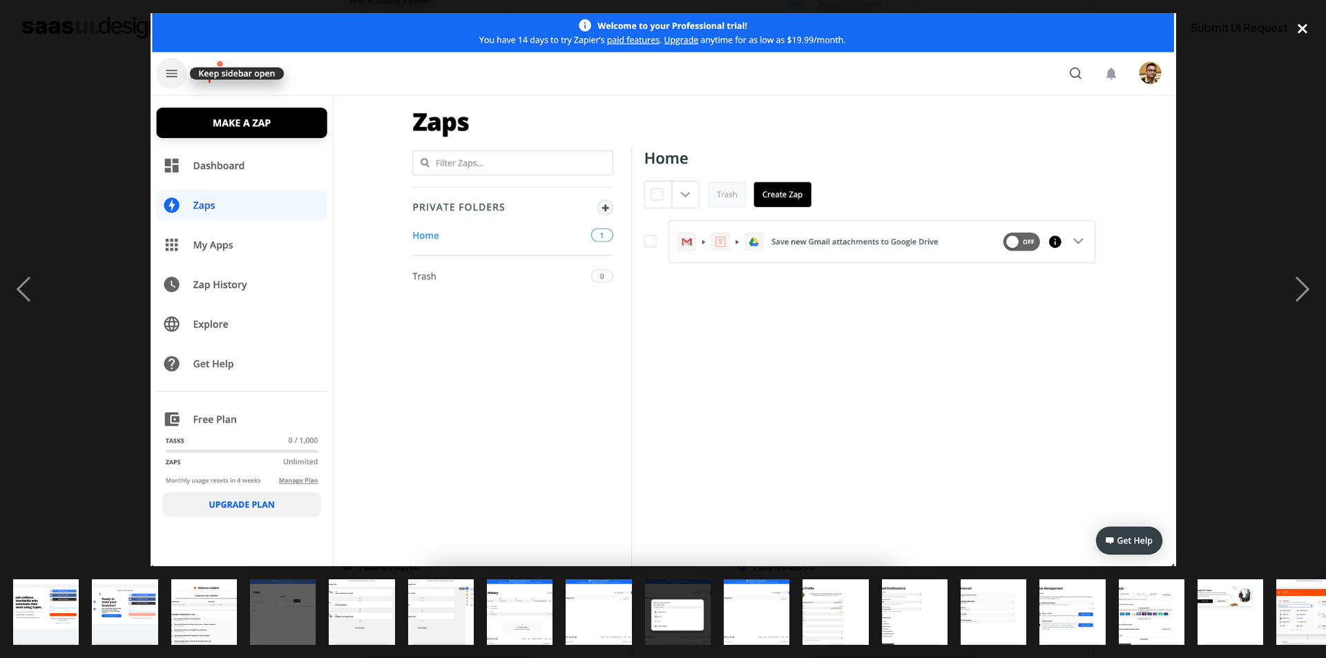
click at [1298, 26] on div "close lightbox" at bounding box center [1302, 28] width 47 height 30
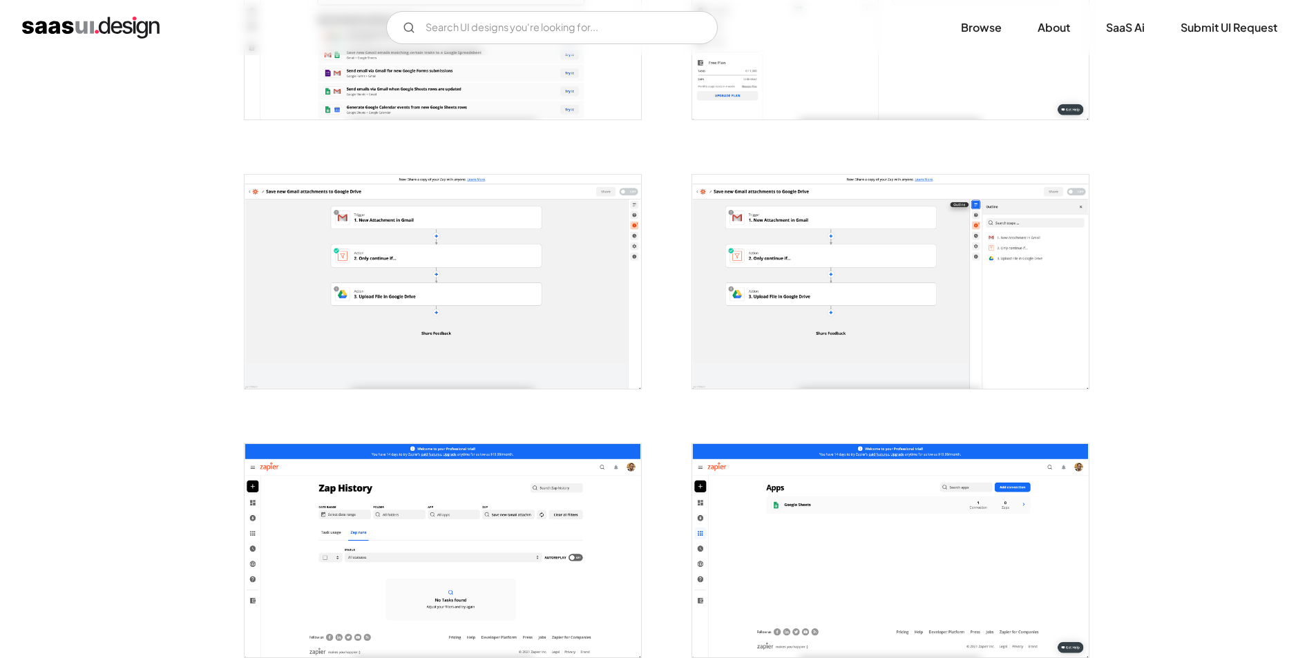
scroll to position [829, 0]
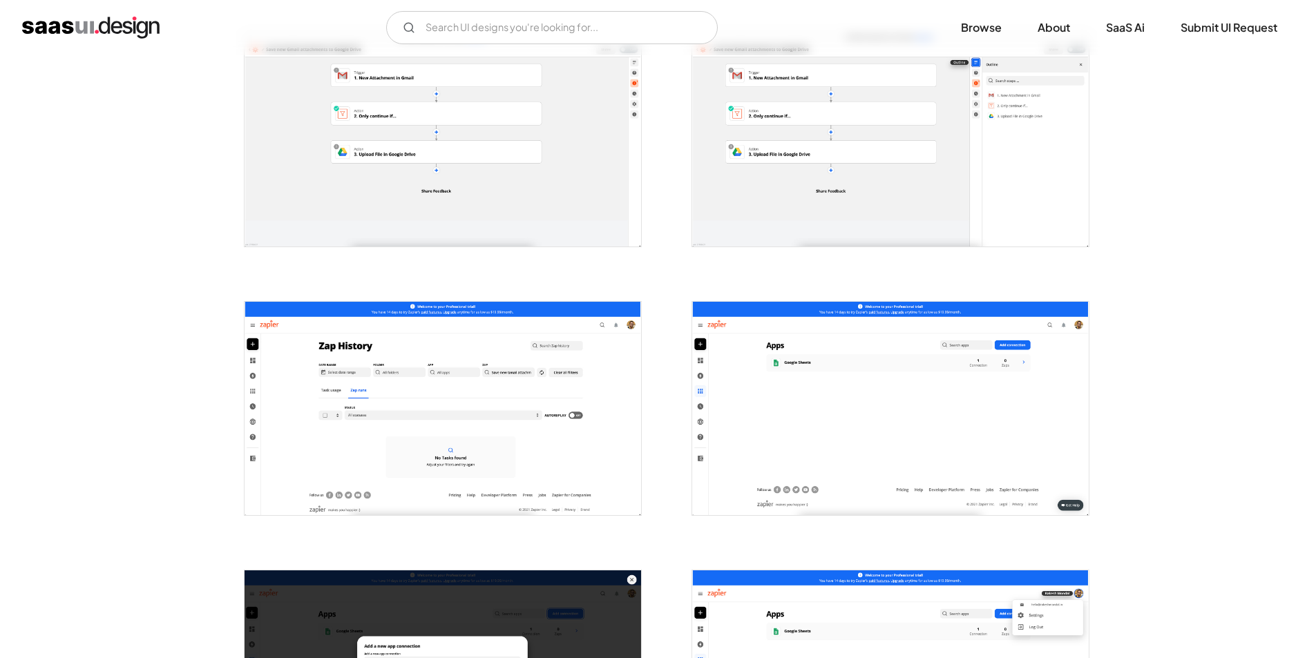
click at [767, 368] on img "open lightbox" at bounding box center [890, 408] width 396 height 213
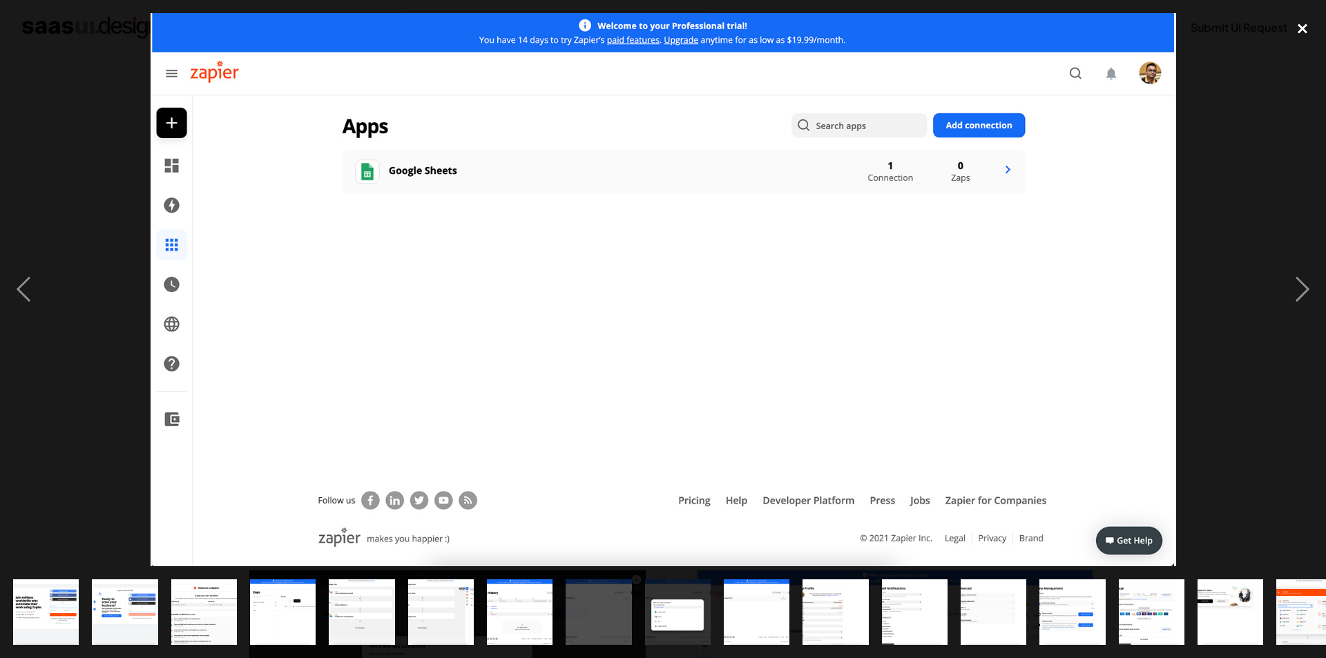
click at [1303, 28] on div "close lightbox" at bounding box center [1302, 28] width 47 height 30
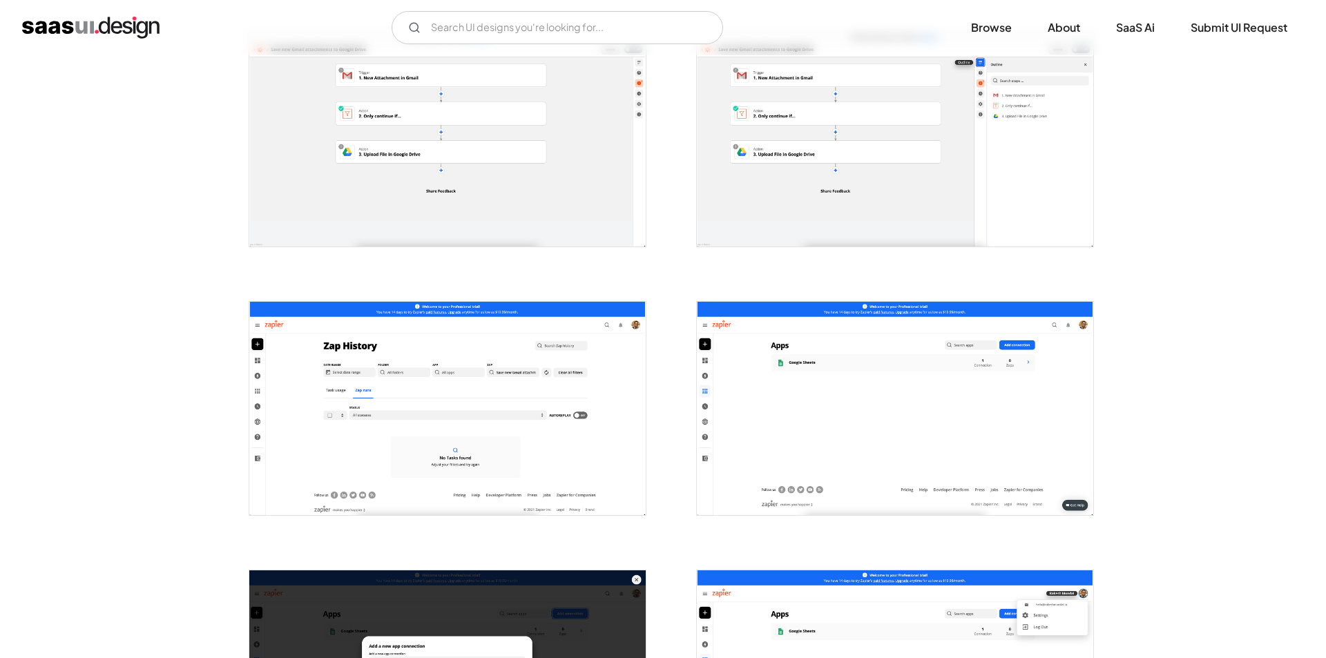
click at [1303, 28] on div "close lightbox" at bounding box center [1302, 28] width 47 height 30
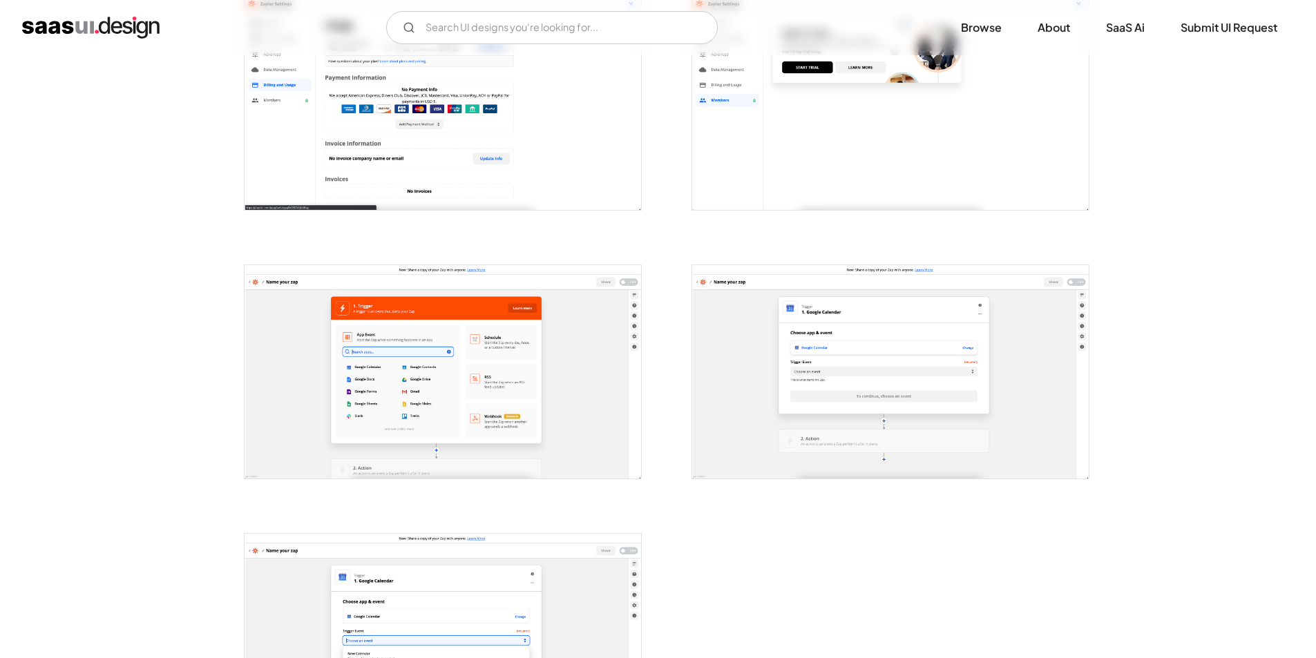
scroll to position [1934, 0]
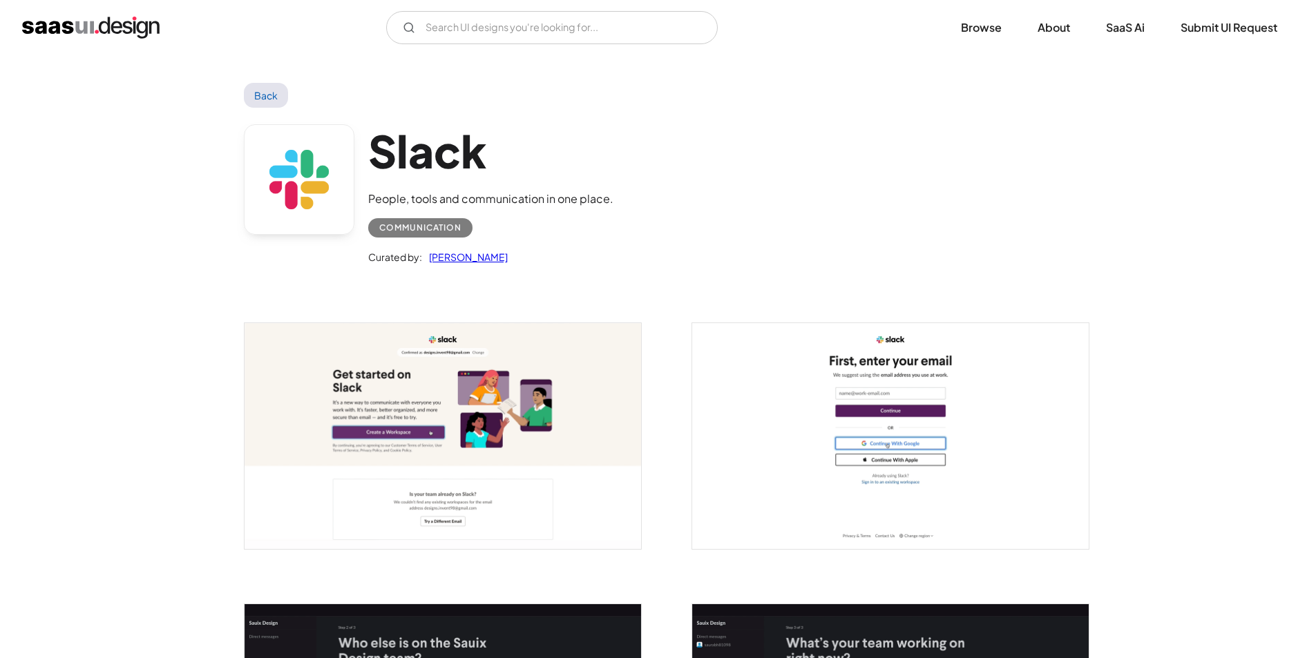
scroll to position [69, 0]
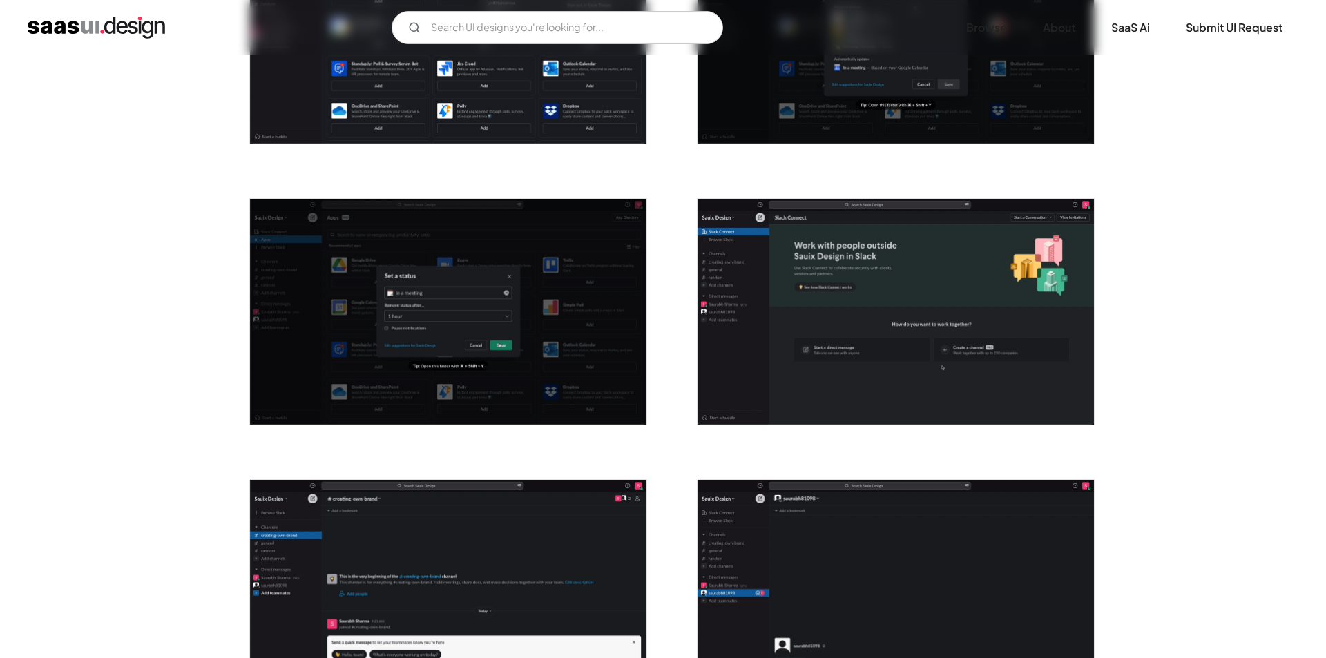
scroll to position [2486, 0]
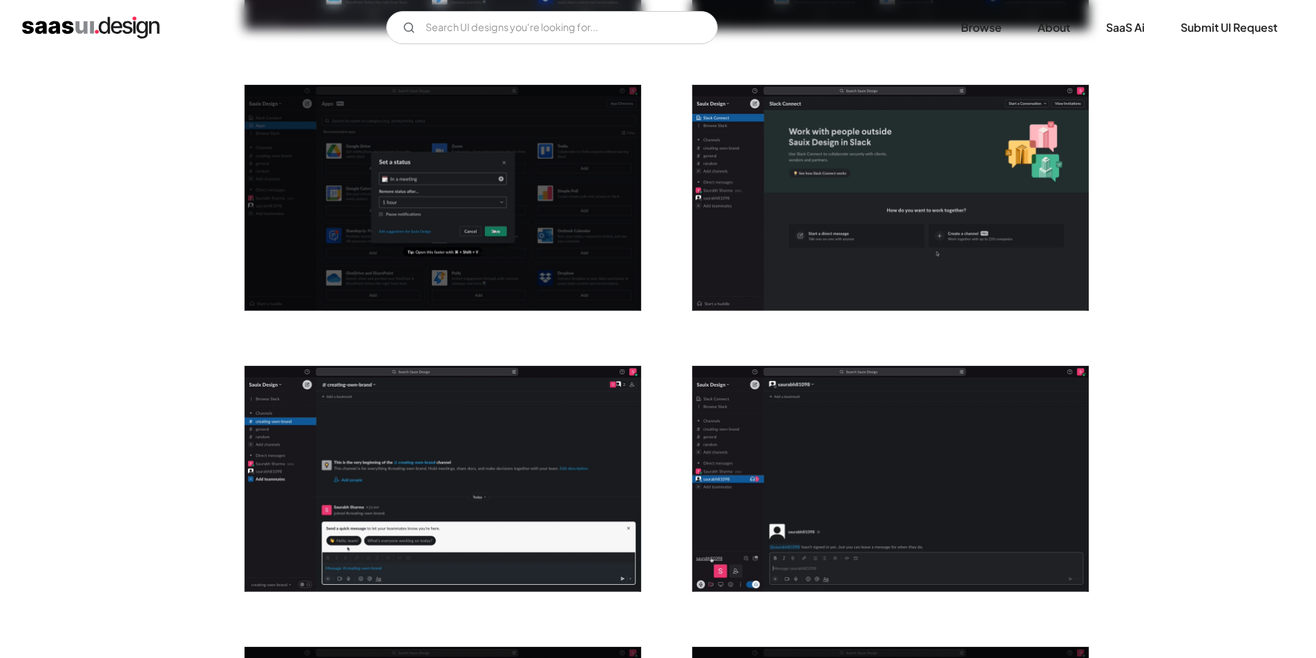
click at [473, 474] on img "open lightbox" at bounding box center [442, 479] width 396 height 226
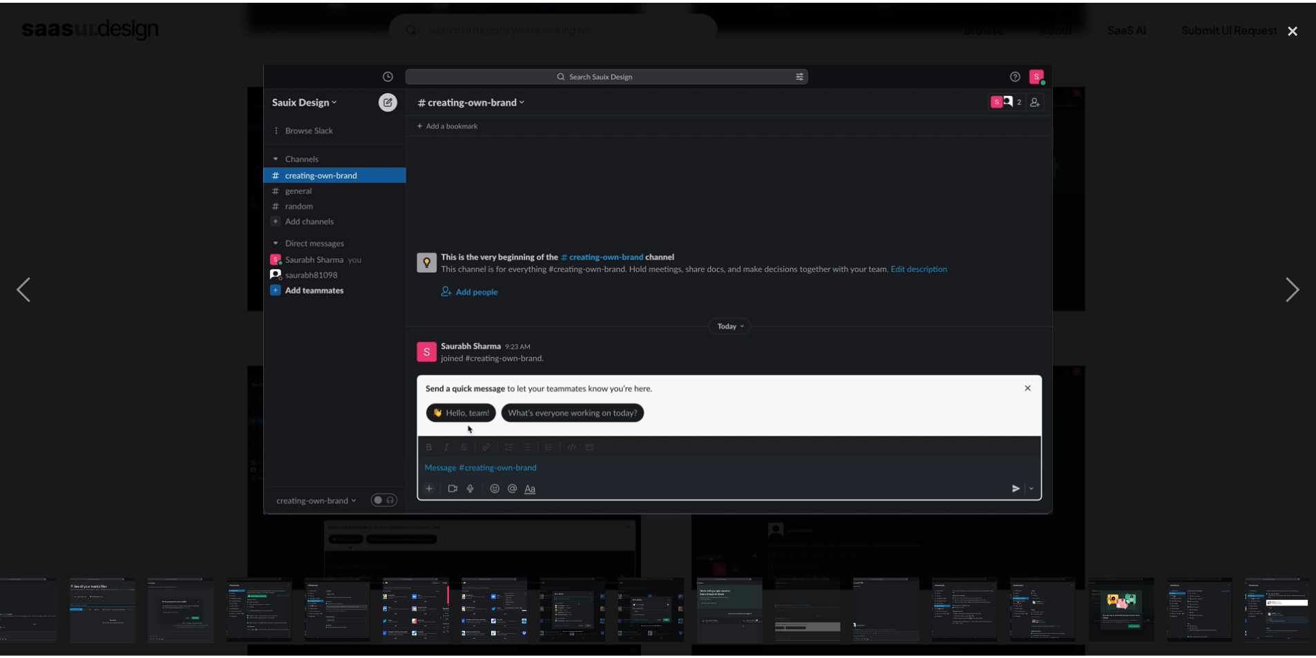
scroll to position [0, 661]
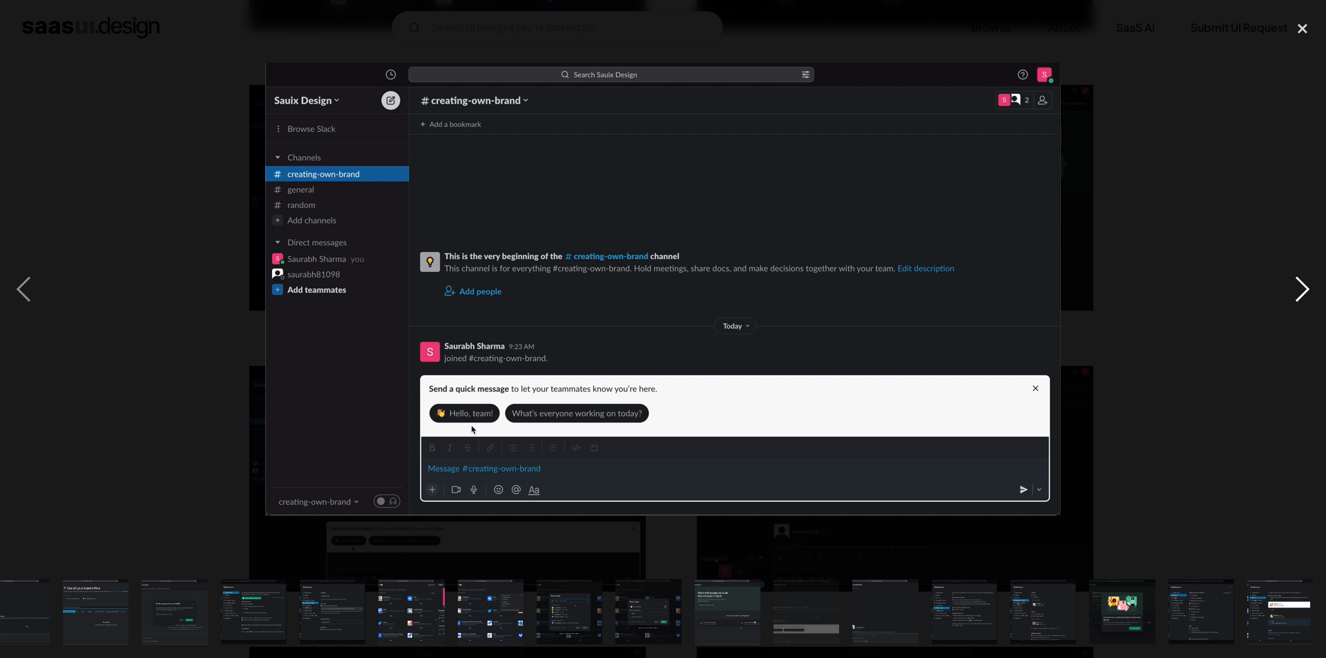
click at [1298, 296] on div "next image" at bounding box center [1302, 289] width 47 height 553
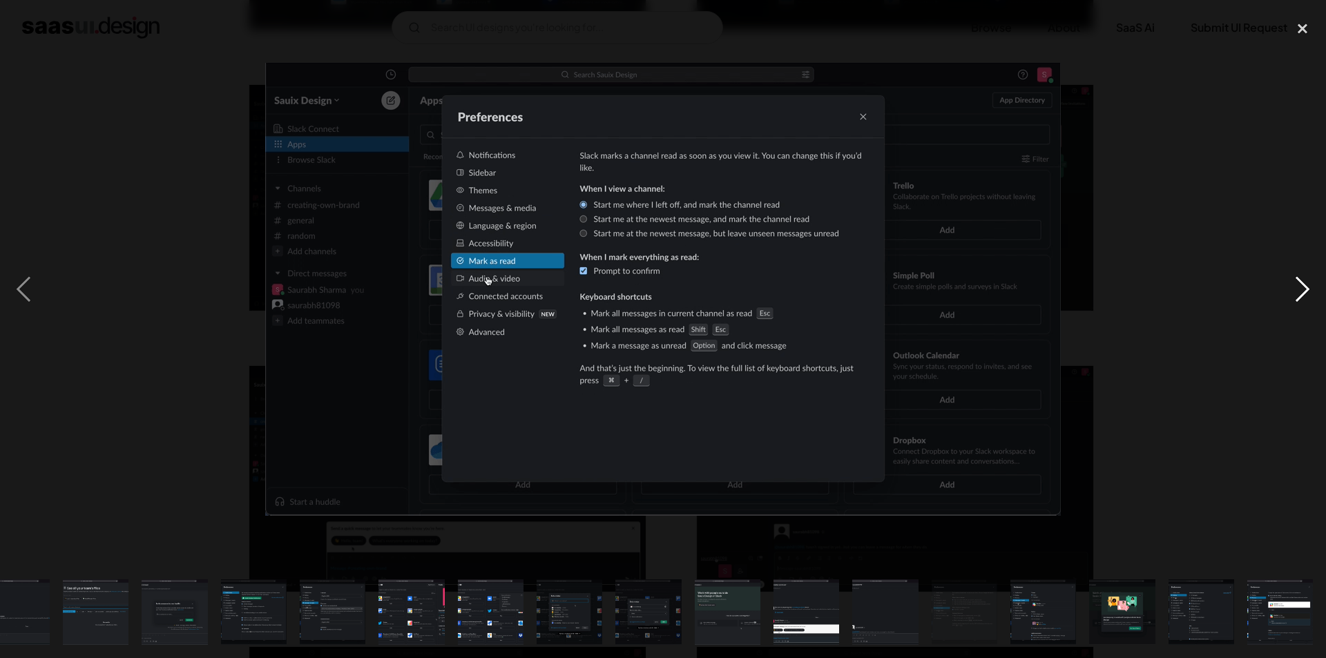
click at [1300, 296] on div "next image" at bounding box center [1302, 289] width 47 height 553
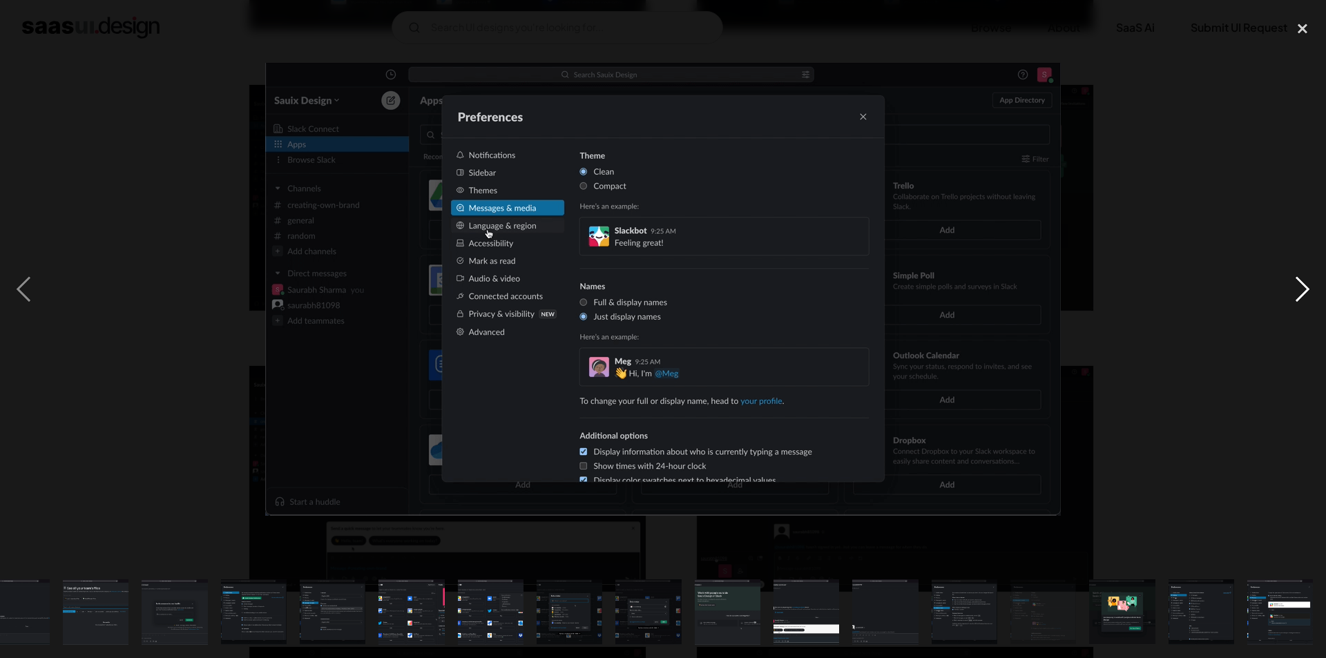
click at [1300, 295] on div "next image" at bounding box center [1302, 289] width 47 height 553
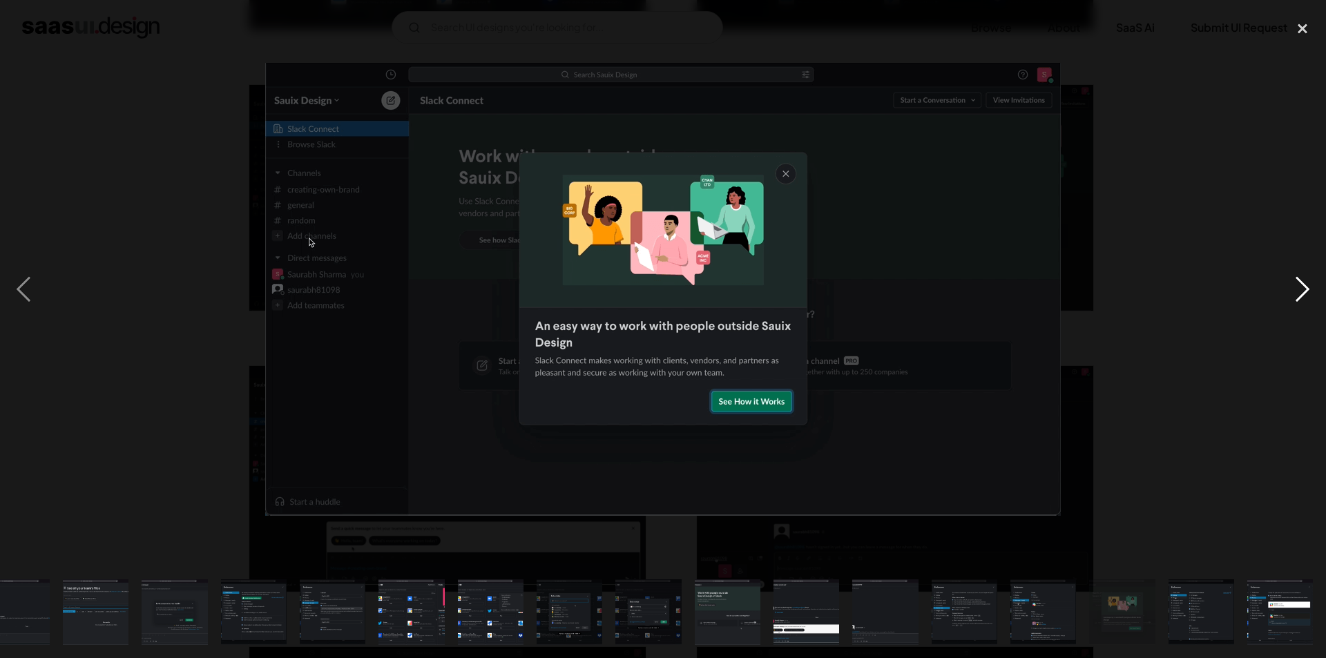
click at [1300, 295] on div "next image" at bounding box center [1302, 289] width 47 height 553
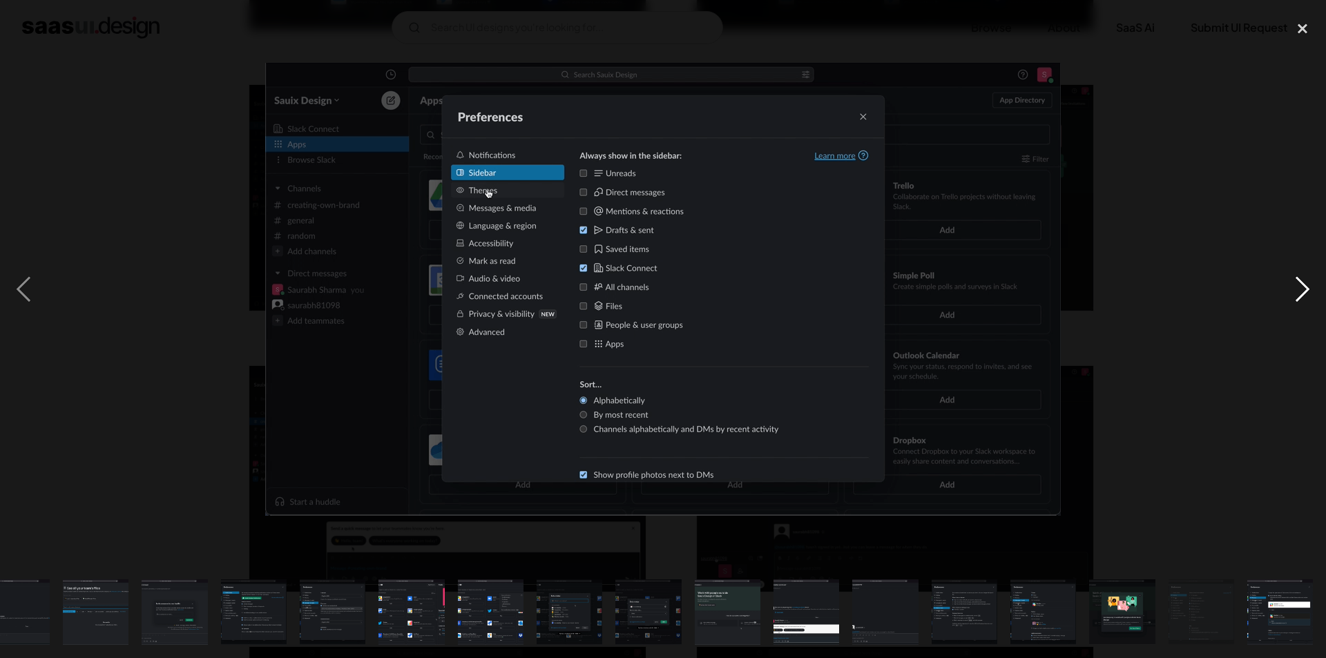
click at [1300, 295] on div "next image" at bounding box center [1302, 289] width 47 height 553
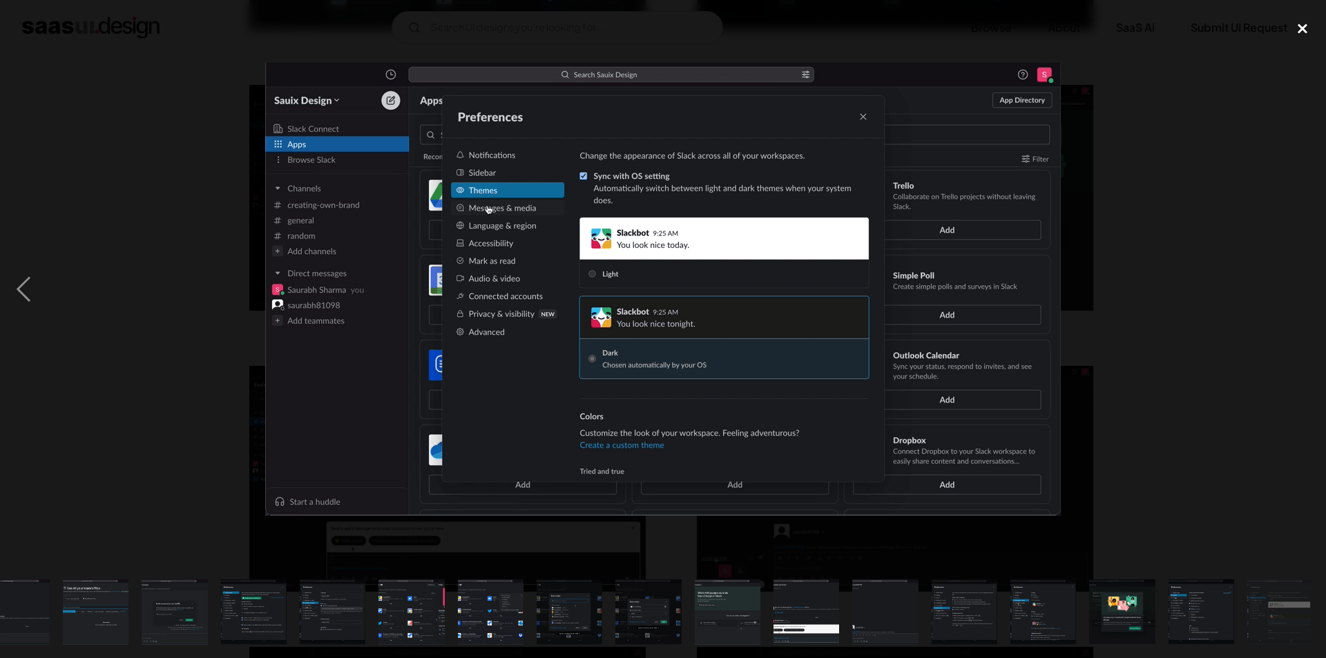
click at [1300, 24] on div "close lightbox" at bounding box center [1302, 28] width 47 height 30
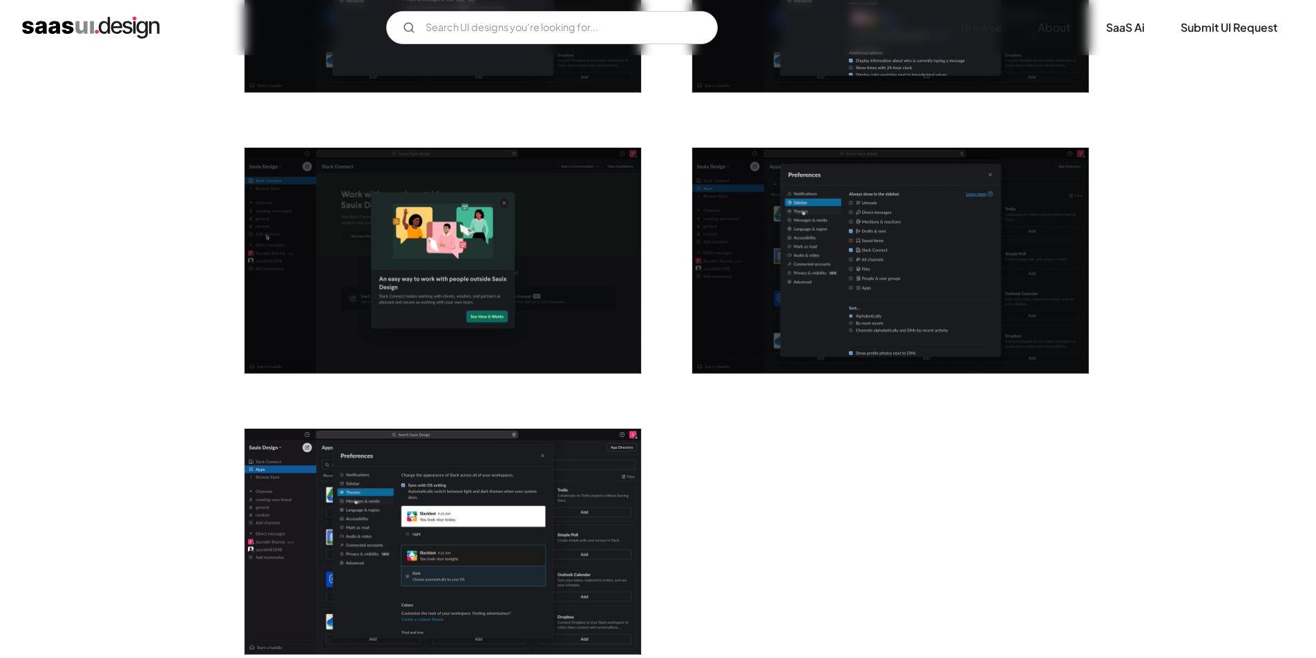
scroll to position [3073, 0]
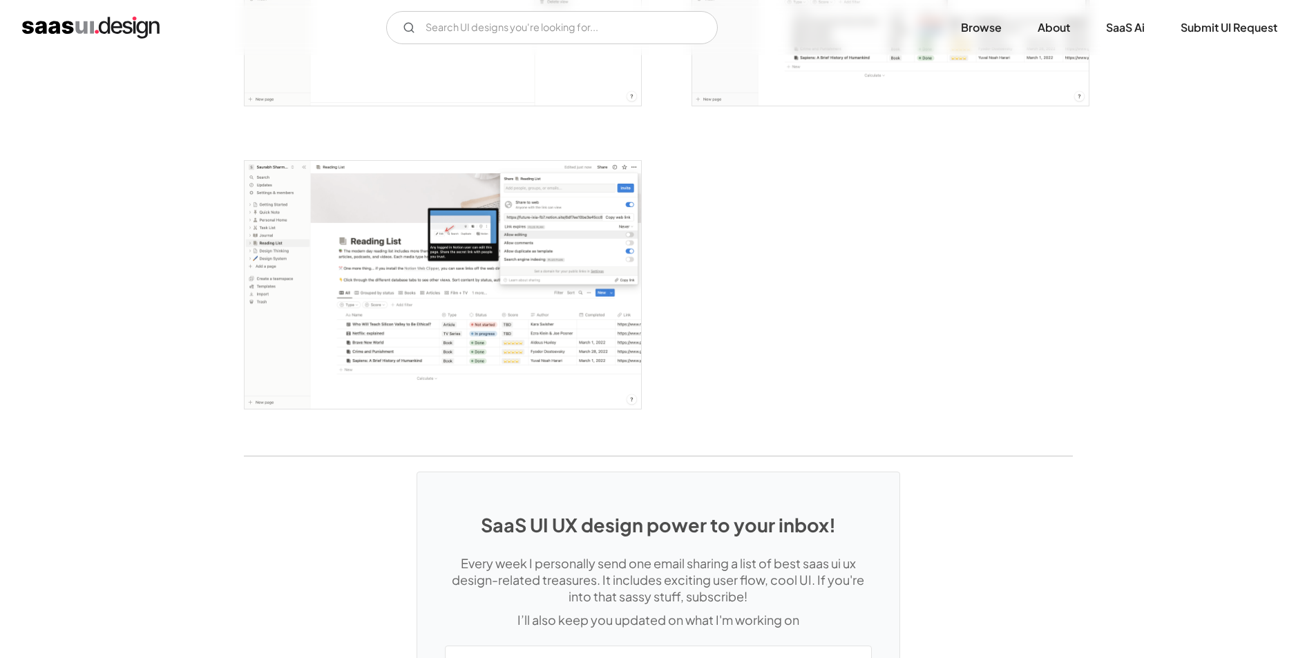
scroll to position [4050, 0]
